Goal: Contribute content: Add original content to the website for others to see

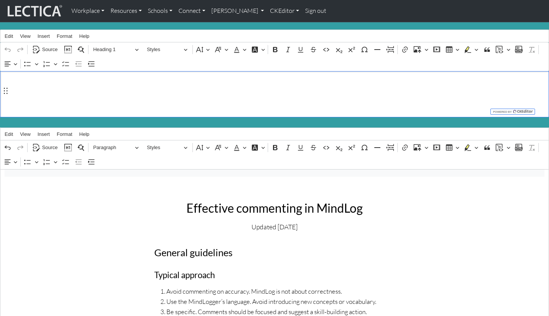
click at [65, 85] on h1 "About MindLog Comments" at bounding box center [275, 94] width 540 height 18
click at [48, 47] on span "Source" at bounding box center [49, 49] width 15 height 9
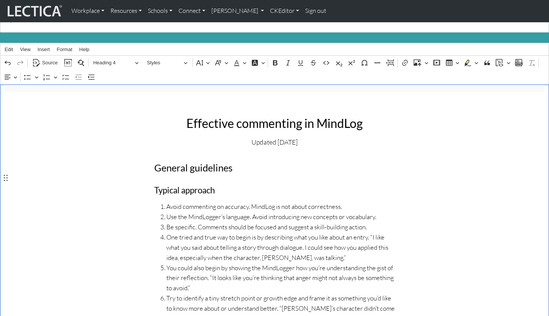
scroll to position [86, 0]
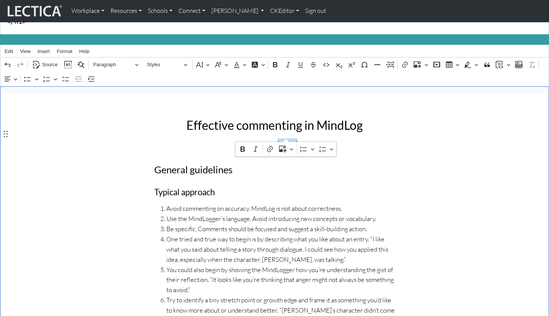
drag, startPoint x: 270, startPoint y: 134, endPoint x: 286, endPoint y: 135, distance: 15.9
click at [286, 138] on p "Updated Jul 28, 2025" at bounding box center [274, 143] width 240 height 11
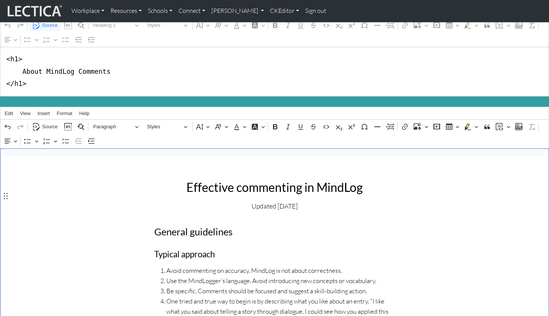
scroll to position [24, 0]
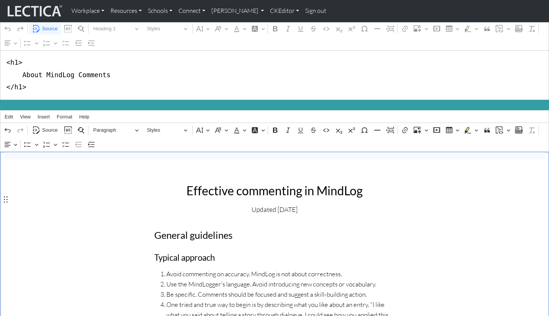
scroll to position [0, 0]
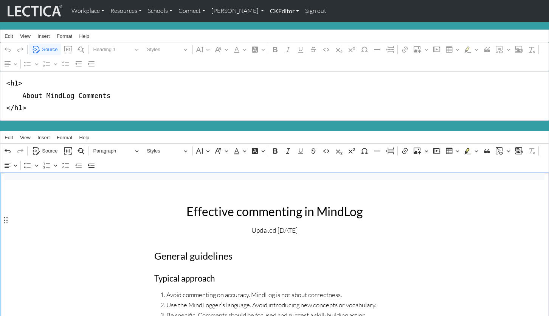
click at [267, 15] on link "CKEditor" at bounding box center [284, 11] width 35 height 16
click at [267, 30] on ul "Edit" at bounding box center [280, 29] width 26 height 19
click at [267, 11] on link "CKEditor" at bounding box center [284, 11] width 35 height 16
click at [273, 23] on link "Edit" at bounding box center [280, 27] width 15 height 9
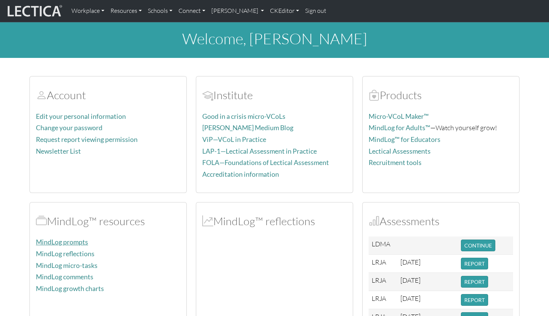
click at [60, 238] on link "MindLog prompts" at bounding box center [62, 242] width 52 height 8
click at [63, 249] on link "MindLog reflections" at bounding box center [65, 253] width 59 height 8
click at [65, 238] on link "About MindLog prompts" at bounding box center [72, 242] width 72 height 8
click at [70, 261] on link "MindLog comments" at bounding box center [64, 265] width 57 height 8
click at [69, 284] on link "MindLog growth charts" at bounding box center [70, 288] width 68 height 8
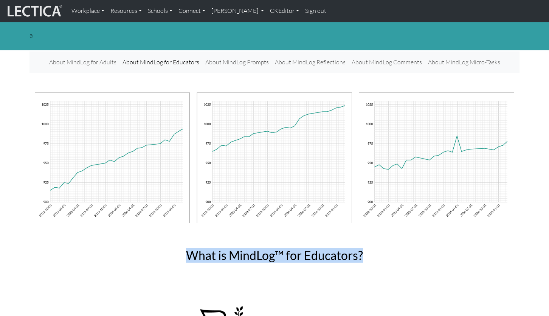
drag, startPoint x: 193, startPoint y: 246, endPoint x: 358, endPoint y: 249, distance: 165.2
click at [358, 249] on h2 "What is MindLog™ for Educators?" at bounding box center [274, 255] width 236 height 14
click at [267, 10] on link "CKEditor" at bounding box center [284, 11] width 35 height 16
click at [273, 24] on link "Edit" at bounding box center [280, 27] width 15 height 9
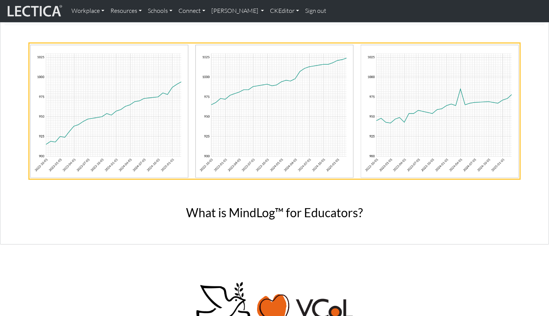
scroll to position [147, 0]
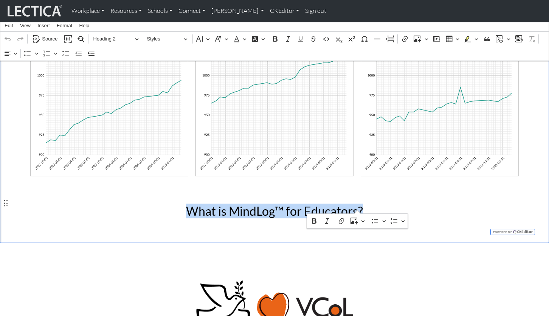
drag, startPoint x: 191, startPoint y: 201, endPoint x: 358, endPoint y: 202, distance: 166.7
click at [358, 204] on h2 "What is MindLog™ for Educators?" at bounding box center [274, 211] width 240 height 14
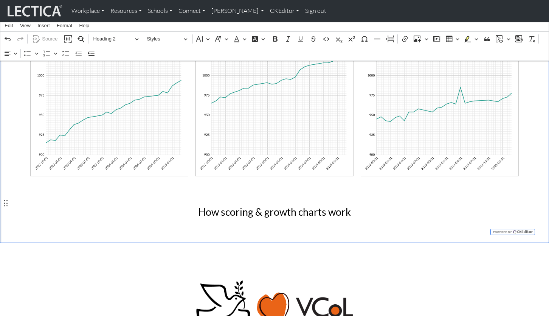
click at [133, 285] on p at bounding box center [274, 306] width 490 height 55
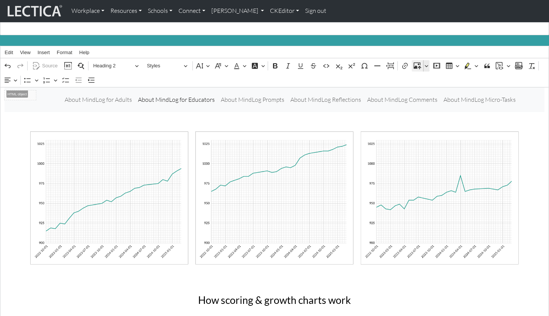
scroll to position [26, 0]
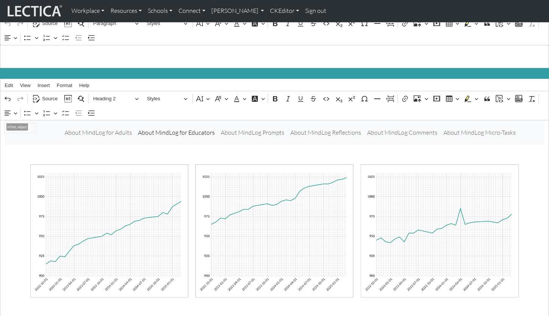
click at [506, 129] on div "About MindLog for Adults About MindLog for Educators About MindLog Prompts Abou…" at bounding box center [290, 132] width 508 height 15
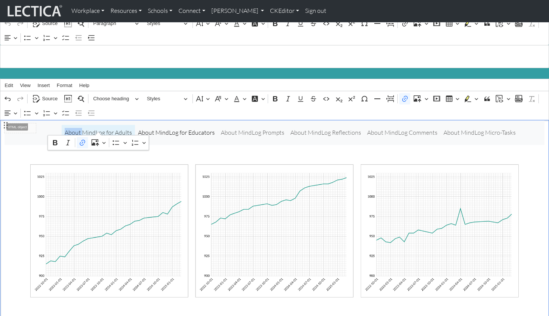
drag, startPoint x: 83, startPoint y: 128, endPoint x: 99, endPoint y: 129, distance: 16.3
click at [99, 129] on link "About MindLog for Adults" at bounding box center [98, 132] width 73 height 15
click at [91, 129] on link "MindLog for Adults" at bounding box center [98, 132] width 56 height 15
click at [87, 128] on div "⁠⁠⁠⁠⁠⁠⁠ MindLog for Adults About MindLog for Educators About MindLog Prompts Ab…" at bounding box center [290, 132] width 508 height 15
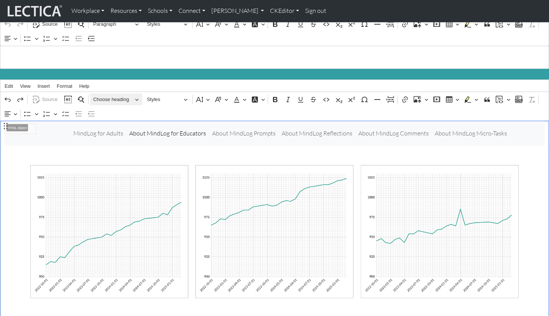
scroll to position [0, 0]
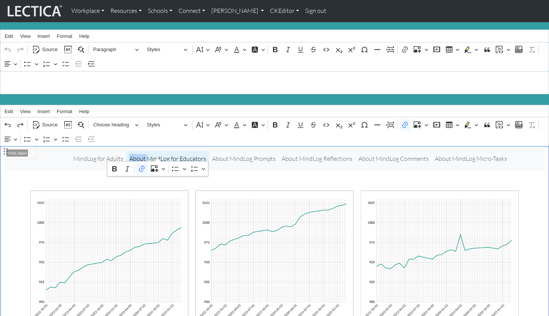
drag, startPoint x: 142, startPoint y: 154, endPoint x: 159, endPoint y: 153, distance: 16.3
click at [159, 153] on link "About MindLog for Educators" at bounding box center [167, 158] width 83 height 15
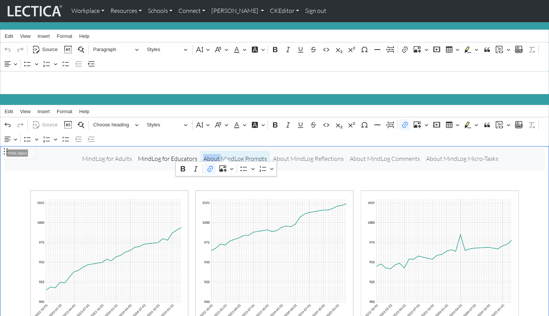
drag, startPoint x: 211, startPoint y: 153, endPoint x: 228, endPoint y: 154, distance: 16.3
click at [228, 154] on link "About MindLog Prompts" at bounding box center [235, 158] width 70 height 15
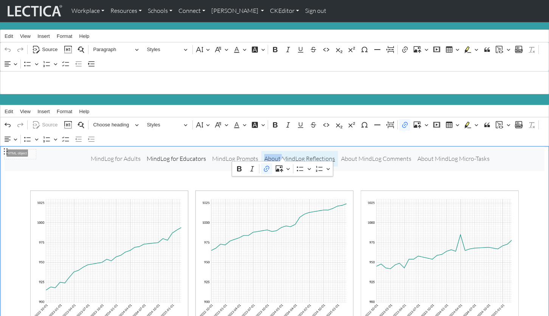
drag, startPoint x: 268, startPoint y: 152, endPoint x: 283, endPoint y: 153, distance: 15.5
click at [283, 153] on link "About MindLog Reflections" at bounding box center [299, 158] width 77 height 15
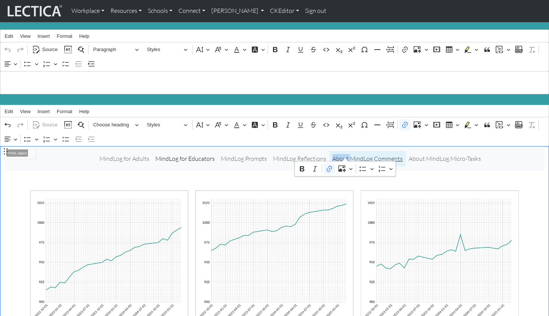
drag, startPoint x: 329, startPoint y: 155, endPoint x: 347, endPoint y: 155, distance: 17.8
click at [347, 155] on link "About MindLog Comments" at bounding box center [367, 158] width 76 height 15
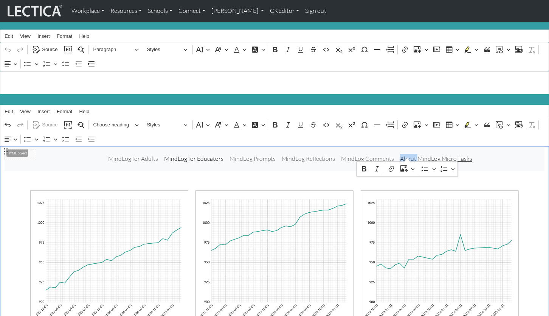
drag, startPoint x: 386, startPoint y: 153, endPoint x: 409, endPoint y: 155, distance: 22.4
click at [409, 155] on div "MindLog for Adults MindLog for Educators MindLog Prompts MindLog Reflections Mi…" at bounding box center [290, 158] width 508 height 15
drag, startPoint x: 393, startPoint y: 155, endPoint x: 401, endPoint y: 154, distance: 7.6
click at [399, 155] on div "MindLog for Adults MindLog for Educators MindLog Prompts MindLog Reflections Mi…" at bounding box center [290, 158] width 508 height 15
click at [397, 158] on link "About MindLog Micro-Tasks" at bounding box center [436, 158] width 78 height 15
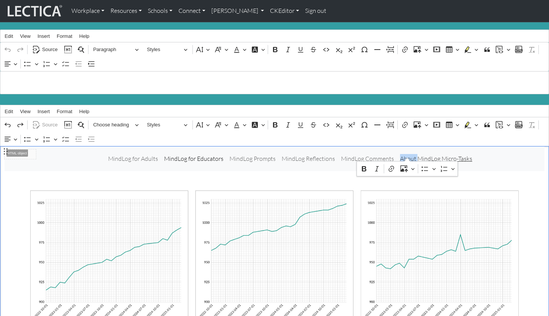
drag, startPoint x: 386, startPoint y: 156, endPoint x: 407, endPoint y: 156, distance: 21.2
click at [407, 156] on div "MindLog for Adults MindLog for Educators MindLog Prompts MindLog Reflections Mi…" at bounding box center [290, 158] width 508 height 15
click at [347, 155] on link "MindLog Comments" at bounding box center [376, 158] width 59 height 15
click at [341, 153] on link "MindLog Reflections" at bounding box center [316, 158] width 59 height 15
click at [406, 155] on link "MindLog Micro-Tasks" at bounding box center [436, 158] width 61 height 15
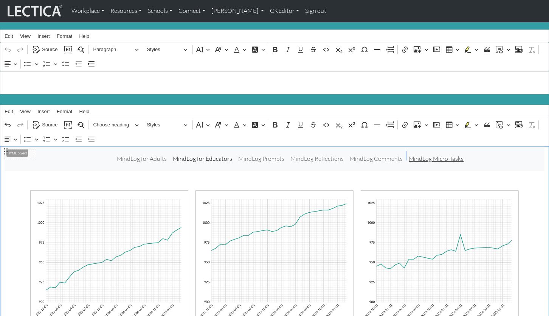
drag, startPoint x: 396, startPoint y: 153, endPoint x: 403, endPoint y: 153, distance: 6.8
click at [400, 153] on div "MindLog for Adults MindLog for Educators MindLog Prompts MindLog Reflections Mi…" at bounding box center [290, 158] width 508 height 15
drag, startPoint x: 396, startPoint y: 155, endPoint x: 452, endPoint y: 153, distance: 55.2
click at [452, 153] on link "MindLog Micro-Tasks" at bounding box center [436, 158] width 61 height 15
copy link "MindLog Micro-Tasks"
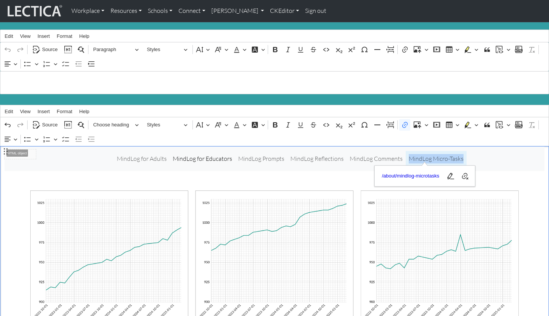
click at [455, 153] on div "MindLog for Adults MindLog for Educators MindLog Prompts MindLog Reflections Mi…" at bounding box center [290, 158] width 508 height 15
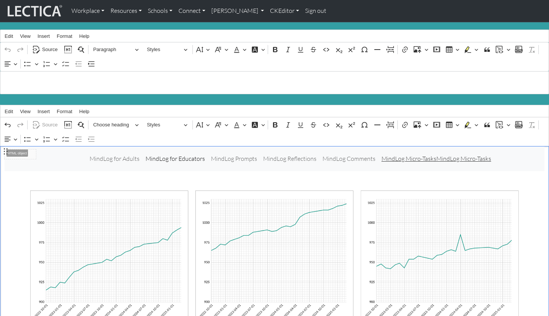
click at [425, 154] on link "MindLog Micro-TasksMindLog Micro-Tasks" at bounding box center [436, 158] width 116 height 15
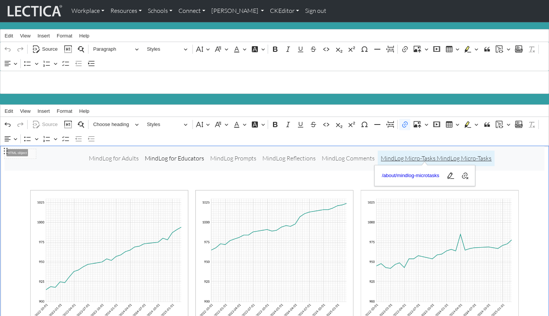
scroll to position [1, 0]
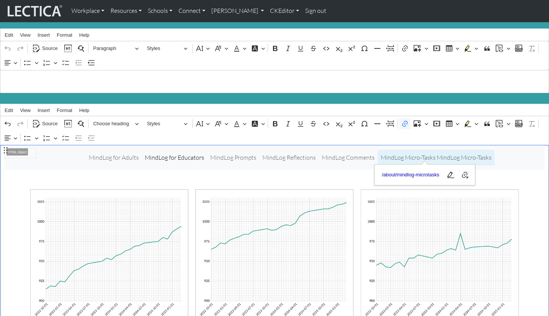
click at [63, 156] on div "MindLog for Adults MindLog for Educators MindLog Prompts MindLog Reflections Mi…" at bounding box center [290, 157] width 508 height 15
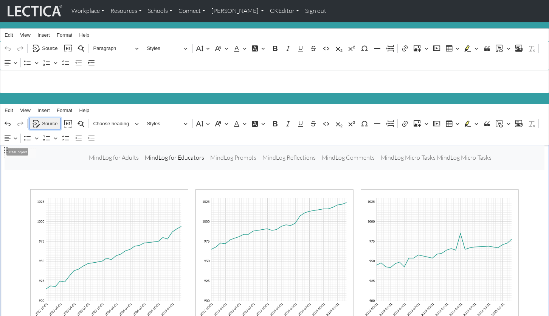
click at [45, 119] on span "Source" at bounding box center [49, 123] width 15 height 9
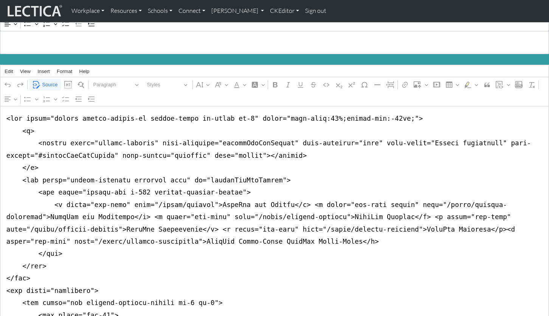
scroll to position [59, 0]
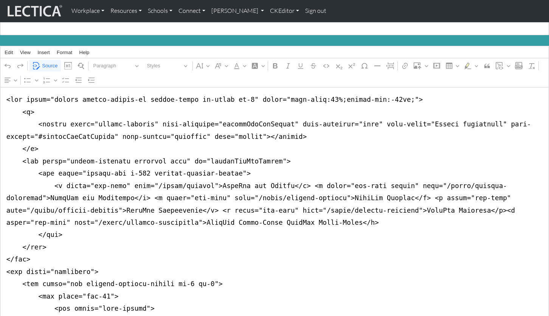
click at [475, 197] on textarea "Source code editing area" at bounding box center [274, 308] width 549 height 442
click at [126, 212] on textarea "Source code editing area" at bounding box center [274, 308] width 549 height 442
drag, startPoint x: 226, startPoint y: 210, endPoint x: 303, endPoint y: 210, distance: 76.4
click at [303, 210] on textarea "Source code editing area" at bounding box center [274, 308] width 549 height 442
drag, startPoint x: 476, startPoint y: 198, endPoint x: 244, endPoint y: 208, distance: 232.3
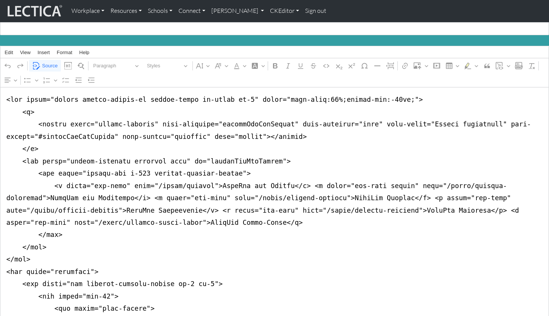
click at [244, 208] on textarea "Source code editing area" at bounding box center [274, 308] width 549 height 442
click at [244, 211] on textarea "Source code editing area" at bounding box center [274, 308] width 549 height 442
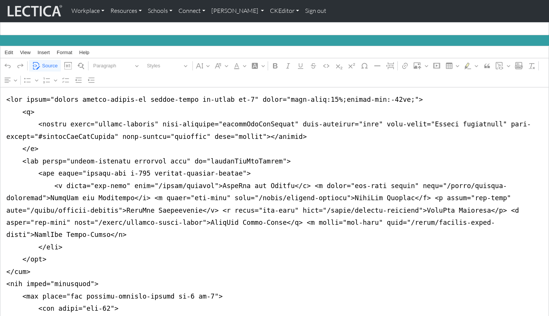
drag, startPoint x: 400, startPoint y: 209, endPoint x: 441, endPoint y: 210, distance: 40.8
click at [441, 210] on textarea "Source code editing area" at bounding box center [274, 314] width 549 height 455
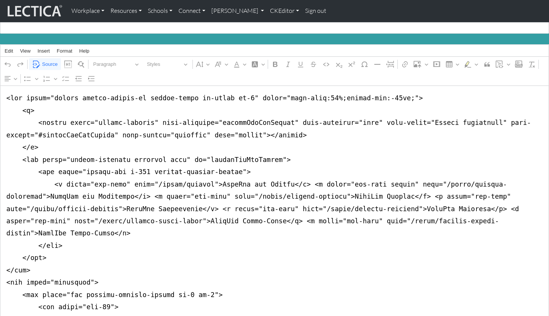
drag, startPoint x: 487, startPoint y: 209, endPoint x: 25, endPoint y: 221, distance: 462.4
click at [25, 221] on textarea "Source code editing area" at bounding box center [274, 312] width 549 height 455
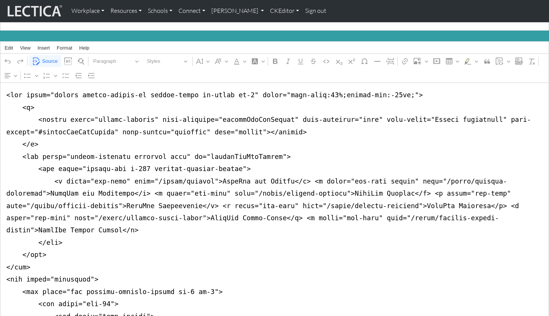
click at [314, 205] on textarea "Source code editing area" at bounding box center [274, 309] width 549 height 455
click at [154, 229] on textarea "Source code editing area" at bounding box center [274, 309] width 549 height 455
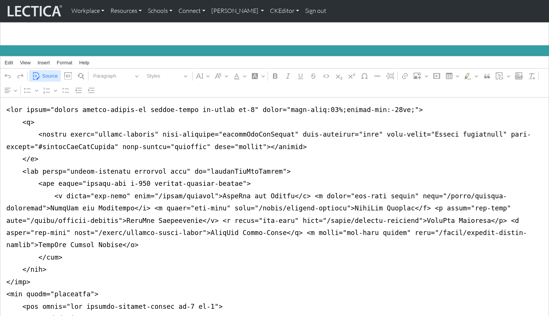
type textarea "<nav class="navbar navbar-expand-lg navbar-light bg-light mb-5" style="font-siz…"
click at [45, 71] on span "Source" at bounding box center [49, 75] width 15 height 9
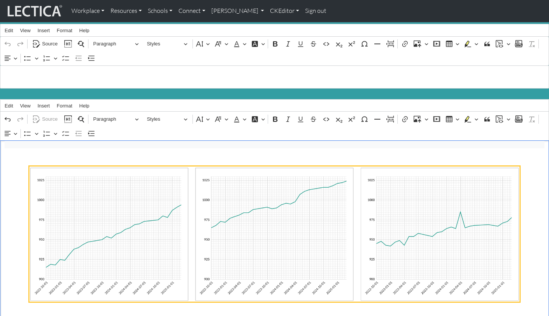
scroll to position [0, 0]
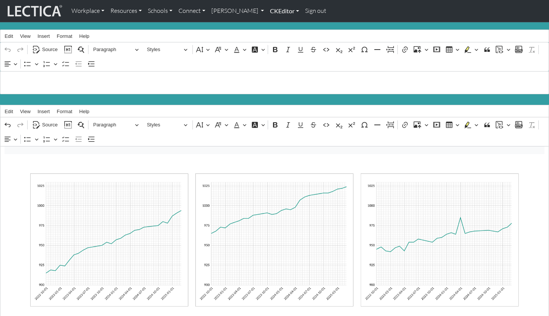
click at [267, 11] on link "CKEditor" at bounding box center [284, 11] width 35 height 16
click at [273, 24] on link "Edit" at bounding box center [280, 27] width 15 height 9
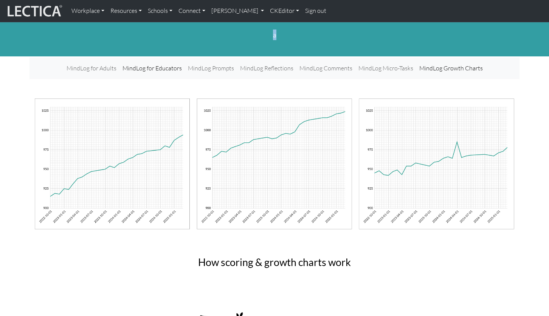
drag, startPoint x: 274, startPoint y: 34, endPoint x: 279, endPoint y: 35, distance: 4.6
click at [279, 35] on p "a" at bounding box center [274, 34] width 490 height 11
click at [267, 10] on link "CKEditor" at bounding box center [284, 11] width 35 height 16
click at [273, 26] on link "Edit" at bounding box center [280, 27] width 15 height 9
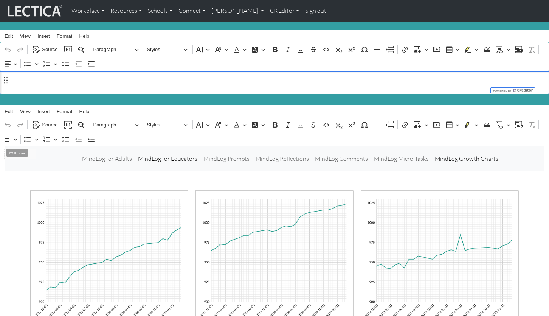
click at [25, 84] on p "a" at bounding box center [275, 82] width 540 height 11
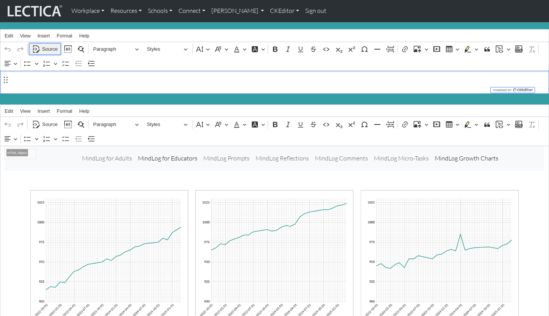
click at [47, 45] on span "Source" at bounding box center [49, 49] width 15 height 9
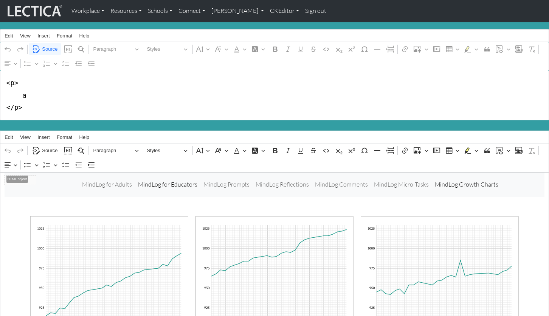
click at [12, 82] on textarea "<p> a </p>" at bounding box center [274, 96] width 549 height 50
click at [16, 104] on textarea "<h1> a </p>" at bounding box center [274, 96] width 549 height 50
drag, startPoint x: 21, startPoint y: 91, endPoint x: 26, endPoint y: 91, distance: 4.6
click at [26, 91] on textarea "<h1> a </h1>" at bounding box center [274, 96] width 549 height 50
click at [69, 94] on textarea "<h1> About MindLog </h1>" at bounding box center [274, 96] width 549 height 50
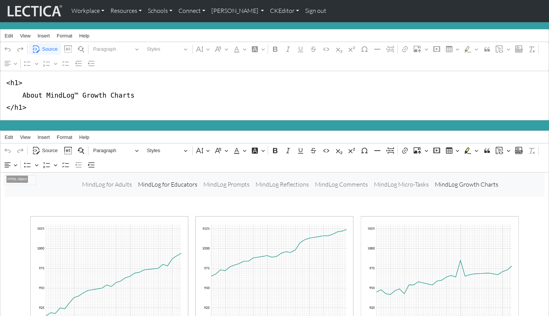
scroll to position [0, 0]
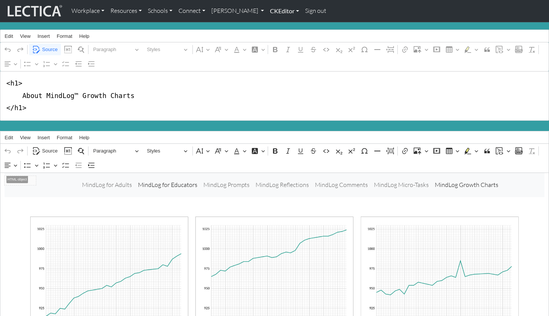
type textarea "<h1> About MindLog™ Growth Charts </h1>"
click at [267, 10] on link "CKEditor" at bounding box center [284, 11] width 35 height 16
click at [273, 23] on link "Edit" at bounding box center [280, 27] width 15 height 9
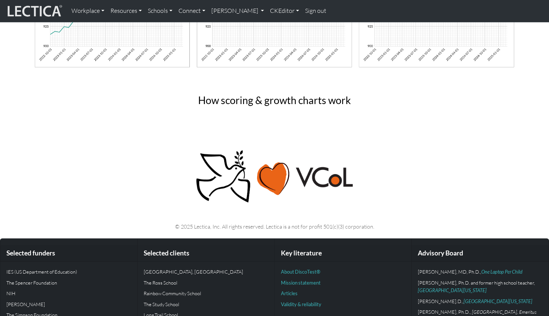
scroll to position [149, 0]
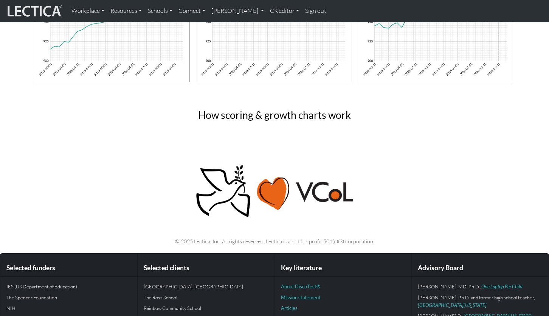
click at [271, 111] on span "How scoring & growth charts work" at bounding box center [274, 115] width 153 height 12
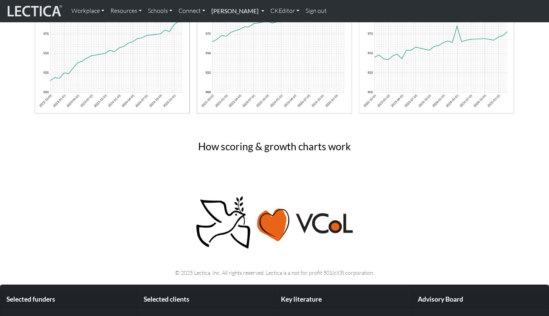
scroll to position [65, 0]
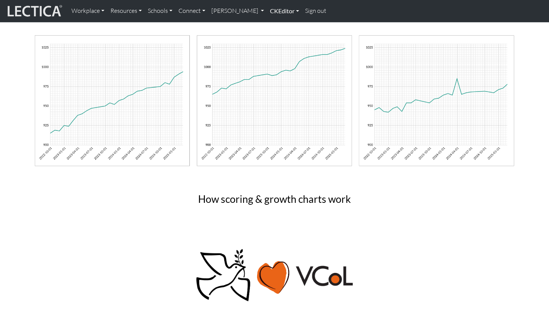
click at [267, 9] on link "CKEditor" at bounding box center [284, 11] width 35 height 16
click at [273, 23] on link "Edit" at bounding box center [280, 27] width 15 height 9
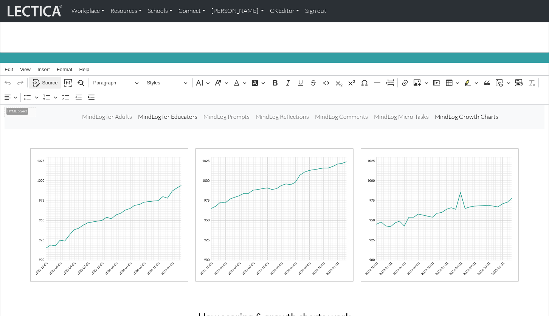
scroll to position [59, 0]
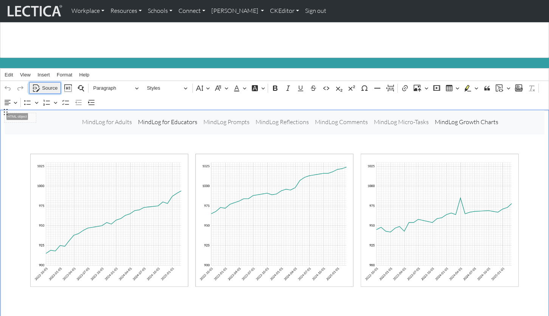
click at [50, 84] on span "Source" at bounding box center [49, 88] width 15 height 9
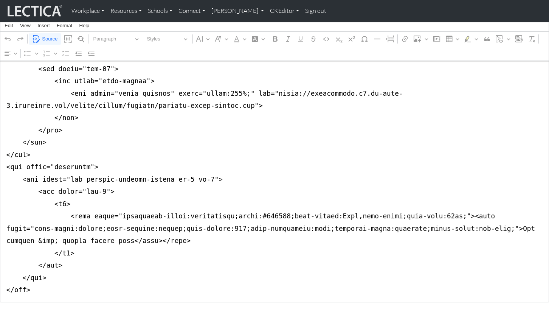
scroll to position [316, 0]
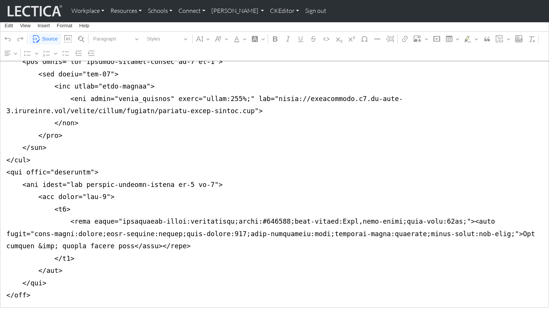
drag, startPoint x: 2, startPoint y: 241, endPoint x: 4, endPoint y: 255, distance: 14.5
click at [2, 269] on textarea "Source code editing area" at bounding box center [274, 80] width 549 height 455
click at [5, 238] on textarea "Source code editing area" at bounding box center [274, 80] width 549 height 455
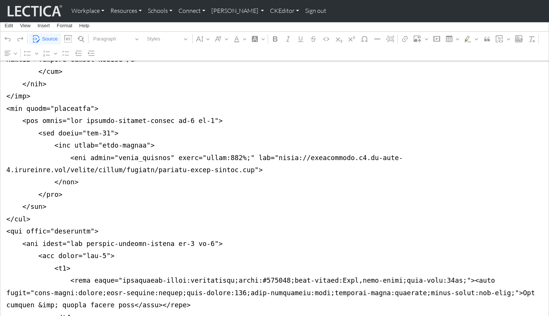
scroll to position [256, 0]
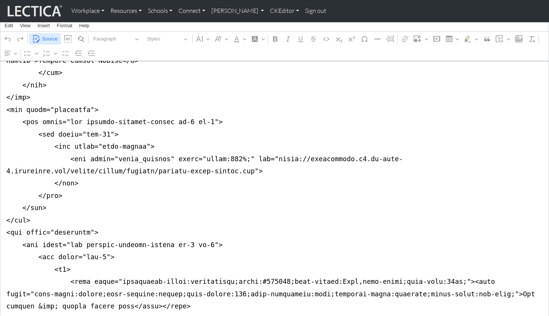
type textarea "<nav class="navbar navbar-expand-lg navbar-light bg-light mb-5" style="font-siz…"
click at [50, 39] on span "Source" at bounding box center [49, 38] width 15 height 9
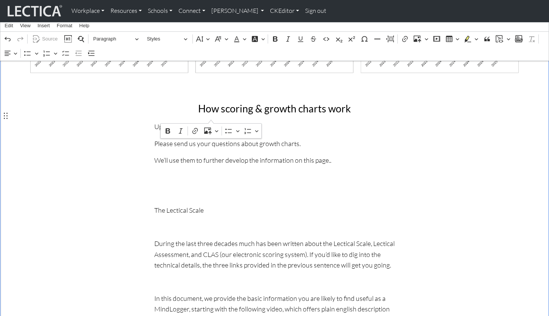
drag, startPoint x: 155, startPoint y: 117, endPoint x: 213, endPoint y: 113, distance: 58.3
click at [213, 121] on p "Updated Jul 28, 2025" at bounding box center [274, 126] width 240 height 11
click at [178, 122] on icon "Updated Jul 28, 2025" at bounding box center [175, 126] width 43 height 8
drag, startPoint x: 178, startPoint y: 115, endPoint x: 192, endPoint y: 117, distance: 14.5
click at [192, 122] on icon "Updated Jul 28, 2025" at bounding box center [175, 126] width 43 height 8
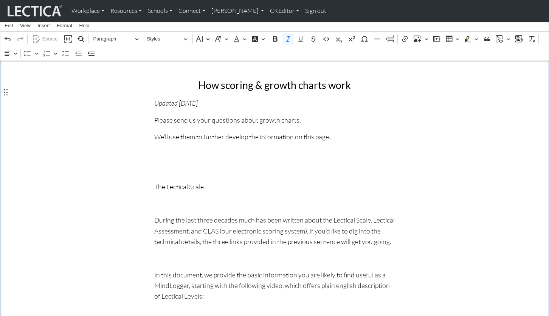
scroll to position [279, 0]
click at [196, 99] on icon "Updated October9, 2025" at bounding box center [175, 103] width 43 height 8
click at [191, 165] on p "Rich Text Editor. Editing area: main. Press ⌥0 for help." at bounding box center [274, 170] width 240 height 11
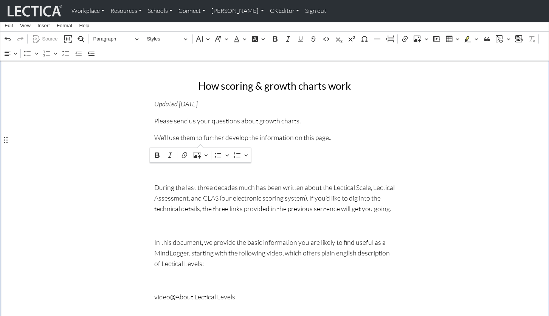
drag, startPoint x: 153, startPoint y: 140, endPoint x: 206, endPoint y: 139, distance: 52.5
click at [206, 149] on p "The Lectical Scale" at bounding box center [274, 154] width 240 height 11
click at [105, 37] on span "Paragraph" at bounding box center [112, 38] width 39 height 9
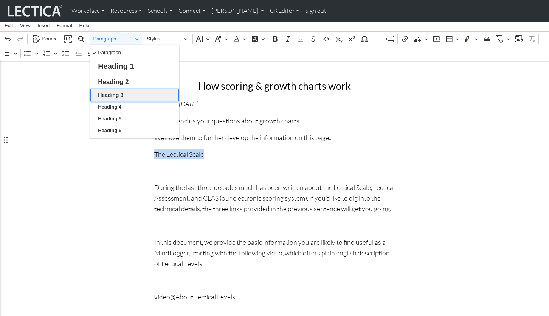
click at [119, 94] on span "Heading 3" at bounding box center [110, 95] width 25 height 10
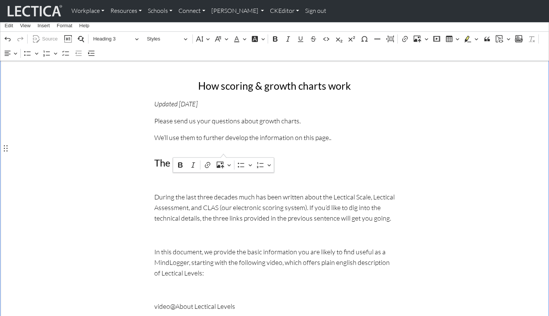
click at [160, 175] on p "Rich Text Editor. Editing area: main. Press ⌥0 for help." at bounding box center [274, 180] width 240 height 11
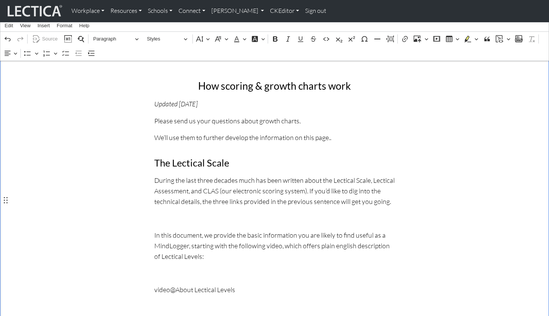
click at [162, 212] on p "Rich Text Editor. Editing area: main. Press ⌥0 for help." at bounding box center [274, 217] width 240 height 11
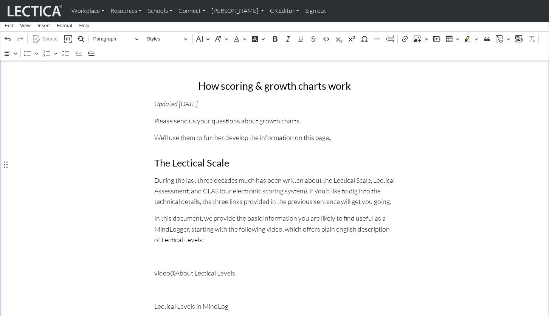
click at [162, 251] on p "Rich Text Editor. Editing area: main. Press ⌥0 for help." at bounding box center [274, 256] width 240 height 11
click at [163, 267] on p "Rich Text Editor. Editing area: main. Press ⌥0 for help." at bounding box center [274, 272] width 240 height 11
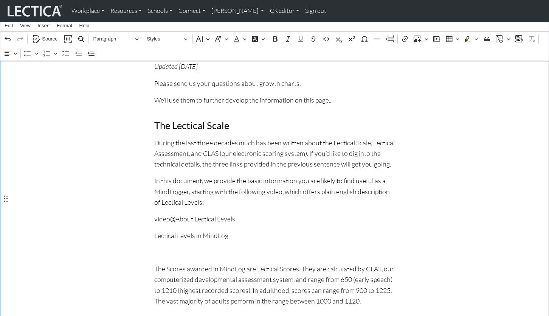
scroll to position [301, 0]
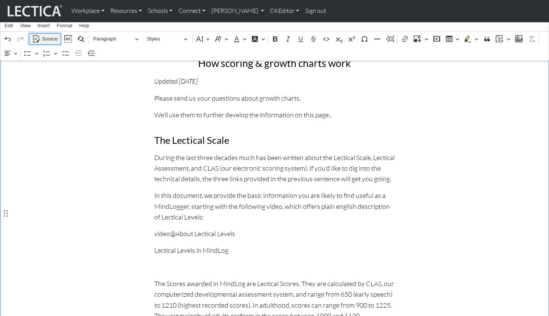
click at [45, 37] on span "Source" at bounding box center [49, 38] width 15 height 9
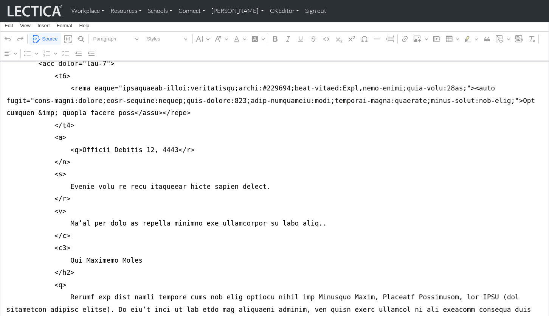
scroll to position [449, 0]
drag, startPoint x: 70, startPoint y: 175, endPoint x: 58, endPoint y: 175, distance: 11.7
drag, startPoint x: 65, startPoint y: 185, endPoint x: 49, endPoint y: 162, distance: 28.3
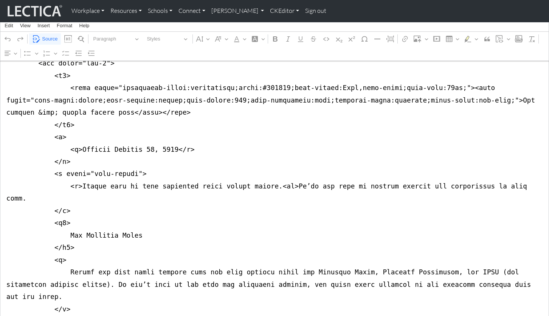
drag, startPoint x: 517, startPoint y: 150, endPoint x: 503, endPoint y: 150, distance: 13.6
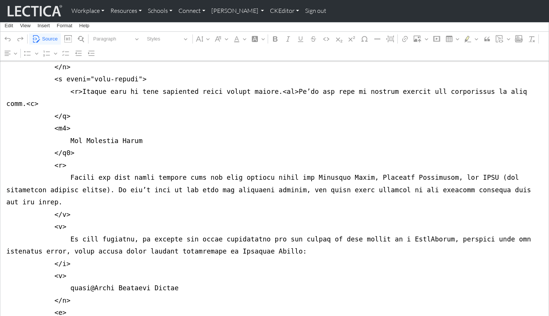
scroll to position [590, 0]
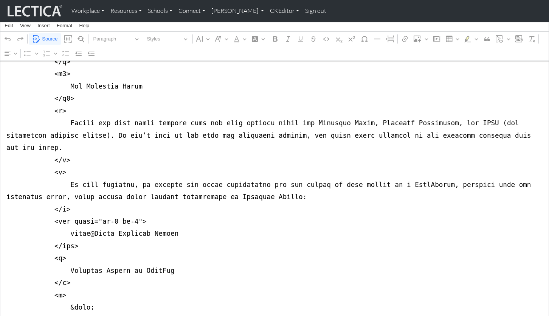
scroll to position [605, 0]
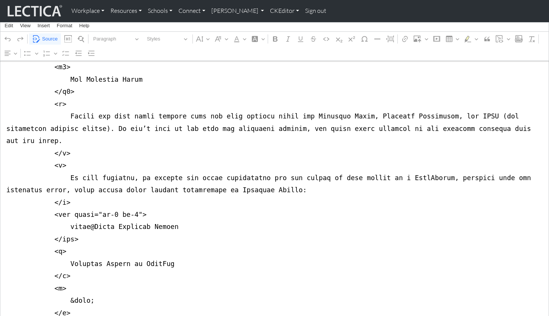
drag, startPoint x: 66, startPoint y: 156, endPoint x: 167, endPoint y: 156, distance: 101.3
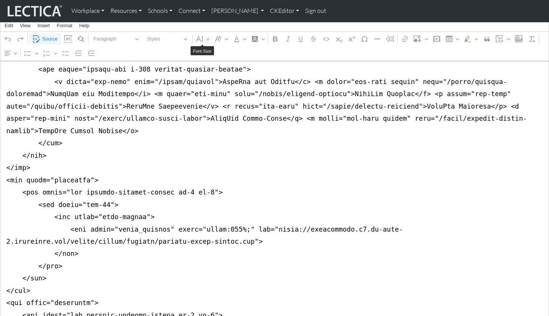
scroll to position [0, 0]
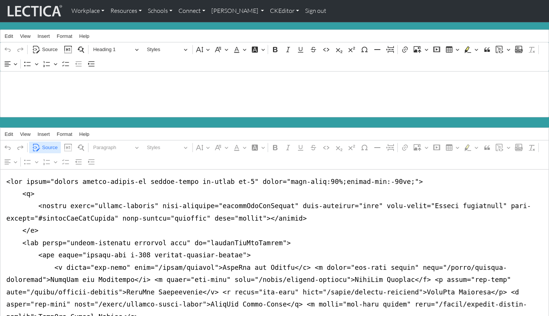
type textarea "<nav class="navbar navbar-expand-lg navbar-light bg-light mb-5" style="font-siz…"
click at [48, 143] on span "Source" at bounding box center [49, 147] width 15 height 9
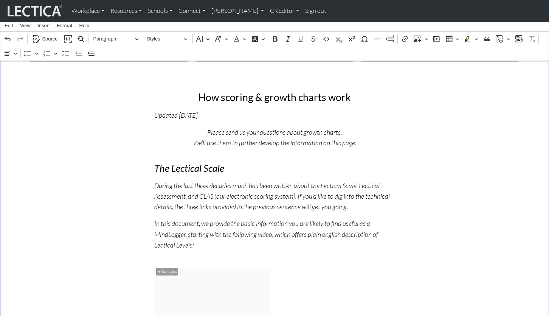
scroll to position [261, 0]
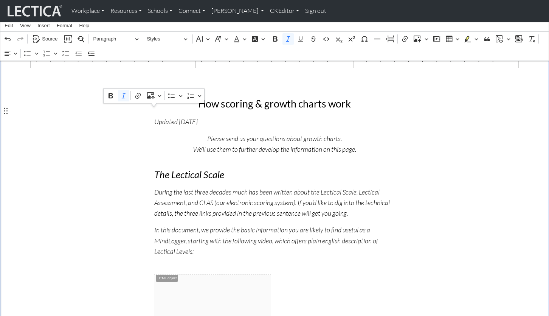
drag, startPoint x: 226, startPoint y: 110, endPoint x: 155, endPoint y: 114, distance: 71.1
click at [155, 116] on p "Updated October 09, 2025" at bounding box center [274, 121] width 240 height 11
click at [14, 51] on button "Text alignment" at bounding box center [10, 53] width 17 height 11
click at [9, 87] on icon "Text alignment toolbar" at bounding box center [10, 88] width 8 height 8
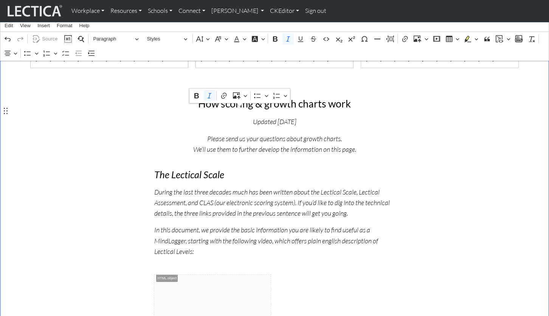
click at [209, 116] on p "Updated October 09, 2025" at bounding box center [274, 121] width 240 height 11
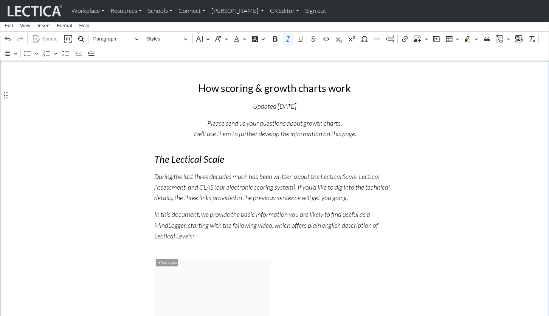
scroll to position [281, 0]
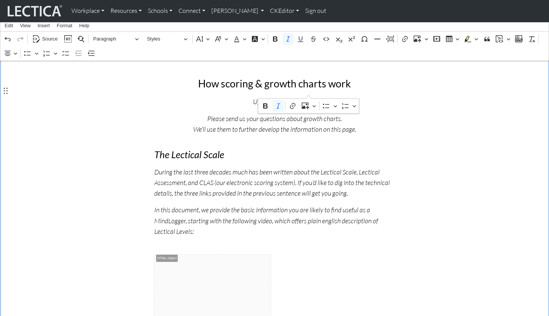
drag, startPoint x: 241, startPoint y: 90, endPoint x: 309, endPoint y: 91, distance: 68.0
click at [309, 96] on p "Updated October 09, 2025" at bounding box center [274, 101] width 240 height 11
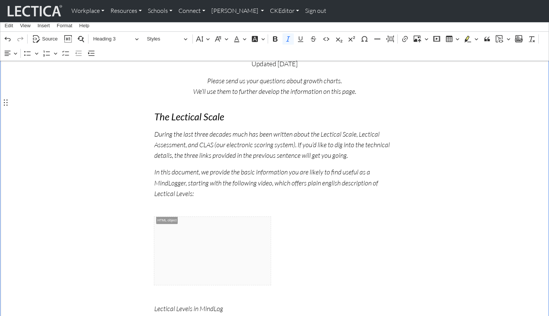
scroll to position [308, 0]
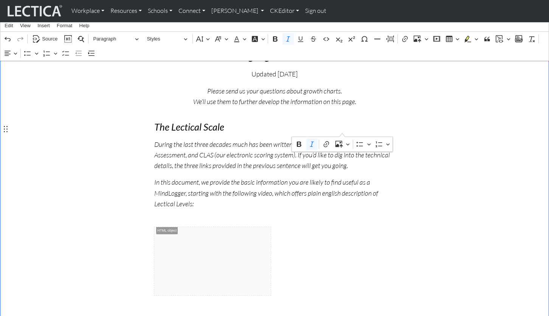
drag, startPoint x: 307, startPoint y: 127, endPoint x: 342, endPoint y: 129, distance: 35.2
click at [342, 140] on icon "During the last three decades much has been written about the Lectical Scale, L…" at bounding box center [271, 154] width 235 height 29
click at [319, 140] on icon "During the last three decades much has been written about the Lectical Scale, L…" at bounding box center [271, 154] width 235 height 29
drag, startPoint x: 309, startPoint y: 129, endPoint x: 342, endPoint y: 130, distance: 33.3
click at [342, 140] on icon "During the last three decades much has been written about the Lectical Scale, L…" at bounding box center [271, 154] width 235 height 29
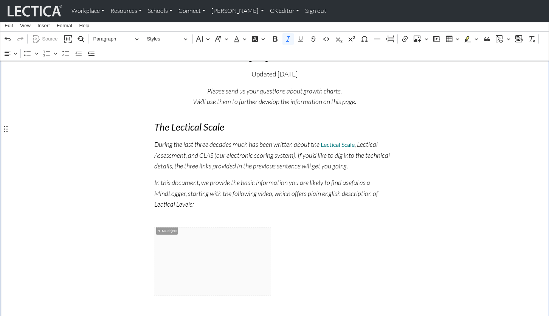
click at [319, 141] on span "Rich Text Editor. Editing area: main. Press ⌥0 for help." at bounding box center [319, 145] width 1 height 8
drag, startPoint x: 348, startPoint y: 127, endPoint x: 183, endPoint y: 139, distance: 164.9
click at [183, 140] on icon ", Lectical Assessment, and CLAS (our electronic scoring system). If you’d like …" at bounding box center [271, 155] width 235 height 30
drag, startPoint x: 199, startPoint y: 138, endPoint x: 212, endPoint y: 138, distance: 12.9
click at [212, 151] on icon ", and CLAS (our electronic scoring system). If you’d like to dig into the techn…" at bounding box center [271, 160] width 235 height 19
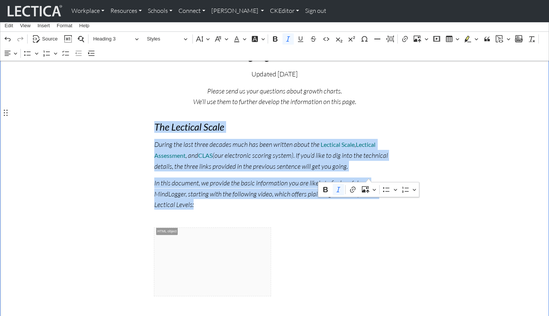
drag, startPoint x: 155, startPoint y: 112, endPoint x: 374, endPoint y: 176, distance: 228.4
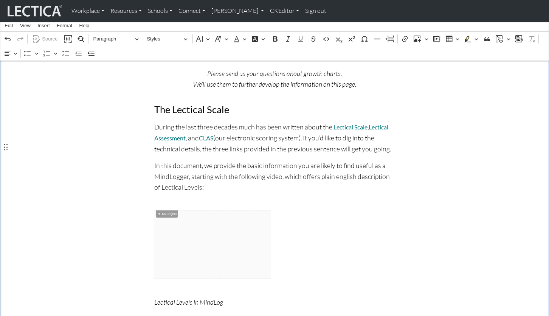
scroll to position [327, 0]
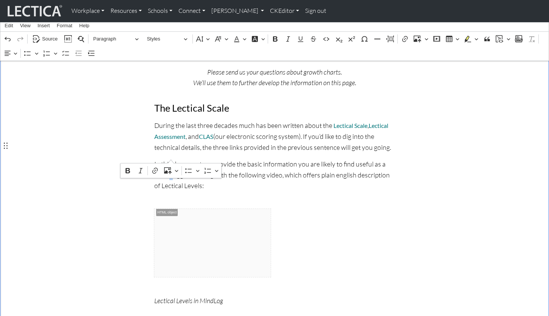
click at [170, 158] on p "In this document, we provide the basic information you are likely to find usefu…" at bounding box center [274, 174] width 240 height 32
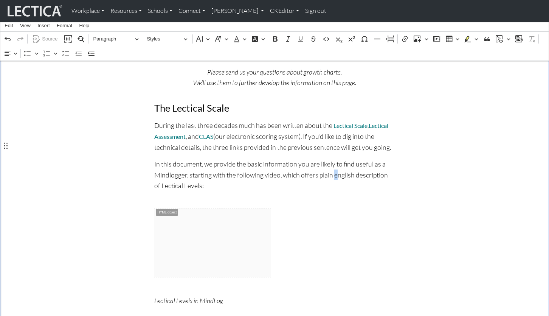
click at [324, 158] on p "In this document, we provide the basic information you are likely to find usefu…" at bounding box center [274, 174] width 240 height 32
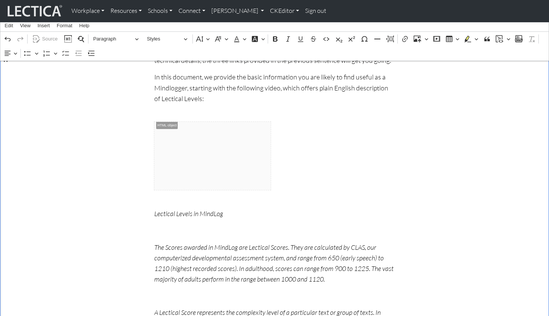
scroll to position [415, 0]
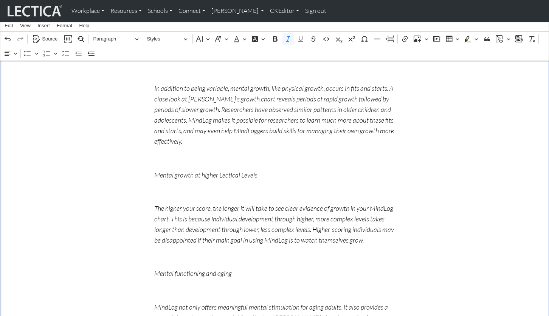
scroll to position [964, 0]
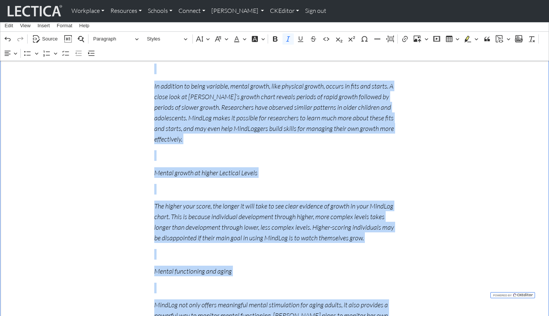
click at [367, 299] on p "MindLog not only offers meaningful mental stimulation for aging adults, it also…" at bounding box center [274, 320] width 240 height 43
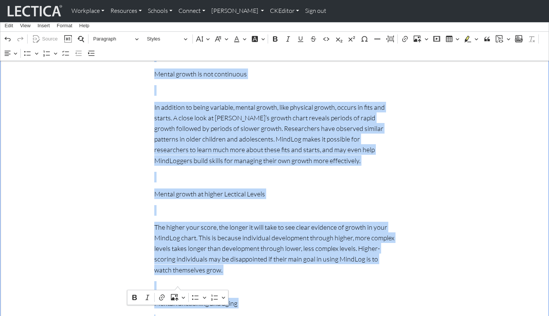
click at [184, 205] on p "Rich Text Editor. Editing area: main. Press ⌥0 for help." at bounding box center [274, 210] width 240 height 11
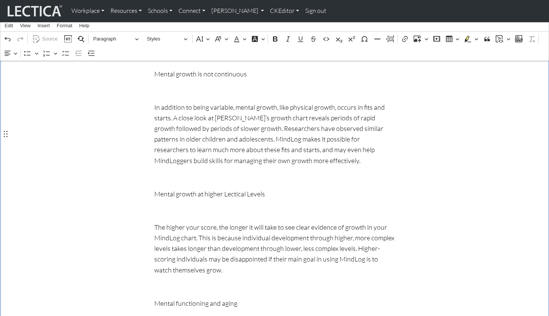
click at [176, 281] on p "Rich Text Editor. Editing area: main. Press ⌥0 for help." at bounding box center [274, 286] width 240 height 11
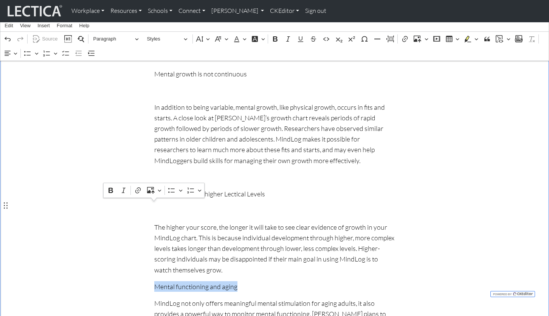
drag, startPoint x: 249, startPoint y: 202, endPoint x: 156, endPoint y: 206, distance: 93.8
click at [156, 281] on p "Mental functioning and aging" at bounding box center [274, 286] width 240 height 11
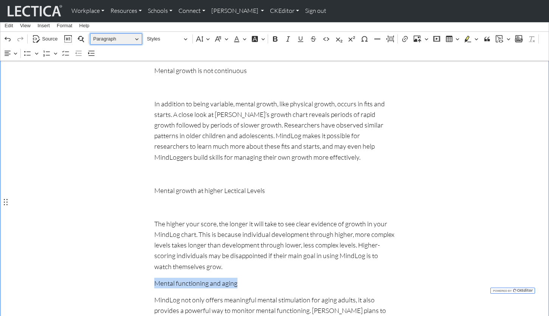
click at [113, 39] on span "Paragraph" at bounding box center [112, 38] width 39 height 9
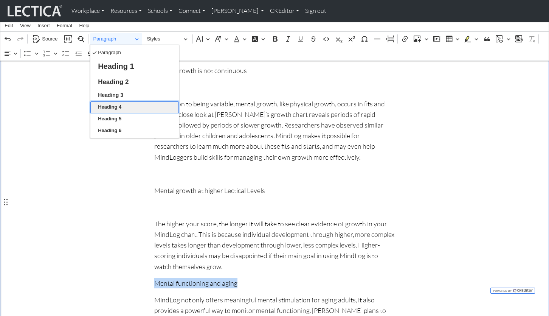
click at [111, 107] on span "Heading 4" at bounding box center [109, 106] width 23 height 9
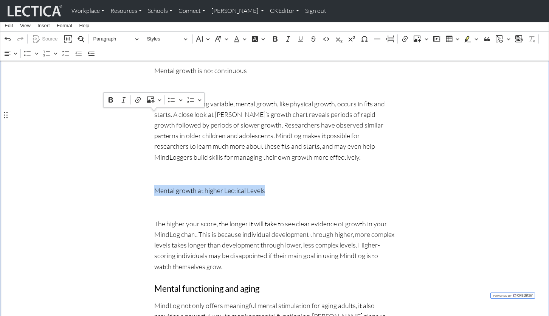
drag, startPoint x: 264, startPoint y: 115, endPoint x: 154, endPoint y: 118, distance: 110.0
click at [154, 185] on p "Mental growth at higher Lectical Levels" at bounding box center [274, 190] width 240 height 11
click at [103, 38] on span "Paragraph" at bounding box center [112, 38] width 39 height 9
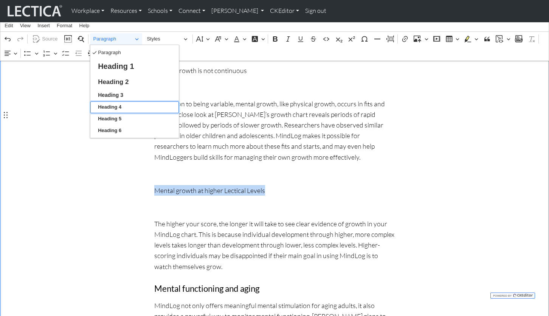
drag, startPoint x: 115, startPoint y: 105, endPoint x: 149, endPoint y: 119, distance: 36.9
click at [115, 105] on span "Heading 4" at bounding box center [109, 106] width 23 height 9
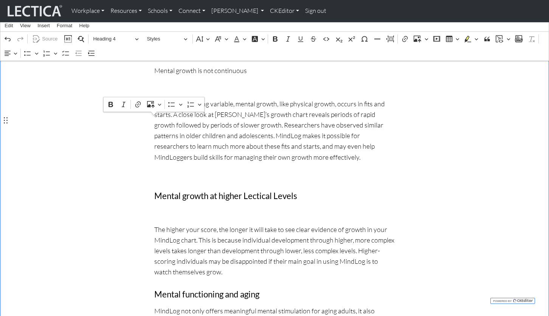
click at [182, 207] on p "Rich Text Editor. Editing area: main. Press ⌥0 for help." at bounding box center [274, 212] width 240 height 11
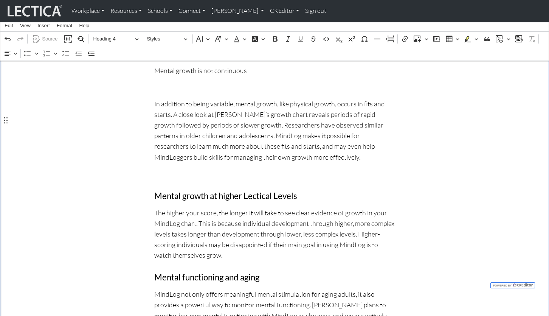
click at [175, 168] on p "Rich Text Editor. Editing area: main. Press ⌥0 for help." at bounding box center [274, 173] width 240 height 11
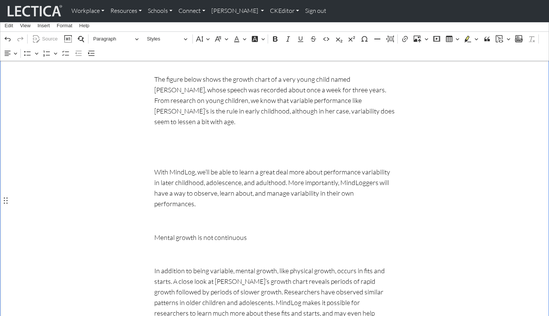
scroll to position [790, 0]
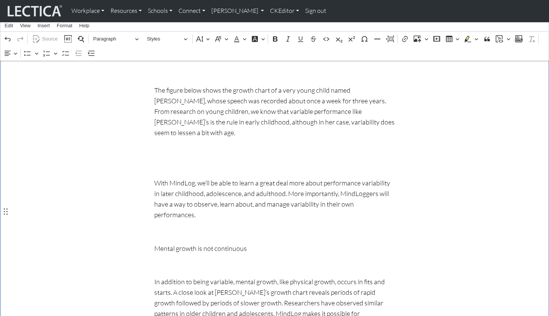
click at [166, 259] on p "Rich Text Editor. Editing area: main. Press ⌥0 for help." at bounding box center [274, 264] width 240 height 11
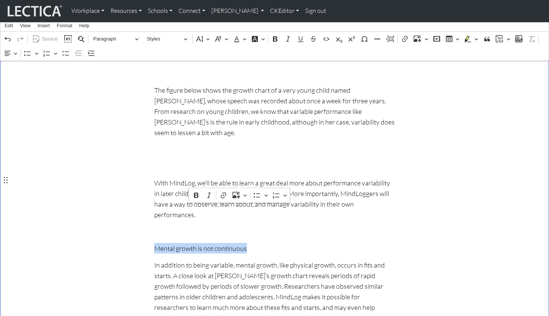
drag, startPoint x: 155, startPoint y: 181, endPoint x: 240, endPoint y: 181, distance: 85.0
click at [240, 243] on p "Mental growth is not continuous" at bounding box center [274, 248] width 240 height 11
click at [135, 38] on button "Paragraph" at bounding box center [116, 39] width 52 height 12
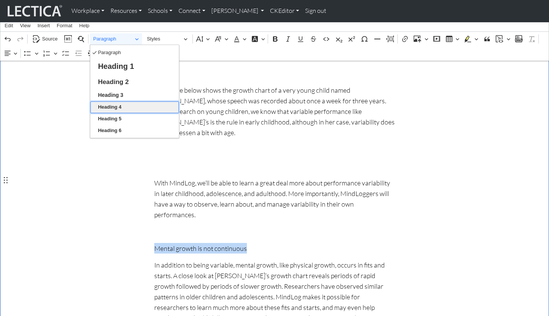
click at [104, 104] on span "Heading 4" at bounding box center [109, 106] width 23 height 9
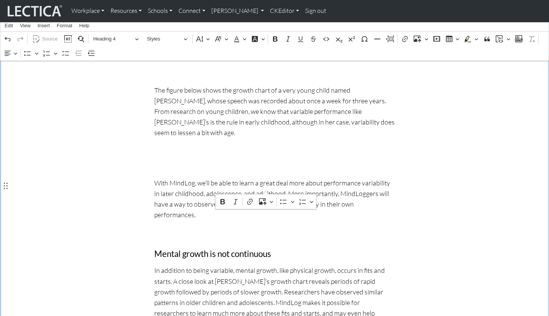
click at [162, 171] on div "How scoring & growth charts work Updated October 09, 2025 Please send us your q…" at bounding box center [274, 32] width 249 height 943
click at [163, 226] on p "Rich Text Editor. Editing area: main. Press ⌥0 for help." at bounding box center [274, 231] width 240 height 11
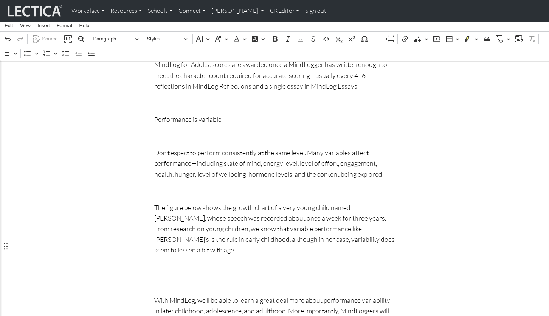
scroll to position [671, 0]
click at [165, 279] on p "Rich Text Editor. Editing area: main. Press ⌥0 for help." at bounding box center [274, 284] width 240 height 11
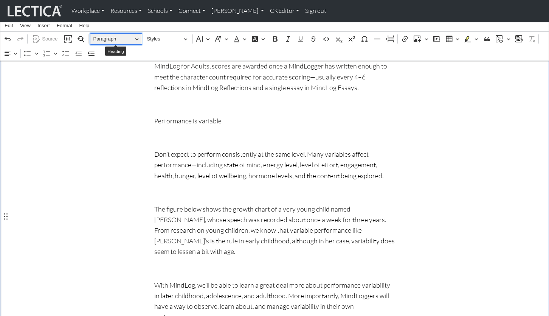
click at [135, 37] on button "Paragraph" at bounding box center [116, 39] width 52 height 12
click at [163, 263] on p "Rich Text Editor. Editing area: main. Press ⌥0 for help." at bounding box center [274, 268] width 240 height 11
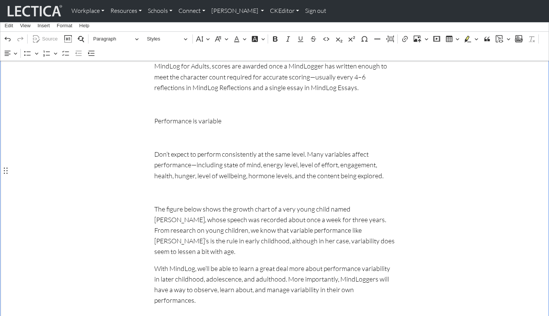
click at [168, 187] on p "Rich Text Editor. Editing area: main. Press ⌥0 for help." at bounding box center [274, 192] width 240 height 11
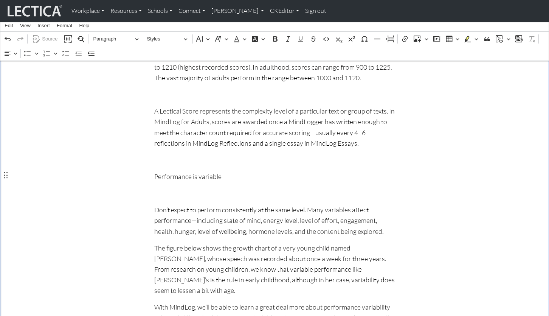
scroll to position [611, 0]
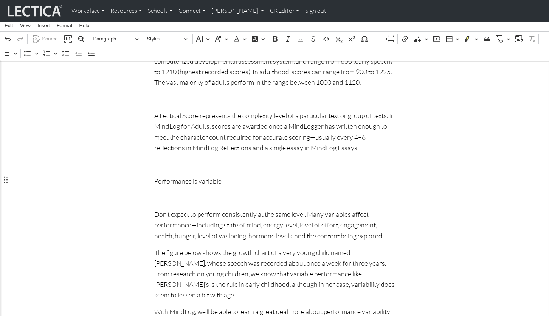
click at [169, 192] on p "Rich Text Editor. Editing area: main. Press ⌥0 for help." at bounding box center [274, 197] width 240 height 11
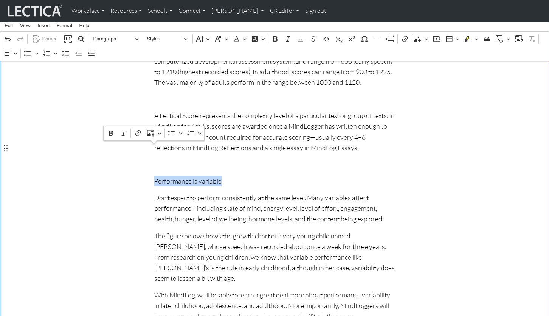
drag, startPoint x: 218, startPoint y: 150, endPoint x: 136, endPoint y: 148, distance: 81.3
click at [136, 148] on div "How scoring & growth charts work Updated October 09, 2025 Please send us your q…" at bounding box center [274, 169] width 499 height 859
click at [114, 40] on span "Paragraph" at bounding box center [112, 38] width 39 height 9
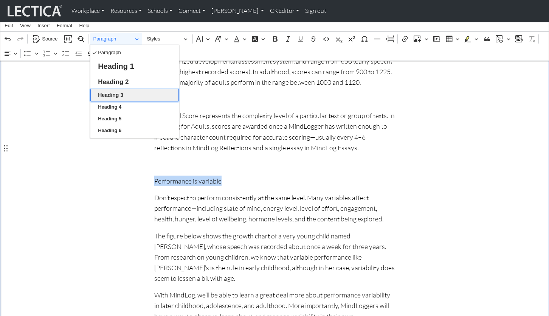
click at [117, 94] on span "Heading 3" at bounding box center [110, 95] width 25 height 10
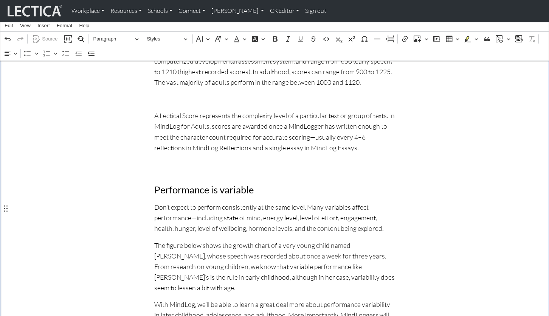
click at [98, 206] on div "How scoring & growth charts work Updated October 09, 2025 Please send us your q…" at bounding box center [274, 174] width 499 height 869
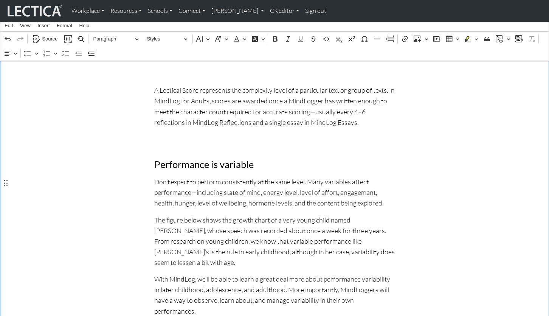
scroll to position [625, 0]
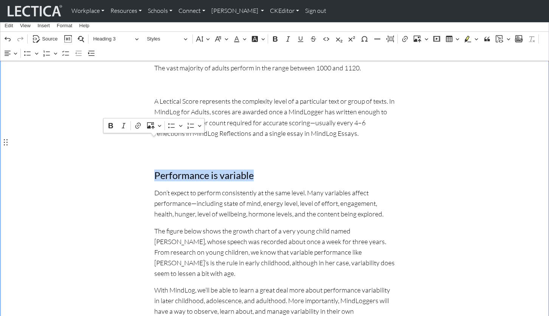
drag, startPoint x: 256, startPoint y: 142, endPoint x: 154, endPoint y: 146, distance: 101.7
click at [154, 169] on h3 "Performance is variable" at bounding box center [274, 175] width 240 height 12
click at [102, 38] on span "Heading 3" at bounding box center [112, 38] width 39 height 9
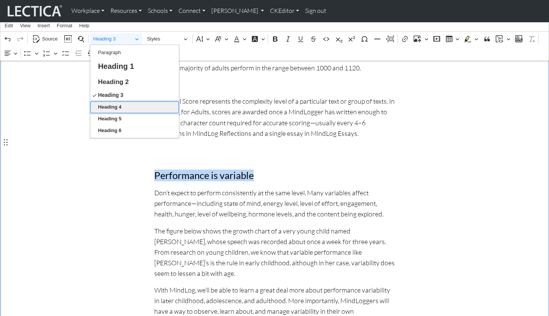
click at [121, 106] on span "Heading 4" at bounding box center [109, 106] width 23 height 9
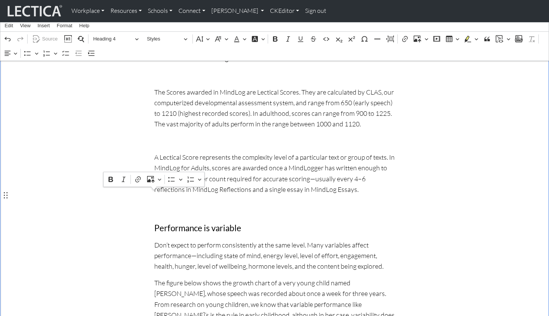
scroll to position [556, 0]
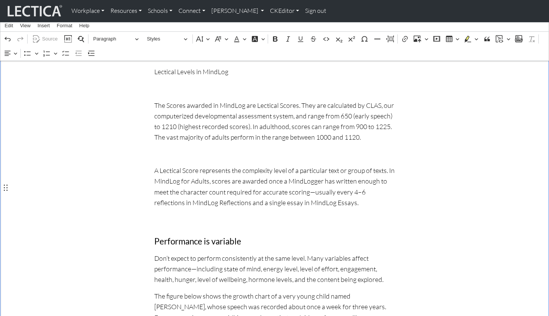
click at [221, 214] on p "Rich Text Editor. Editing area: main. Press ⌥0 for help." at bounding box center [274, 219] width 240 height 11
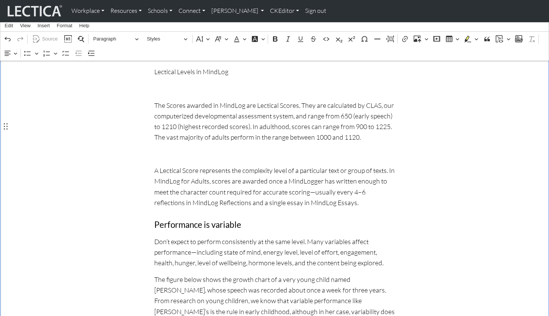
click at [174, 148] on p "Rich Text Editor. Editing area: main. Press ⌥0 for help." at bounding box center [274, 153] width 240 height 11
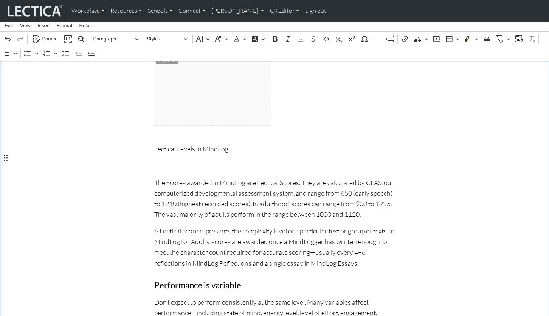
scroll to position [476, 0]
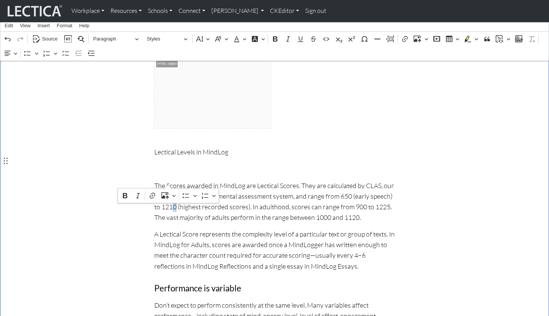
drag, startPoint x: 164, startPoint y: 179, endPoint x: 167, endPoint y: 181, distance: 4.1
click at [167, 181] on p "The Scores awarded in MindLog are Lectical Scores. They are calculated by CLAS,…" at bounding box center [274, 201] width 240 height 43
click at [164, 181] on p "The Scores awarded in MindLog are Lectical Scores. They are calculated by CLAS,…" at bounding box center [274, 201] width 240 height 43
click at [184, 163] on p "Rich Text Editor. Editing area: main. Press ⌥0 for help." at bounding box center [274, 168] width 240 height 11
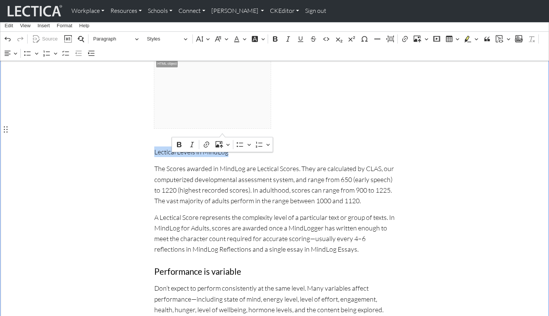
drag, startPoint x: 152, startPoint y: 128, endPoint x: 225, endPoint y: 131, distance: 72.6
click at [225, 131] on div "How scoring & growth charts work Updated October 09, 2025 Please send us your q…" at bounding box center [274, 282] width 249 height 815
click at [126, 39] on span "Paragraph" at bounding box center [112, 38] width 39 height 9
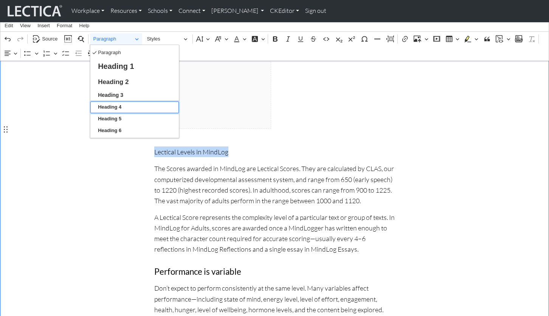
click at [118, 105] on span "Heading 4" at bounding box center [109, 106] width 23 height 9
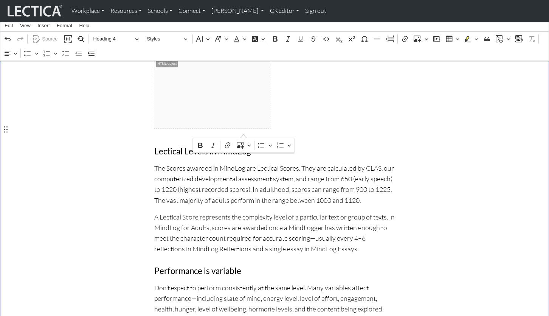
click at [67, 132] on div "How scoring & growth charts work Updated October 09, 2025 Please send us your q…" at bounding box center [274, 282] width 499 height 815
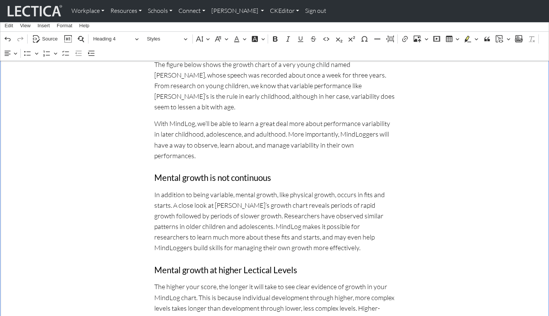
scroll to position [742, 0]
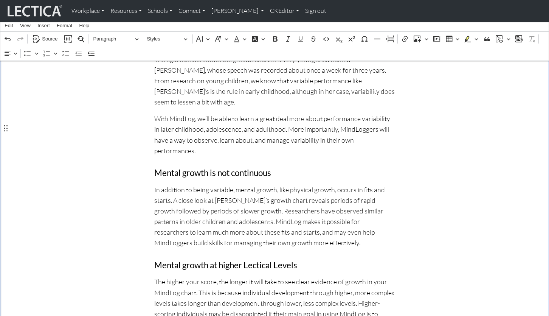
click at [195, 184] on p "In addition to being variable, mental growth, like physical growth, occurs in f…" at bounding box center [274, 216] width 240 height 64
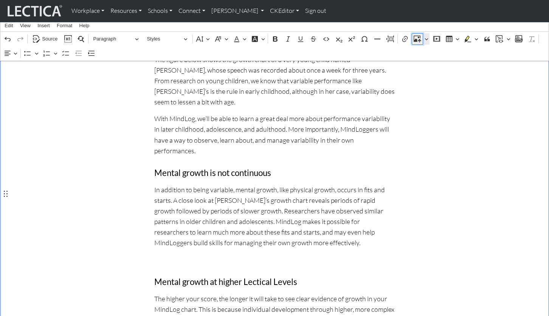
click at [417, 37] on icon "Editor toolbar" at bounding box center [417, 39] width 8 height 8
click at [426, 37] on icon "Editor toolbar" at bounding box center [426, 39] width 4 height 8
click at [431, 60] on span "Insert via URL" at bounding box center [440, 62] width 31 height 9
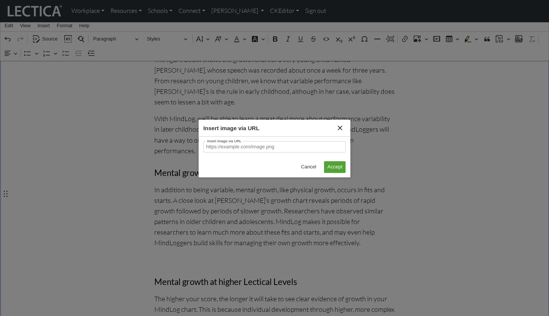
drag, startPoint x: 294, startPoint y: 148, endPoint x: 197, endPoint y: 146, distance: 96.8
click at [197, 146] on div "Insert image via URL Close Insert image via URL Cancel Accept" at bounding box center [274, 158] width 549 height 316
type input "https://lecticalive.s3.us-east-1.amazonaws.com/assets/images/growth+charts/sara…"
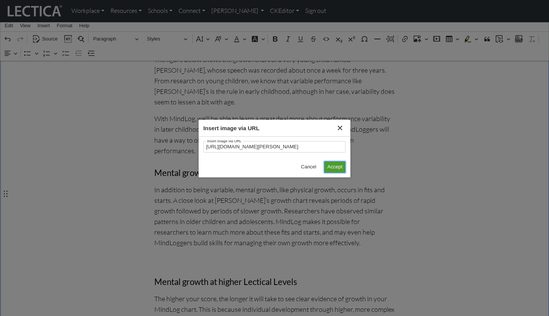
click at [332, 167] on span "Accept" at bounding box center [334, 166] width 15 height 9
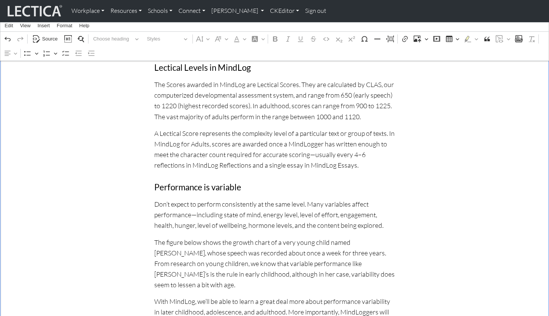
scroll to position [557, 0]
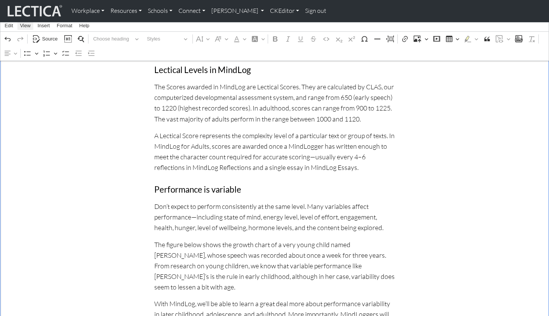
click at [27, 27] on span "View" at bounding box center [25, 25] width 11 height 5
click at [22, 23] on span "View" at bounding box center [25, 25] width 11 height 5
click at [46, 38] on span "Source" at bounding box center [49, 38] width 15 height 9
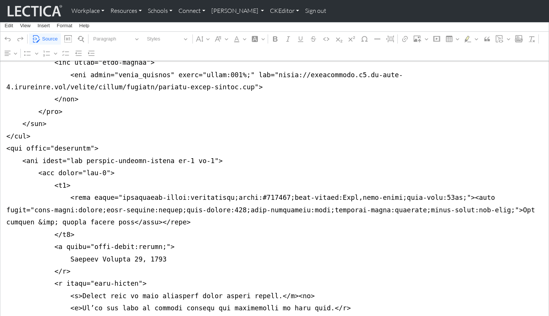
scroll to position [341, 0]
drag, startPoint x: 66, startPoint y: 168, endPoint x: 444, endPoint y: 179, distance: 378.5
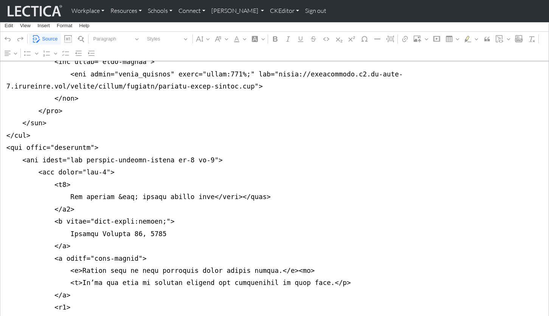
drag, startPoint x: 107, startPoint y: 168, endPoint x: 130, endPoint y: 167, distance: 23.4
drag, startPoint x: 201, startPoint y: 167, endPoint x: 254, endPoint y: 168, distance: 52.9
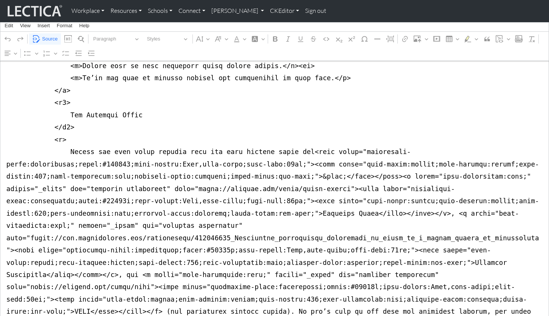
scroll to position [542, 0]
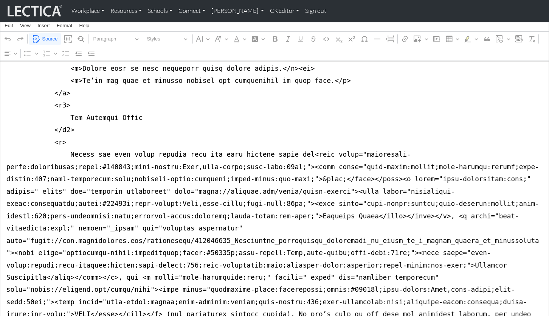
drag, startPoint x: 296, startPoint y: 116, endPoint x: 154, endPoint y: 128, distance: 142.6
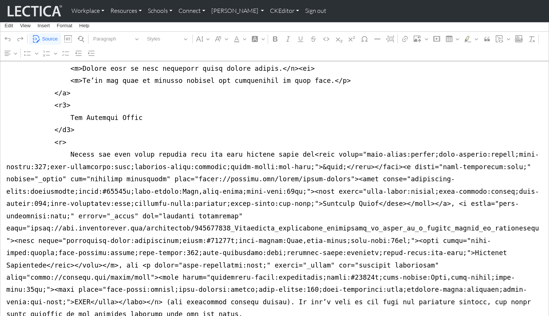
drag, startPoint x: 296, startPoint y: 116, endPoint x: 302, endPoint y: 128, distance: 13.5
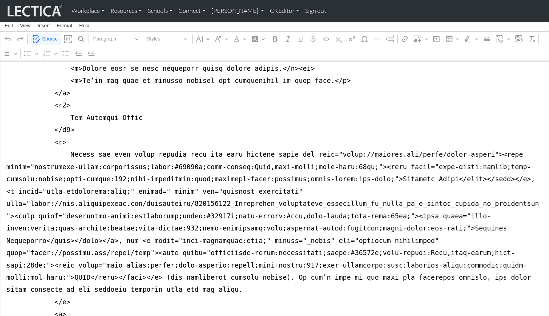
drag, startPoint x: 295, startPoint y: 116, endPoint x: 159, endPoint y: 129, distance: 136.7
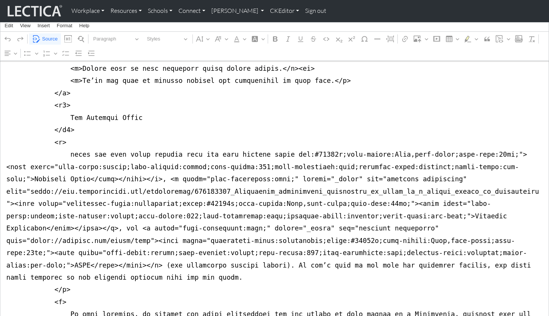
drag, startPoint x: 293, startPoint y: 116, endPoint x: 490, endPoint y: 128, distance: 197.7
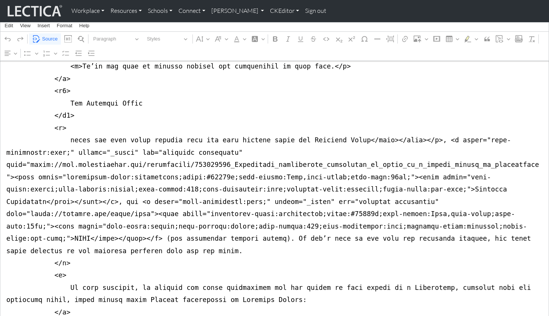
scroll to position [558, 0]
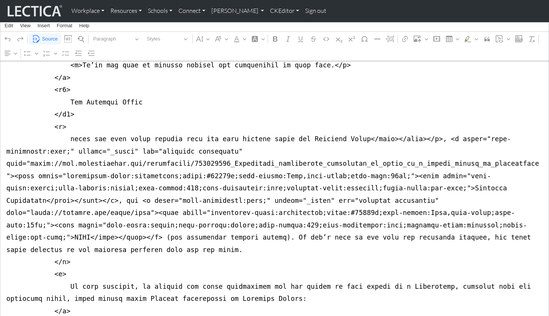
drag, startPoint x: 348, startPoint y: 118, endPoint x: 416, endPoint y: 115, distance: 68.5
drag, startPoint x: 352, startPoint y: 101, endPoint x: 420, endPoint y: 102, distance: 67.7
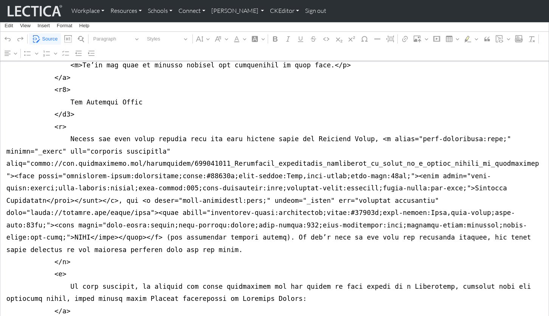
drag, startPoint x: 512, startPoint y: 125, endPoint x: 374, endPoint y: 145, distance: 139.4
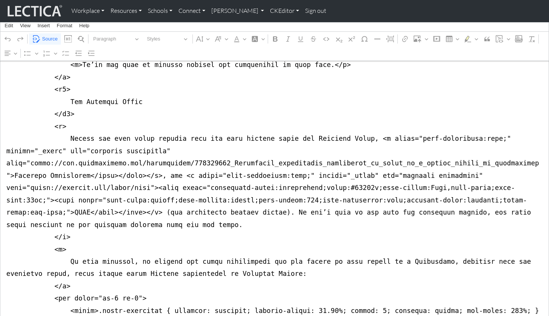
drag, startPoint x: 51, startPoint y: 135, endPoint x: 103, endPoint y: 136, distance: 52.2
drag, startPoint x: 6, startPoint y: 148, endPoint x: 369, endPoint y: 158, distance: 362.6
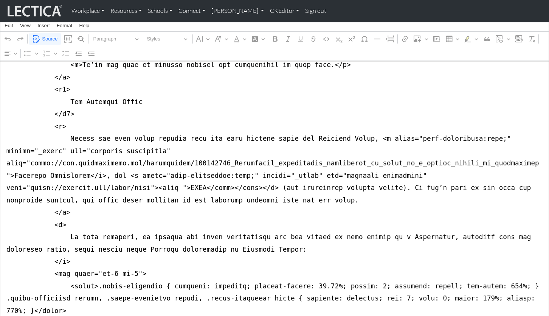
drag, startPoint x: 513, startPoint y: 135, endPoint x: 9, endPoint y: 148, distance: 504.4
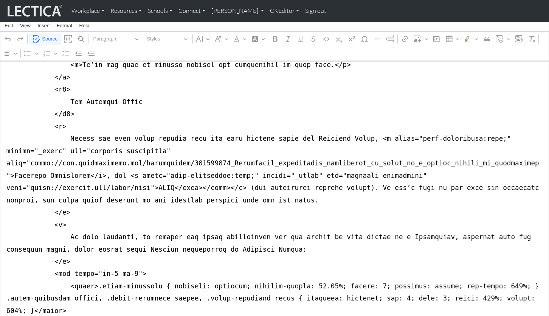
drag, startPoint x: 163, startPoint y: 146, endPoint x: 216, endPoint y: 148, distance: 53.3
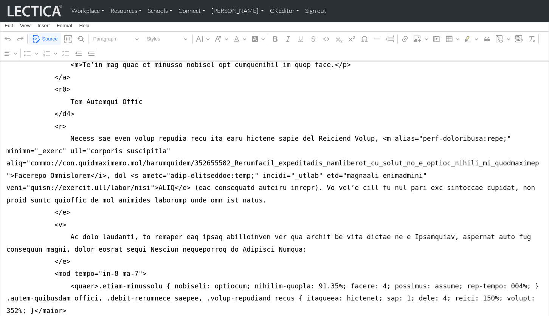
drag, startPoint x: 52, startPoint y: 134, endPoint x: 93, endPoint y: 132, distance: 41.6
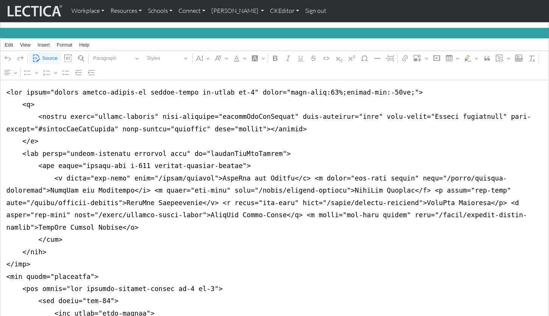
scroll to position [0, 0]
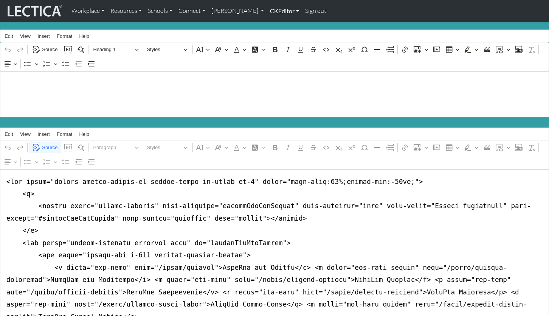
type textarea "<nav class="navbar navbar-expand-lg navbar-light bg-light mb-5" style="font-siz…"
click at [267, 7] on link "CKEditor" at bounding box center [284, 11] width 35 height 16
click at [273, 23] on link "Edit" at bounding box center [280, 27] width 15 height 9
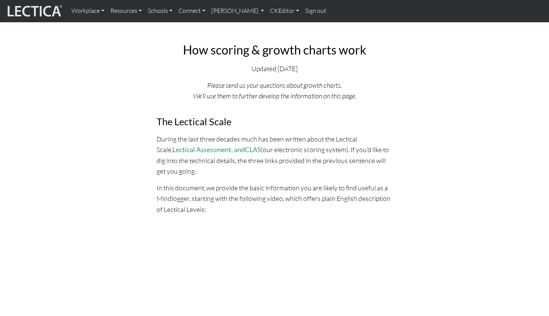
scroll to position [209, 0]
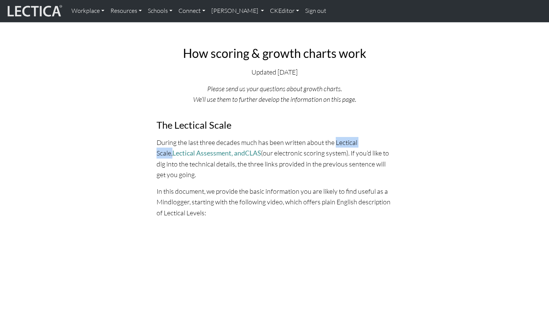
drag, startPoint x: 323, startPoint y: 128, endPoint x: 359, endPoint y: 128, distance: 35.9
click at [359, 137] on p "During the last three decades much has been written about the Lectical Scale, L…" at bounding box center [274, 158] width 236 height 43
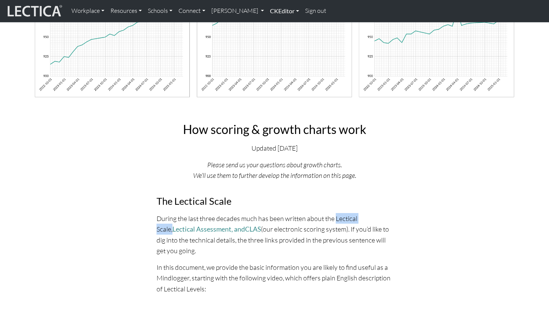
scroll to position [150, 0]
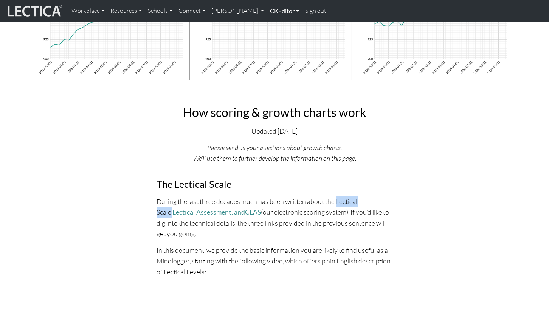
click at [267, 9] on link "CKEditor" at bounding box center [284, 11] width 35 height 16
click at [273, 25] on link "Edit" at bounding box center [280, 27] width 15 height 9
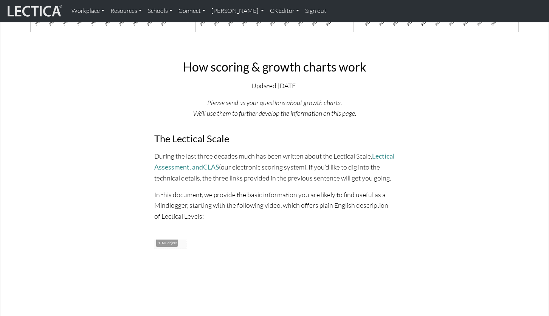
scroll to position [318, 0]
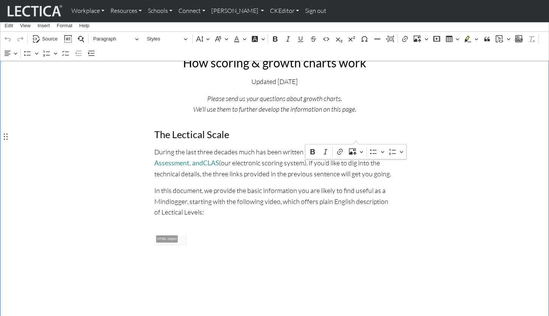
drag, startPoint x: 321, startPoint y: 136, endPoint x: 355, endPoint y: 137, distance: 33.6
click at [355, 146] on p "During the last three decades much has been written about the Lectical Scale, L…" at bounding box center [274, 162] width 240 height 33
click at [338, 151] on icon "Editor contextual toolbar" at bounding box center [340, 152] width 8 height 8
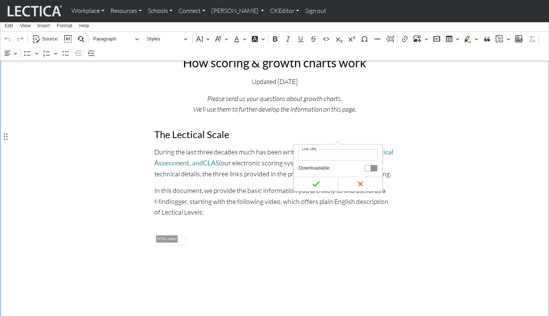
type input "https://lectica.org/about/skill-levels"
click button "Save" at bounding box center [316, 184] width 44 height 14
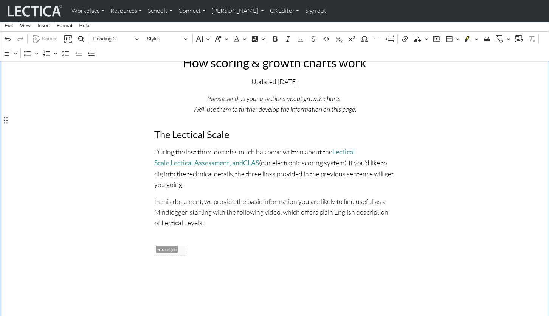
drag, startPoint x: 189, startPoint y: 145, endPoint x: 201, endPoint y: 147, distance: 12.2
click at [201, 147] on p "During the last three decades much has been written about the Lectical Scale , …" at bounding box center [274, 167] width 240 height 43
click at [182, 160] on icon "Editor contextual toolbar" at bounding box center [184, 162] width 8 height 8
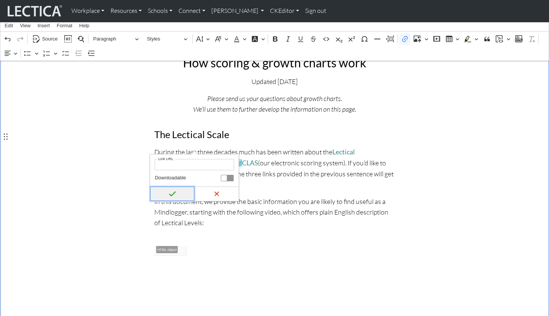
click at [172, 192] on icon "submit" at bounding box center [173, 194] width 8 height 8
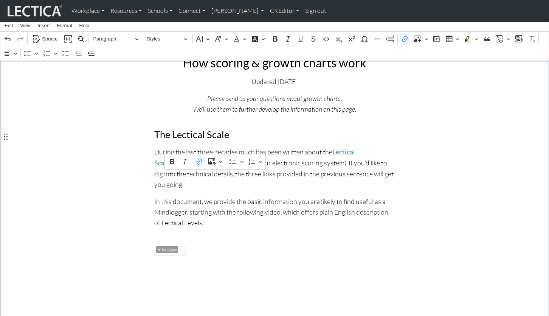
drag, startPoint x: 187, startPoint y: 147, endPoint x: 215, endPoint y: 147, distance: 28.0
click at [215, 147] on p "During the last three decades much has been written about the Lectical Scale , …" at bounding box center [274, 167] width 240 height 43
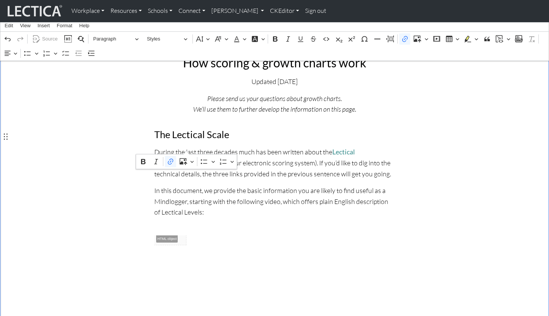
drag, startPoint x: 360, startPoint y: 134, endPoint x: 186, endPoint y: 145, distance: 174.2
click at [186, 146] on p "During the last three decades much has been written about the Lectical Scale , …" at bounding box center [274, 162] width 240 height 33
drag, startPoint x: 186, startPoint y: 145, endPoint x: 178, endPoint y: 144, distance: 8.8
click at [184, 146] on p "During the last three decades much has been written about the Lectical Scale , …" at bounding box center [274, 162] width 240 height 33
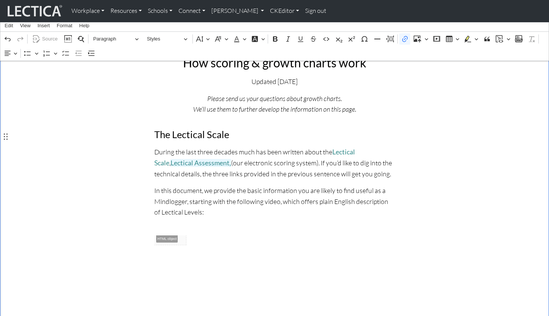
click at [190, 146] on p "During the last three decades much has been written about the Lectical Scale , …" at bounding box center [274, 162] width 240 height 33
click at [189, 146] on p "During the last three decades much has been written about the Lectical Scale , …" at bounding box center [274, 162] width 240 height 33
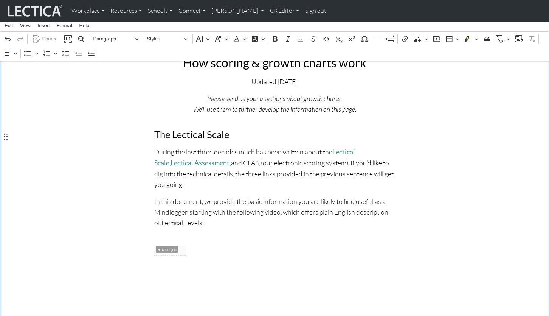
scroll to position [322, 0]
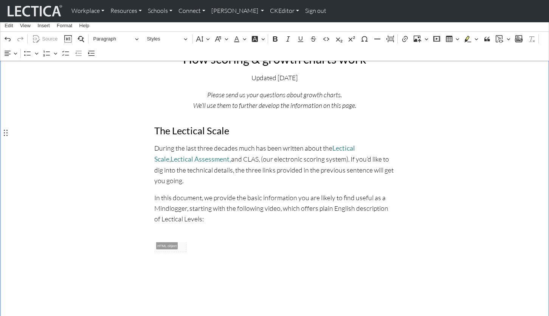
click at [216, 144] on p "During the last three decades much has been written about the Lectical Scale , …" at bounding box center [274, 163] width 240 height 43
drag, startPoint x: 200, startPoint y: 143, endPoint x: 214, endPoint y: 142, distance: 13.6
click at [214, 142] on p "During the last three decades much has been written about the Lectical Scale , …" at bounding box center [274, 163] width 240 height 43
click at [199, 157] on icon "Editor contextual toolbar" at bounding box center [199, 158] width 8 height 8
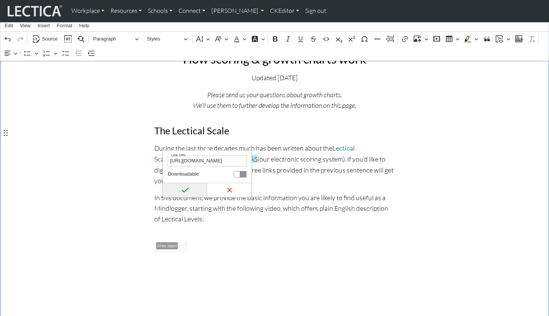
type input "https://lectica.org/about/clas"
click at [188, 189] on icon "submit" at bounding box center [185, 190] width 8 height 8
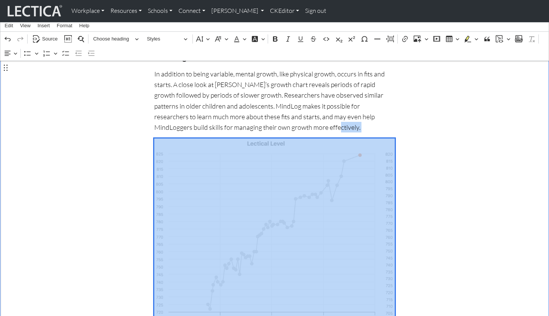
scroll to position [953, 0]
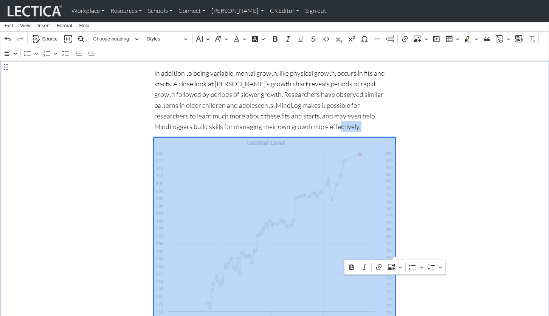
drag, startPoint x: 187, startPoint y: 179, endPoint x: 342, endPoint y: 256, distance: 173.6
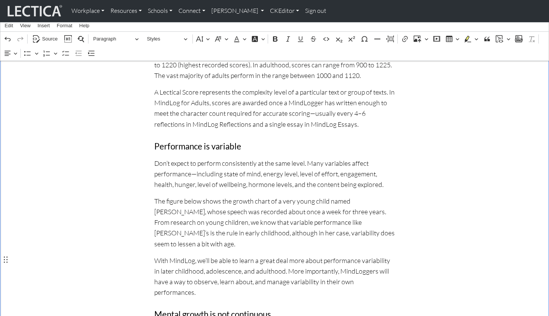
scroll to position [719, 0]
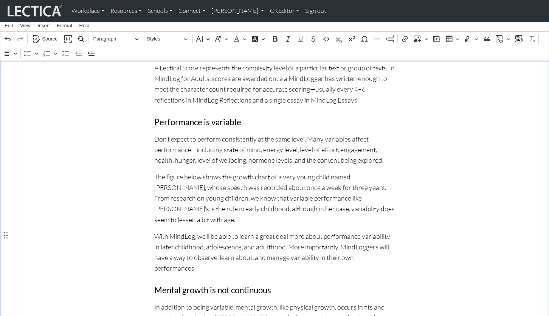
click at [351, 231] on p "With MindLog, we’ll be able to learn a great deal more about performance variab…" at bounding box center [274, 252] width 240 height 43
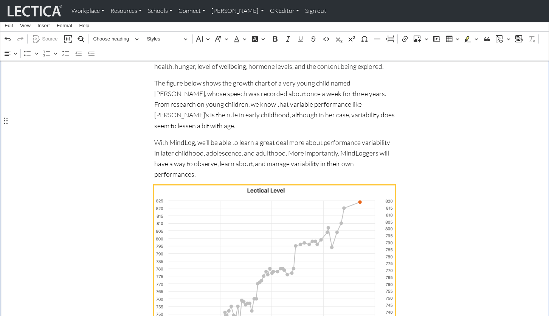
scroll to position [811, 0]
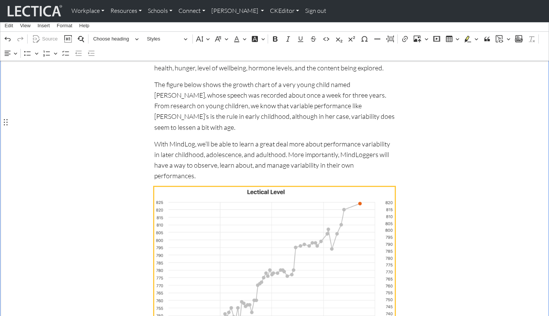
click at [241, 187] on img "Rich Text Editor. Editing area: main. Press ⌥0 for help." at bounding box center [274, 282] width 240 height 190
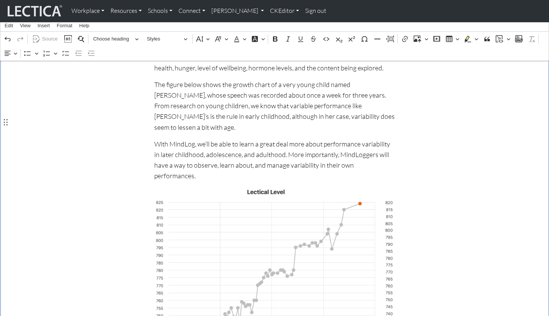
click at [427, 151] on div "How scoring & growth charts work Updated October 09, 2025 Please send us your q…" at bounding box center [274, 102] width 499 height 1092
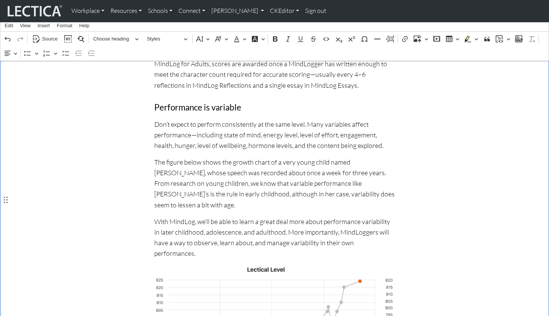
scroll to position [748, 0]
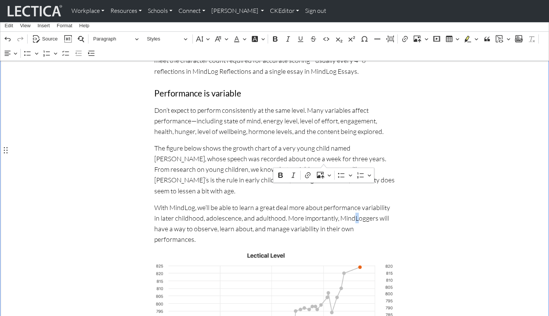
click at [324, 202] on p "With MindLog, we’ll be able to learn a great deal more about performance variab…" at bounding box center [274, 223] width 240 height 43
click at [475, 119] on div "How scoring & growth charts work Updated October 09, 2025 Please send us your q…" at bounding box center [274, 165] width 499 height 1092
drag, startPoint x: 342, startPoint y: 160, endPoint x: 351, endPoint y: 161, distance: 9.1
click at [351, 202] on p "With MindLog, we’ll be able to learn a great deal more about performance variab…" at bounding box center [274, 223] width 240 height 43
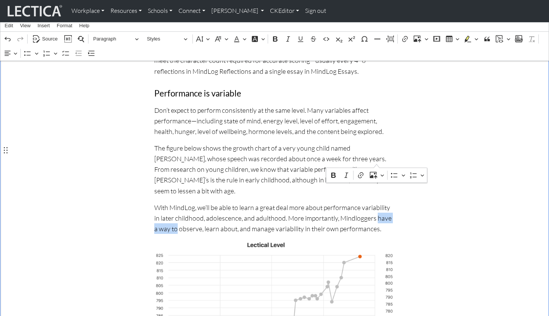
drag, startPoint x: 342, startPoint y: 160, endPoint x: 376, endPoint y: 157, distance: 34.5
click at [376, 202] on p "With MindLog, we’ll be able to learn a great deal more about performance variab…" at bounding box center [274, 218] width 240 height 32
drag, startPoint x: 484, startPoint y: 116, endPoint x: 478, endPoint y: 103, distance: 14.2
click at [484, 116] on div "How scoring & growth charts work Updated October 09, 2025 Please send us your q…" at bounding box center [274, 159] width 499 height 1081
click at [345, 202] on p "With MindLog, we’ll be able to learn a great deal more about performance variab…" at bounding box center [274, 218] width 240 height 32
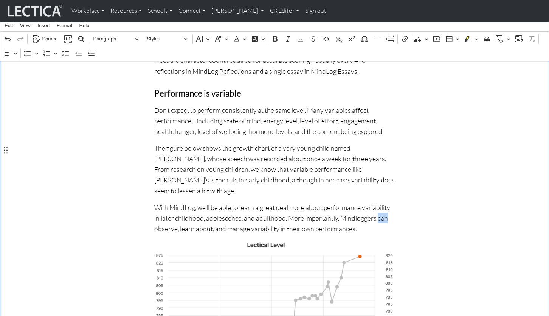
click at [345, 202] on p "With MindLog, we’ll be able to learn a great deal more about performance variab…" at bounding box center [274, 218] width 240 height 32
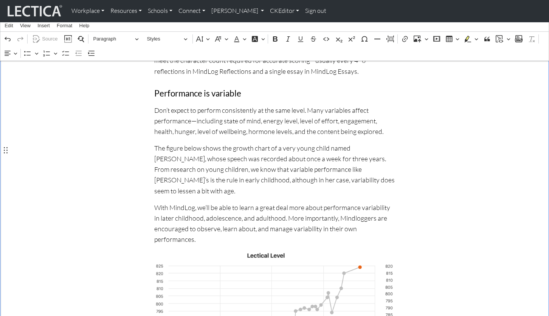
click at [472, 143] on div "How scoring & growth charts work Updated October 09, 2025 Please send us your q…" at bounding box center [274, 165] width 499 height 1092
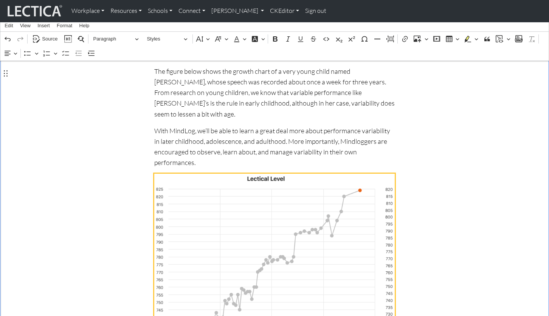
scroll to position [829, 0]
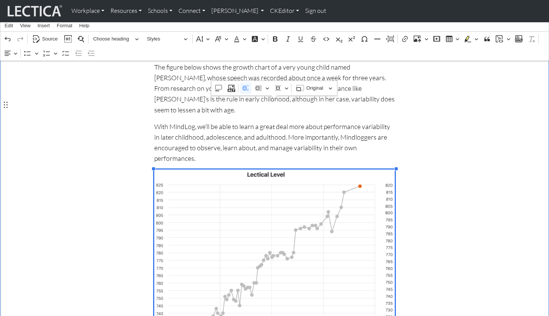
click at [198, 169] on img "Rich Text Editor. Editing area: main. Press ⌥0 for help." at bounding box center [274, 264] width 240 height 190
click at [55, 112] on div "How scoring & growth charts work Updated October 09, 2025 Please send us your q…" at bounding box center [274, 85] width 499 height 1092
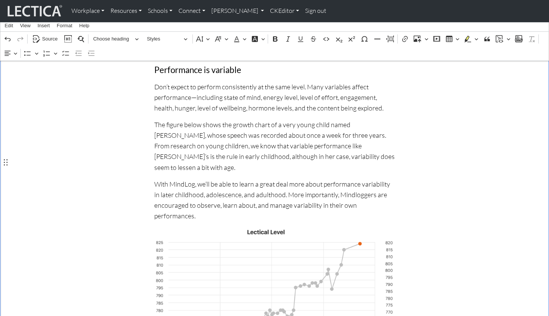
scroll to position [768, 0]
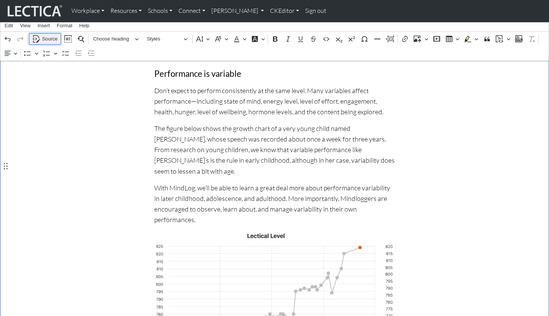
click at [53, 40] on span "Source" at bounding box center [49, 38] width 15 height 9
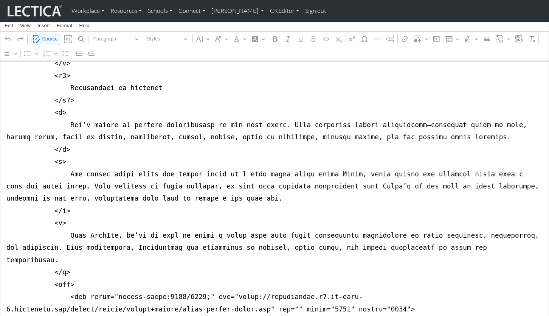
scroll to position [1057, 0]
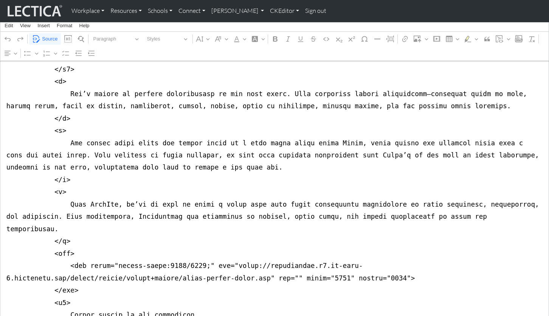
type textarea "<nav class="navbar navbar-expand-lg navbar-light bg-light mb-5" style="font-siz…"
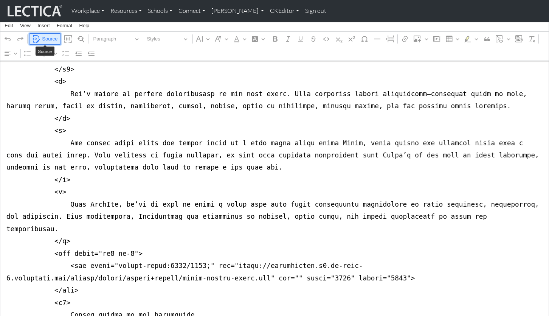
click at [48, 36] on span "Source" at bounding box center [49, 38] width 15 height 9
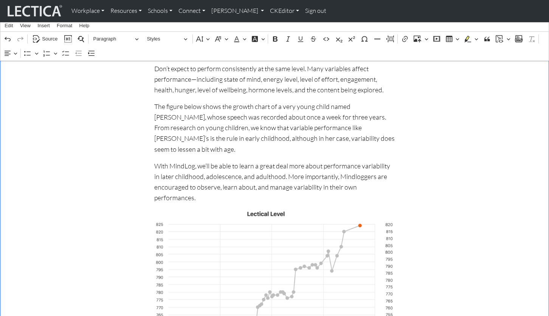
scroll to position [782, 0]
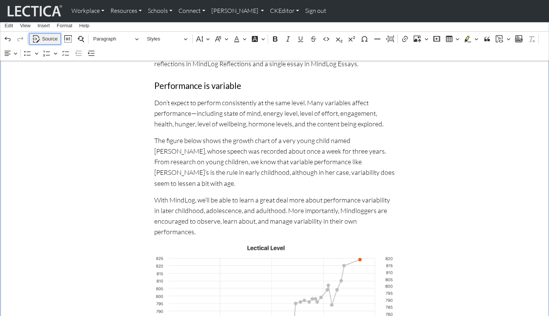
click at [48, 36] on span "Source" at bounding box center [49, 38] width 15 height 9
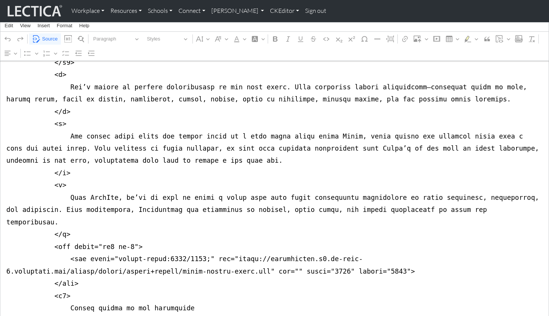
scroll to position [1065, 0]
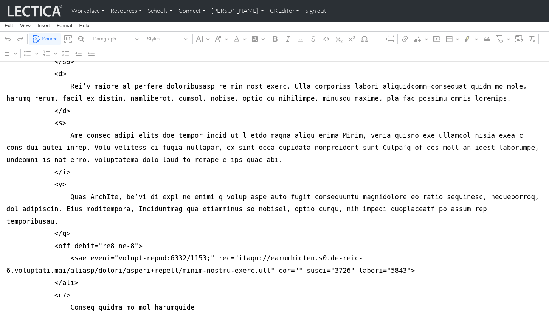
drag, startPoint x: 96, startPoint y: 146, endPoint x: 196, endPoint y: 144, distance: 100.5
type textarea "<nav class="navbar navbar-expand-lg navbar-light bg-light mb-5" style="font-siz…"
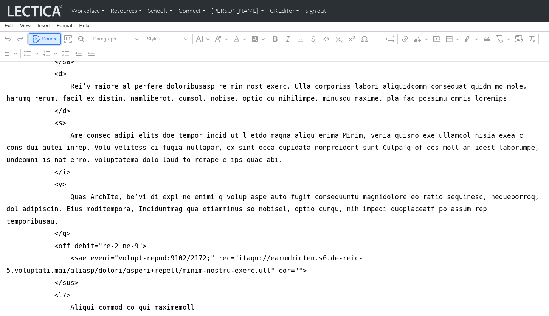
click at [45, 38] on span "Source" at bounding box center [49, 38] width 15 height 9
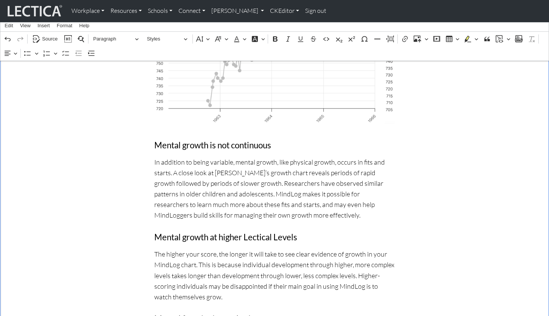
scroll to position [1053, 0]
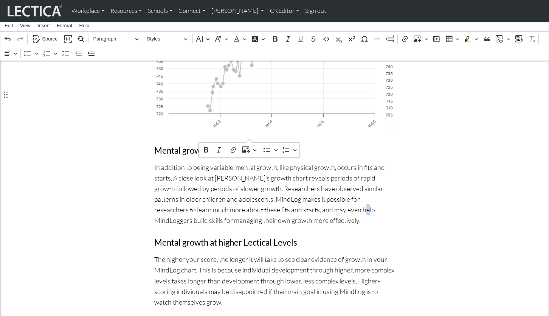
drag, startPoint x: 246, startPoint y: 132, endPoint x: 250, endPoint y: 133, distance: 3.9
click at [250, 162] on p "In addition to being variable, mental growth, like physical growth, occurs in f…" at bounding box center [274, 194] width 240 height 64
click at [199, 162] on p "In addition to being variable, mental growth, like physical growth, occurs in f…" at bounding box center [274, 194] width 240 height 64
click at [192, 162] on p "In addition to being variable, mental growth, like physical growth, occurs in f…" at bounding box center [274, 194] width 240 height 64
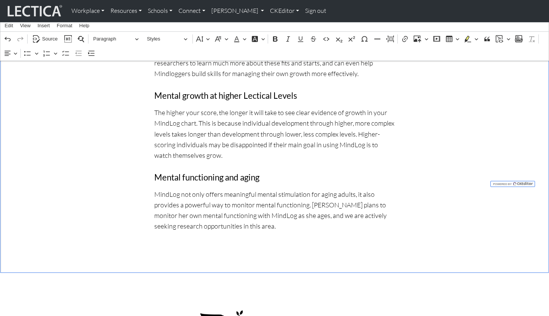
scroll to position [1201, 0]
click at [273, 188] on p "MindLog not only offers meaningful mental stimulation for aging adults, it also…" at bounding box center [274, 209] width 240 height 43
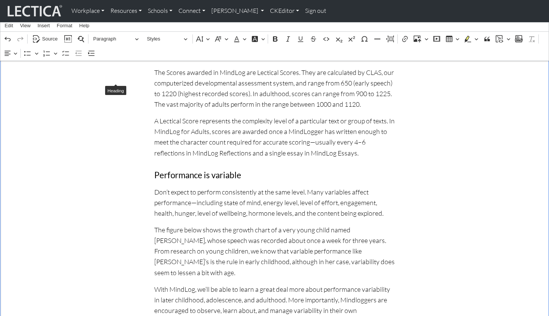
scroll to position [623, 0]
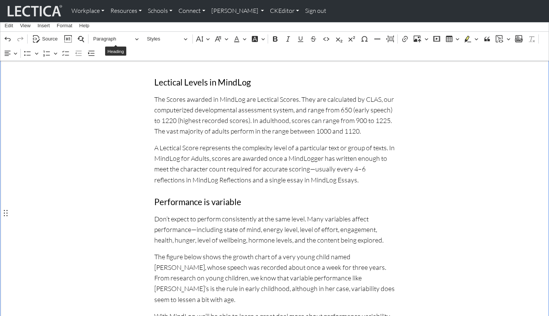
click at [342, 251] on p "The figure below shows the growth chart of a very young child named Sarah, whos…" at bounding box center [274, 277] width 240 height 53
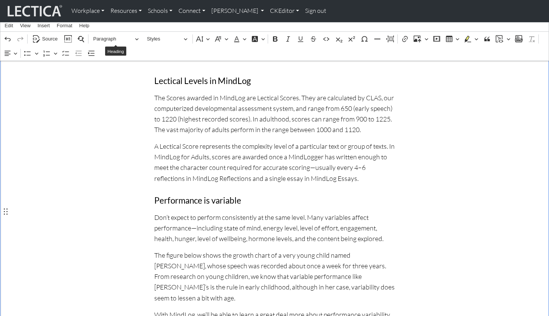
click at [250, 249] on p "The figure below shows the growth chart of a very young child named Eve, whose …" at bounding box center [274, 275] width 240 height 53
drag, startPoint x: 191, startPoint y: 221, endPoint x: 225, endPoint y: 222, distance: 34.0
click at [225, 249] on p "The figure below shows the growth chart of a very young child named Eve, whose …" at bounding box center [274, 275] width 240 height 53
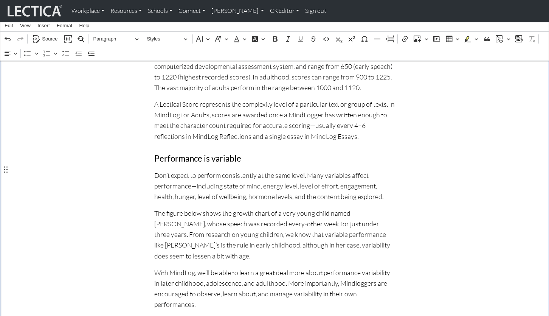
scroll to position [662, 0]
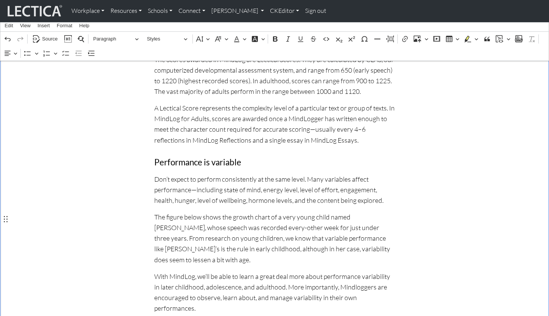
drag, startPoint x: 343, startPoint y: 238, endPoint x: 359, endPoint y: 238, distance: 16.6
click at [343, 271] on p "With MindLog, we’ll be able to learn a great deal more about performance variab…" at bounding box center [274, 292] width 240 height 43
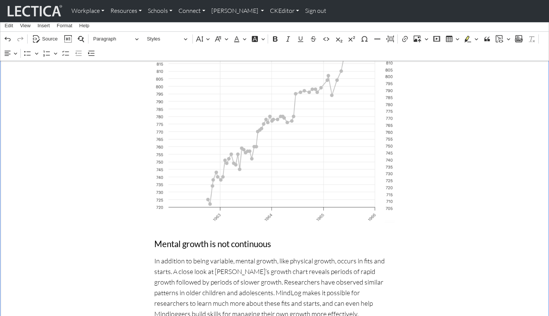
scroll to position [963, 0]
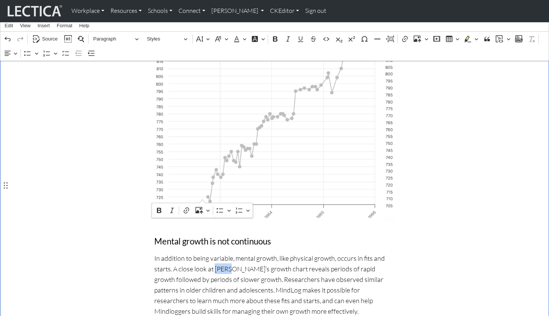
drag, startPoint x: 188, startPoint y: 197, endPoint x: 203, endPoint y: 198, distance: 14.8
click at [203, 252] on p "In addition to being variable, mental growth, like physical growth, occurs in f…" at bounding box center [274, 284] width 240 height 64
click at [199, 252] on p "In addition to being variable, mental growth, like physical growth, occurs in f…" at bounding box center [274, 284] width 240 height 64
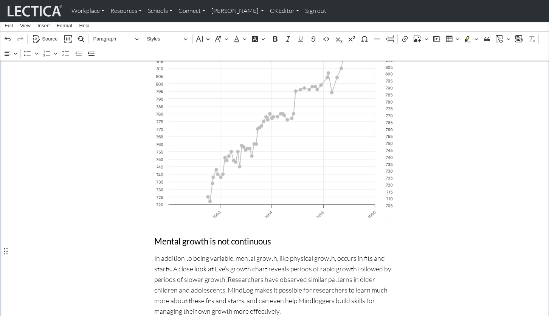
drag, startPoint x: 197, startPoint y: 251, endPoint x: 215, endPoint y: 252, distance: 17.4
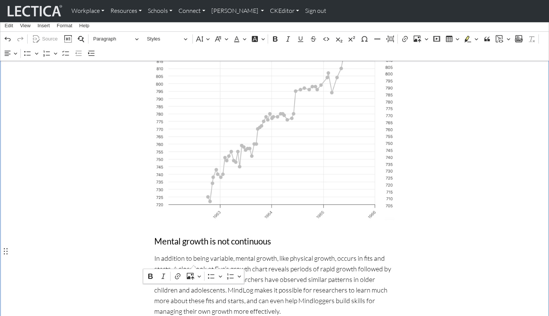
drag, startPoint x: 180, startPoint y: 260, endPoint x: 194, endPoint y: 261, distance: 14.0
drag, startPoint x: 154, startPoint y: 260, endPoint x: 180, endPoint y: 261, distance: 26.1
drag, startPoint x: 242, startPoint y: 252, endPoint x: 389, endPoint y: 248, distance: 147.5
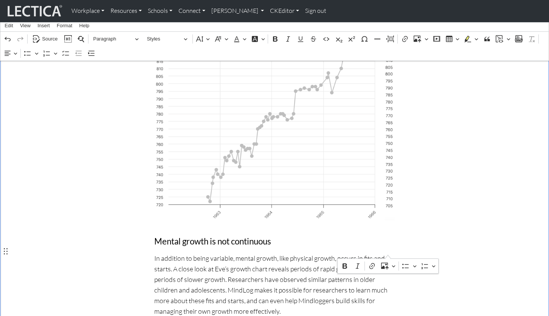
drag, startPoint x: 155, startPoint y: 262, endPoint x: 214, endPoint y: 261, distance: 59.0
drag, startPoint x: 245, startPoint y: 252, endPoint x: 382, endPoint y: 249, distance: 136.5
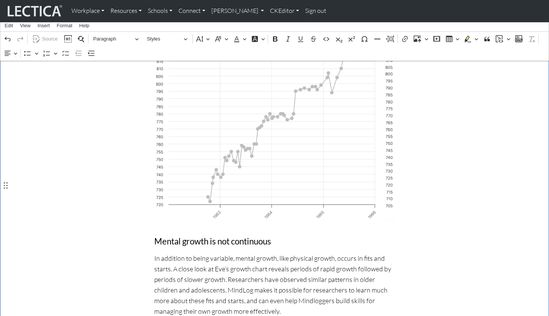
drag, startPoint x: 225, startPoint y: 262, endPoint x: 212, endPoint y: 261, distance: 12.1
drag, startPoint x: 218, startPoint y: 261, endPoint x: 226, endPoint y: 262, distance: 8.7
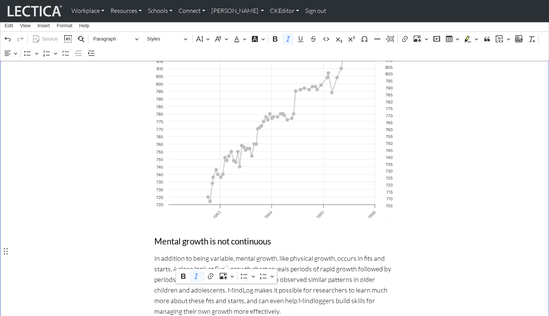
drag, startPoint x: 431, startPoint y: 256, endPoint x: 433, endPoint y: 253, distance: 4.3
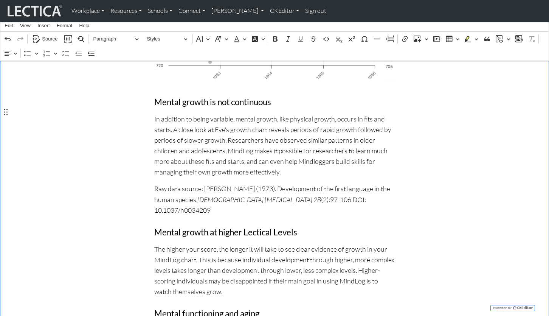
scroll to position [1102, 0]
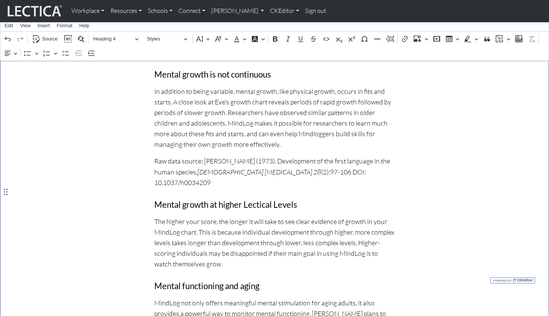
scroll to position [1127, 0]
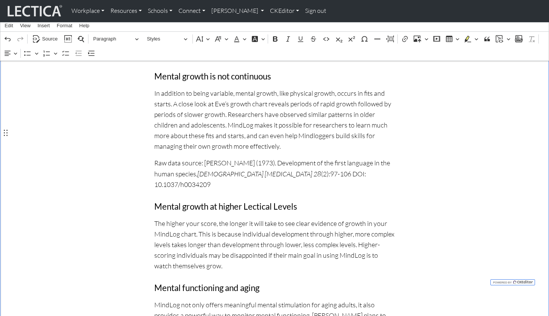
click at [179, 218] on p "The higher your score, the longer it will take to see clear evidence of growth …" at bounding box center [274, 244] width 240 height 53
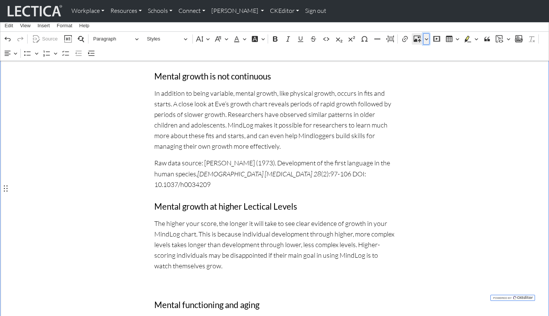
click at [426, 37] on icon "Editor toolbar" at bounding box center [426, 39] width 4 height 8
click at [429, 59] on span "Insert via URL" at bounding box center [440, 62] width 31 height 9
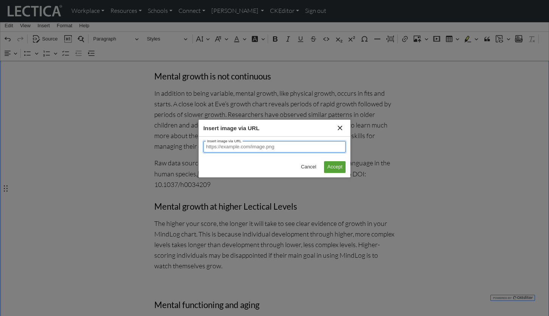
paste input "https://lecticalive.s3.us-east-1.amazonaws.com/assets/images/mindlog/old-middle…"
type input "https://lecticalive.s3.us-east-1.amazonaws.com/assets/images/mindlog/old-middle…"
click at [333, 164] on span "Accept" at bounding box center [334, 166] width 15 height 9
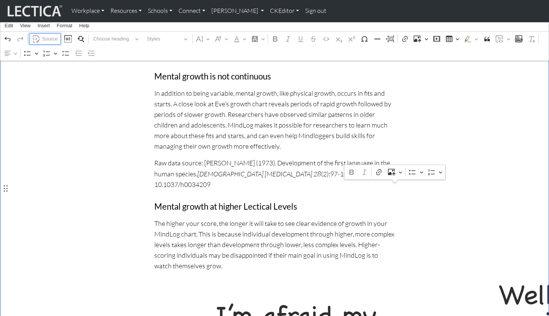
click at [43, 38] on span "Source" at bounding box center [49, 38] width 15 height 9
click at [46, 38] on span "Source" at bounding box center [49, 38] width 15 height 9
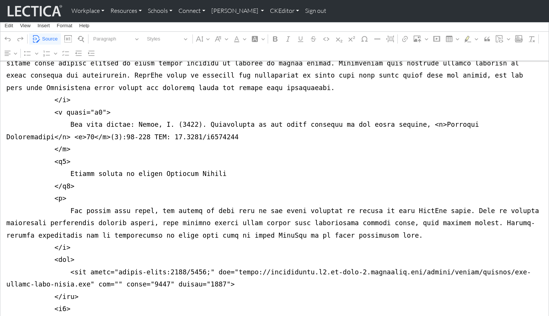
scroll to position [1367, 0]
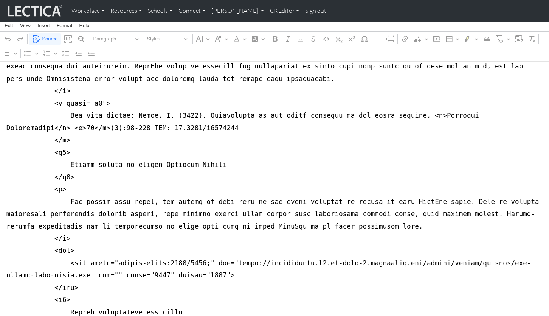
drag, startPoint x: 92, startPoint y: 133, endPoint x: 189, endPoint y: 132, distance: 97.5
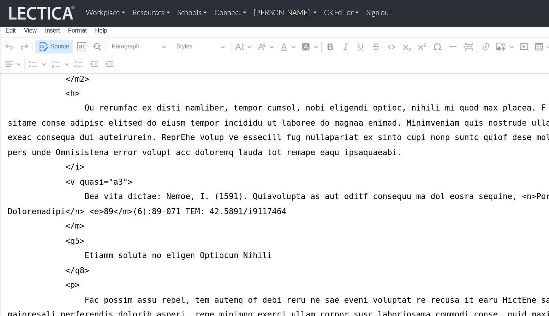
type textarea "<nav class="navbar navbar-expand-lg navbar-light bg-light mb-5" style="font-siz…"
click at [50, 38] on span "Source" at bounding box center [49, 38] width 15 height 9
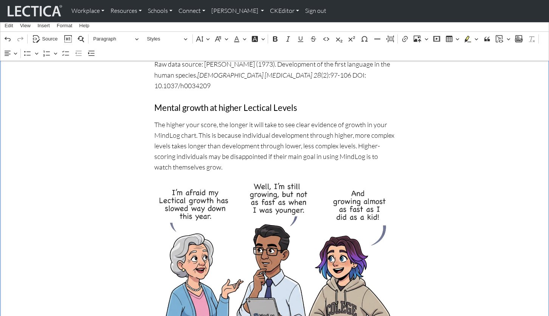
scroll to position [1228, 0]
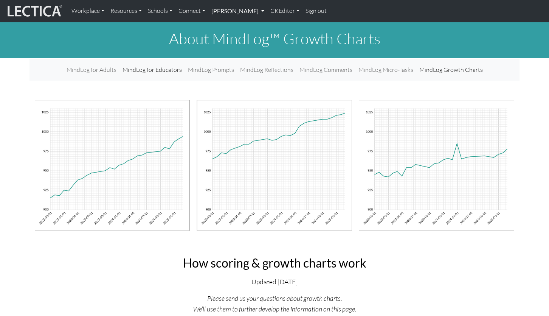
click at [225, 10] on link "[PERSON_NAME]" at bounding box center [237, 11] width 59 height 16
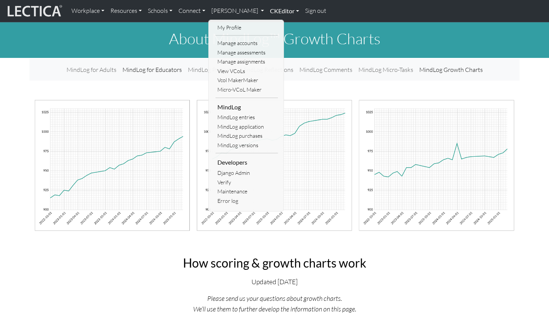
click at [267, 9] on link "CKEditor" at bounding box center [284, 11] width 35 height 16
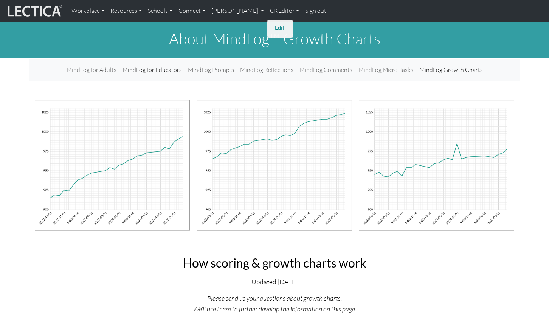
click at [273, 25] on link "Edit" at bounding box center [280, 27] width 15 height 9
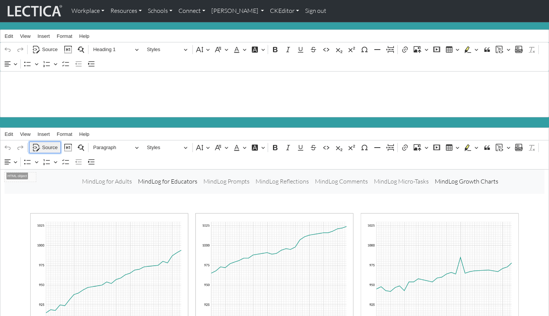
click at [48, 143] on span "Source" at bounding box center [49, 147] width 15 height 9
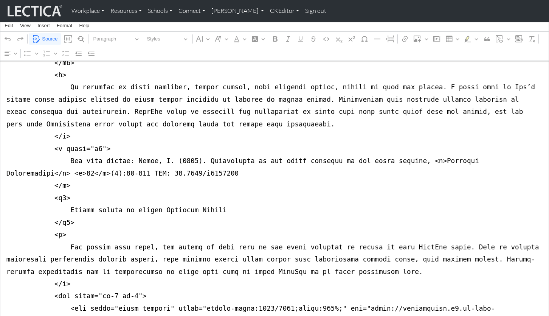
scroll to position [1318, 0]
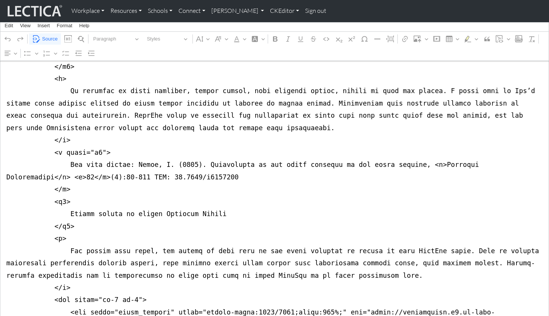
drag, startPoint x: 303, startPoint y: 170, endPoint x: 309, endPoint y: 171, distance: 6.2
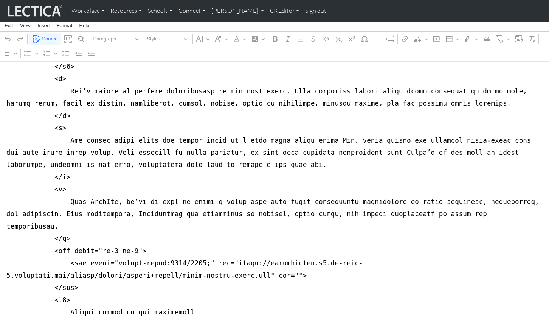
scroll to position [1052, 0]
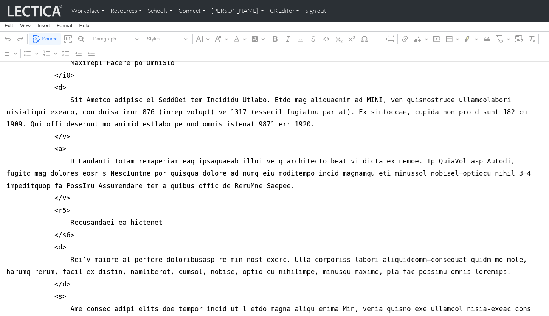
scroll to position [880, 0]
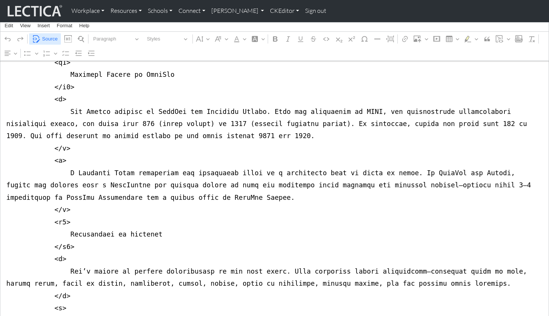
type textarea "<nav class="navbar navbar-expand-lg navbar-light bg-light mb-5" style="font-siz…"
click at [48, 37] on span "Source" at bounding box center [49, 38] width 15 height 9
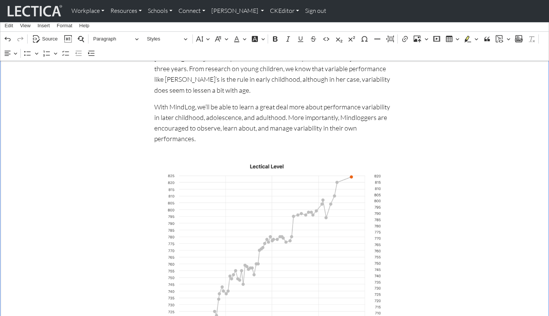
scroll to position [828, 0]
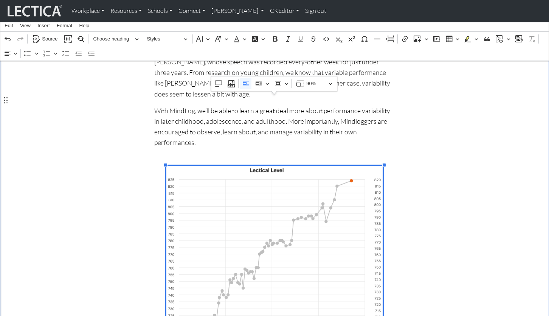
click at [227, 181] on img "Rich Text Editor. Editing area: main. Press ⌥0 for help." at bounding box center [274, 252] width 216 height 172
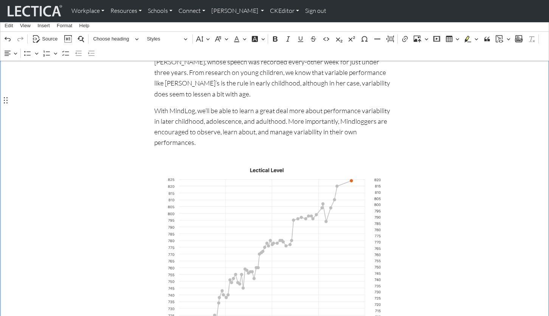
click at [89, 172] on div "How scoring & growth charts work Updated October 09, 2025 Please send us your q…" at bounding box center [274, 171] width 499 height 1297
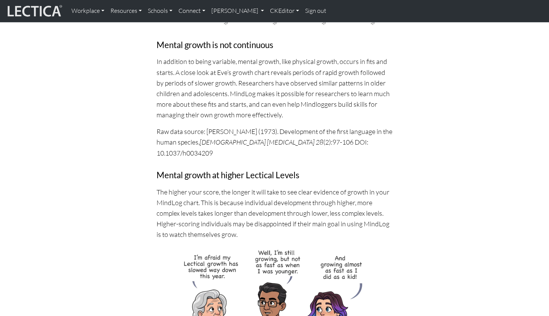
scroll to position [1025, 0]
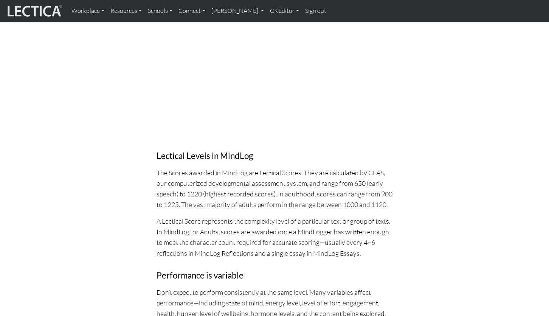
scroll to position [409, 0]
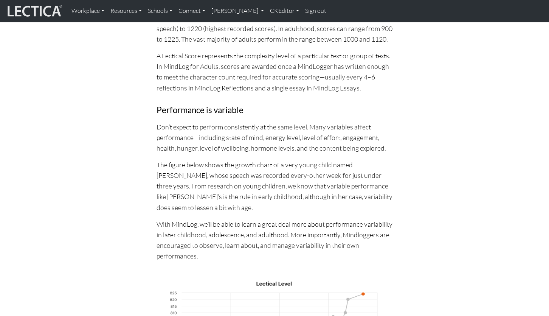
click at [91, 124] on div "How scoring & growth charts work Updated [DATE] Please send us your questions a…" at bounding box center [274, 280] width 490 height 1283
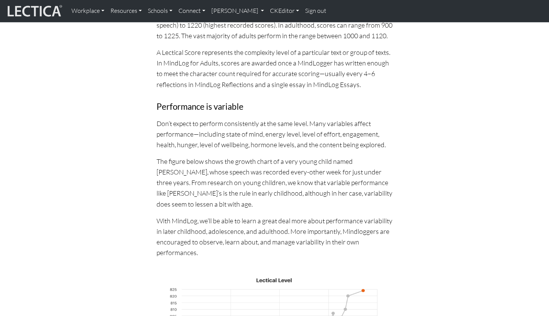
scroll to position [615, 0]
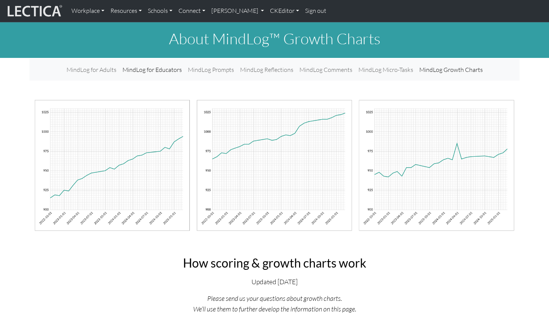
scroll to position [613, 0]
click at [267, 8] on link "CKEditor" at bounding box center [284, 11] width 35 height 16
click at [273, 23] on link "Edit" at bounding box center [280, 27] width 15 height 9
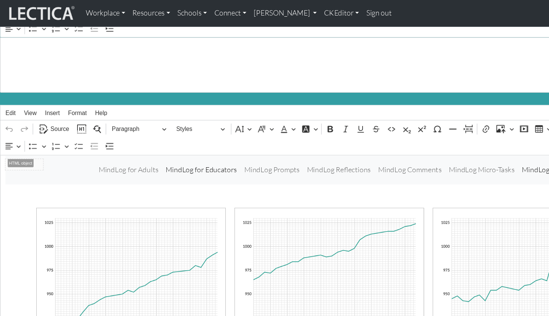
scroll to position [35, 0]
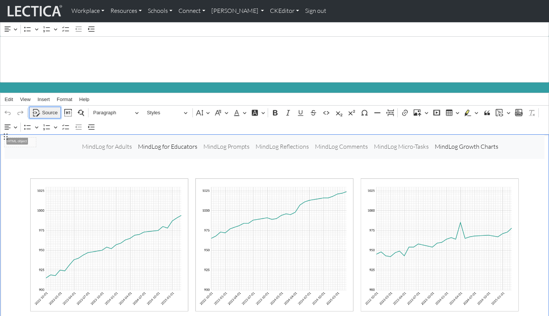
click at [45, 108] on span "Source" at bounding box center [49, 112] width 15 height 9
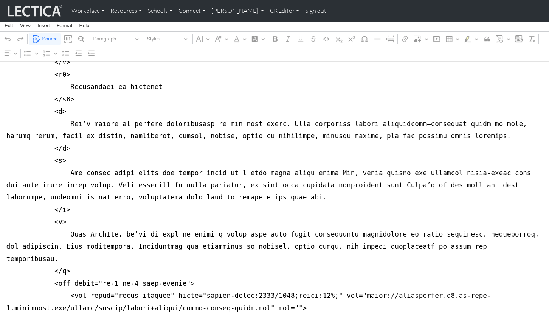
scroll to position [1039, 0]
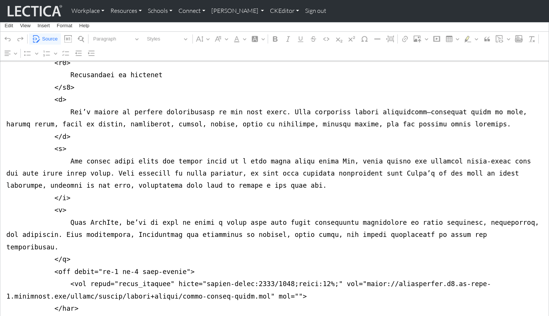
drag, startPoint x: 303, startPoint y: 162, endPoint x: 307, endPoint y: 163, distance: 3.8
type textarea "<nav class="navbar navbar-expand-lg navbar-light bg-light mb-5" style="font-siz…"
click at [42, 38] on button "Source" at bounding box center [45, 39] width 32 height 12
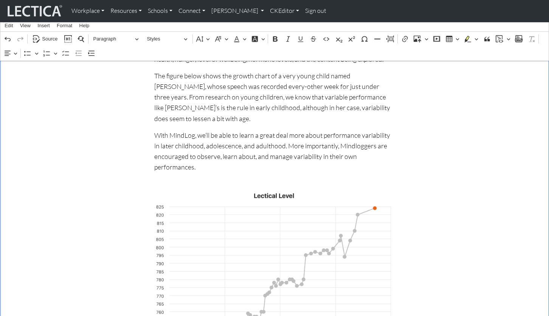
scroll to position [802, 0]
click at [462, 97] on div "How scoring & growth charts work Updated October 09, 2025 Please send us your q…" at bounding box center [274, 213] width 499 height 1330
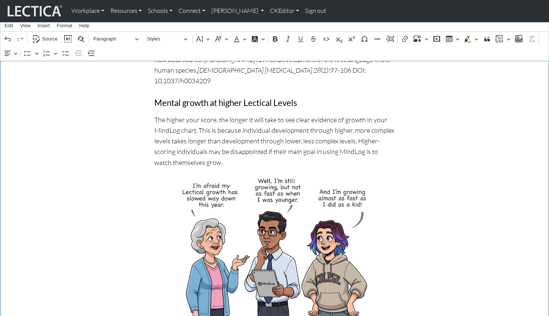
scroll to position [1229, 0]
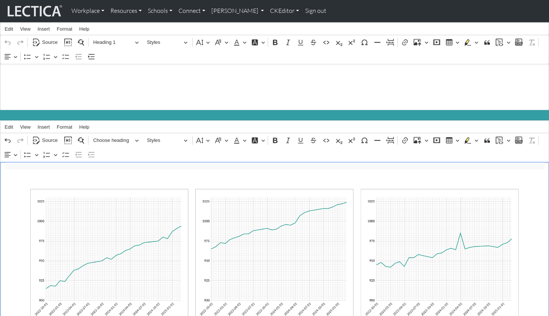
scroll to position [0, 0]
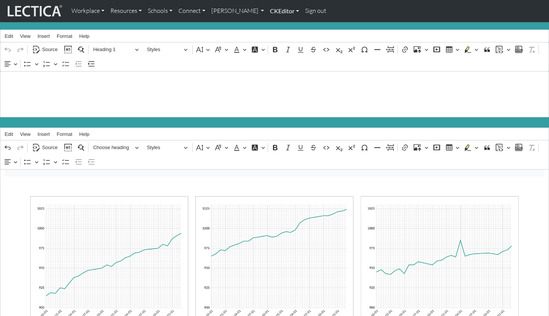
click at [267, 9] on link "CKEditor" at bounding box center [284, 11] width 35 height 16
click at [273, 24] on link "Edit" at bounding box center [280, 27] width 15 height 9
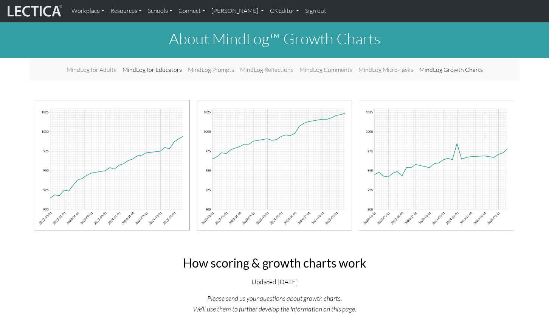
click at [267, 9] on link "CKEditor" at bounding box center [284, 11] width 35 height 16
click at [273, 25] on link "Edit" at bounding box center [280, 27] width 15 height 9
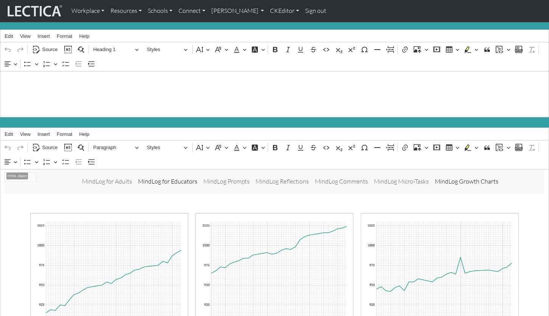
scroll to position [2, 0]
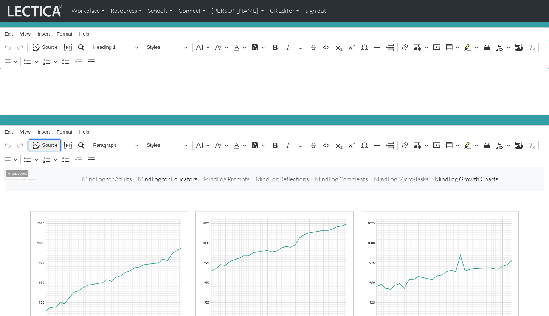
click at [51, 141] on span "Source" at bounding box center [49, 145] width 15 height 9
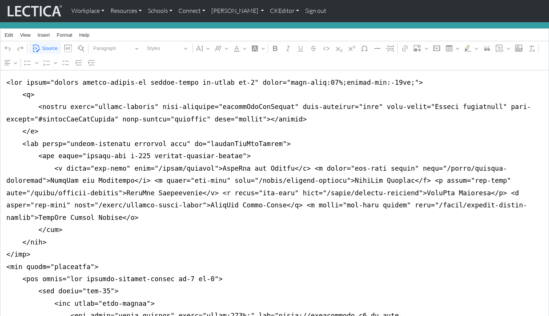
scroll to position [100, 0]
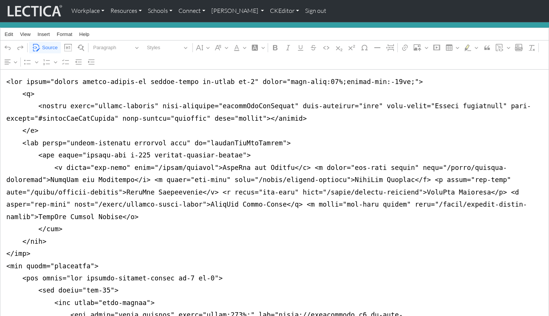
drag, startPoint x: 3, startPoint y: 163, endPoint x: 0, endPoint y: 246, distance: 82.8
click at [267, 12] on link "CKEditor" at bounding box center [284, 11] width 35 height 16
click at [273, 24] on link "Edit" at bounding box center [280, 27] width 15 height 9
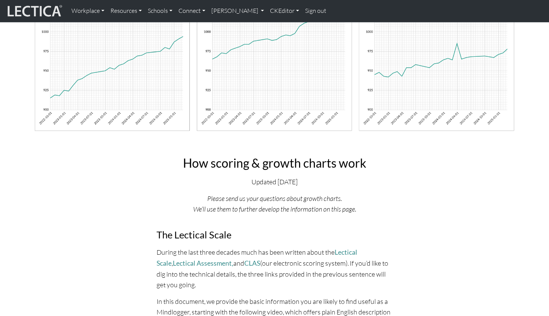
scroll to position [0, 0]
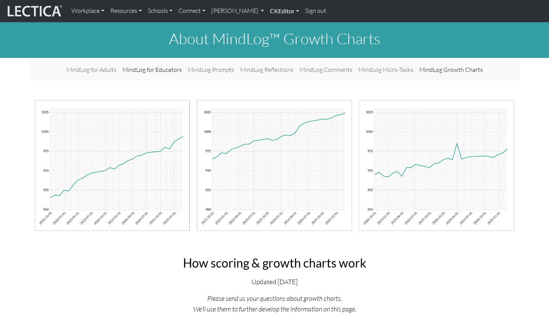
click at [267, 9] on link "CKEditor" at bounding box center [284, 11] width 35 height 16
click at [273, 24] on link "Edit" at bounding box center [280, 27] width 15 height 9
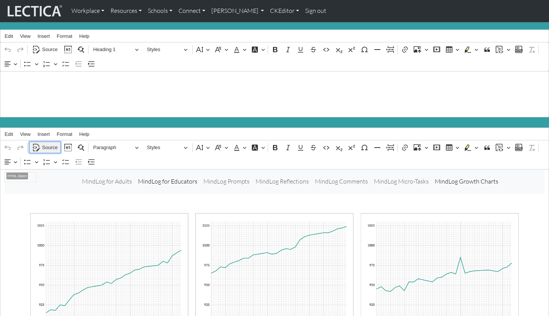
click at [46, 143] on span "Source" at bounding box center [49, 147] width 15 height 9
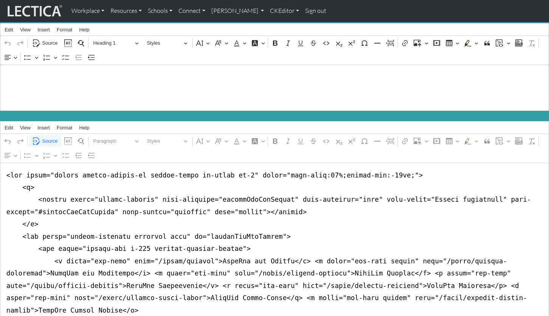
scroll to position [26, 0]
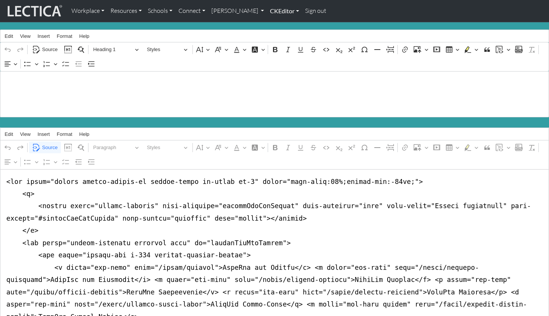
type textarea "<nav class="navbar navbar-expand-lg navbar-light bg-light mb-5" style="font-siz…"
click at [267, 12] on link "CKEditor" at bounding box center [284, 11] width 35 height 16
click at [273, 23] on link "Edit" at bounding box center [280, 27] width 15 height 9
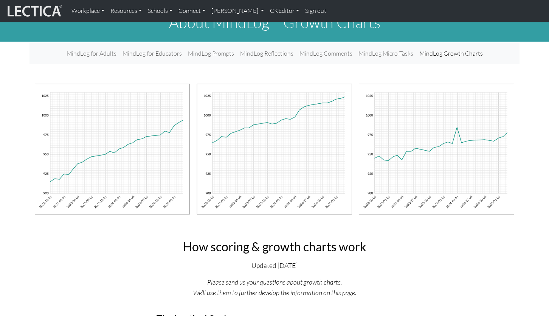
scroll to position [5, 0]
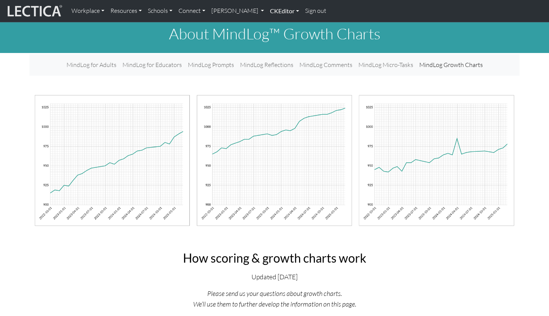
click at [267, 12] on link "CKEditor" at bounding box center [284, 11] width 35 height 16
click at [273, 24] on link "Edit" at bounding box center [280, 27] width 15 height 9
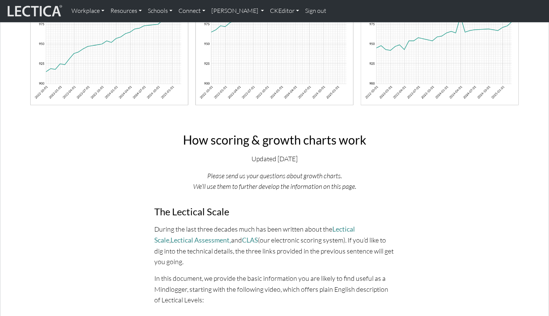
scroll to position [246, 0]
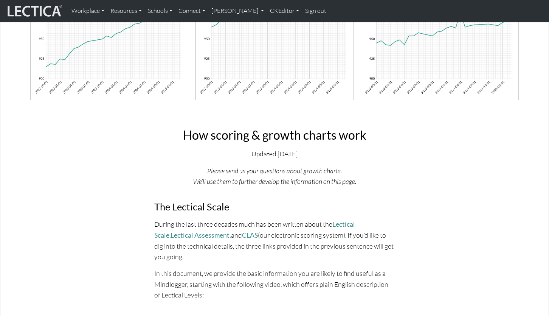
click at [212, 166] on icon "Please send us your questions about growth charts." at bounding box center [274, 170] width 135 height 8
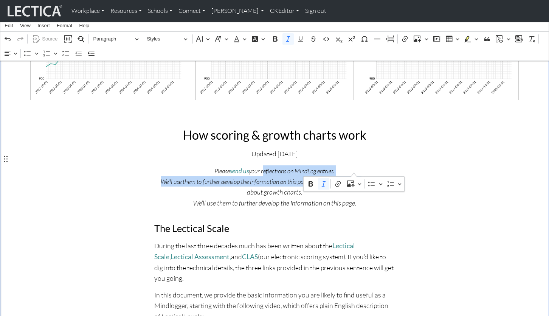
drag, startPoint x: 262, startPoint y: 158, endPoint x: 354, endPoint y: 168, distance: 92.7
click at [354, 168] on p "Please send us your reflections on MindLog entries. We'll use them to further d…" at bounding box center [274, 186] width 240 height 43
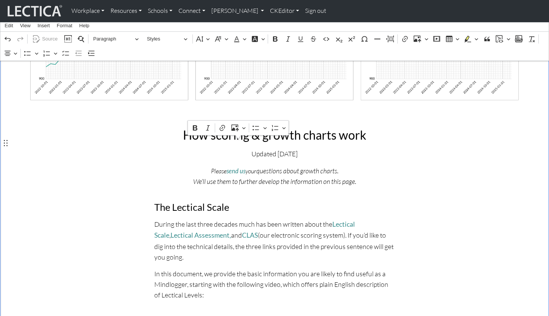
drag, startPoint x: 315, startPoint y: 142, endPoint x: 238, endPoint y: 144, distance: 77.1
click at [238, 148] on p "Updated October 09, 2025" at bounding box center [274, 153] width 240 height 11
drag, startPoint x: 211, startPoint y: 158, endPoint x: 203, endPoint y: 157, distance: 7.6
click at [211, 165] on p "Please send us your questions about growth charts. We’ll use them to further de…" at bounding box center [274, 176] width 240 height 22
click at [236, 148] on p "Rich Text Editor. Editing area: main. Press ⌥0 for help." at bounding box center [274, 153] width 240 height 11
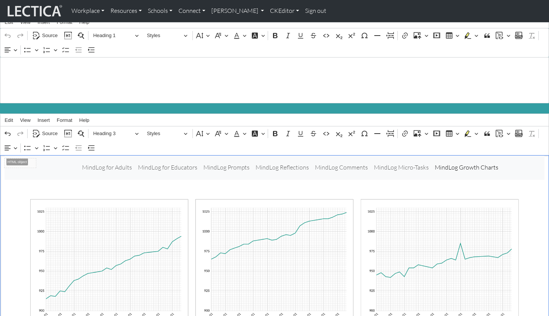
scroll to position [0, 0]
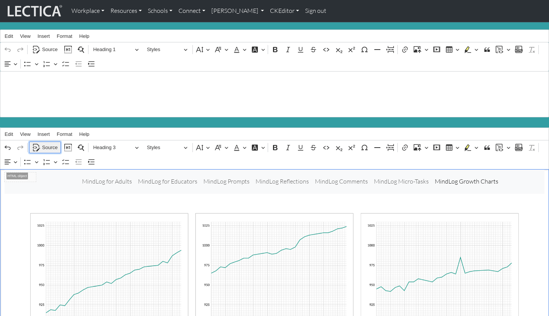
click at [48, 143] on span "Source" at bounding box center [49, 147] width 15 height 9
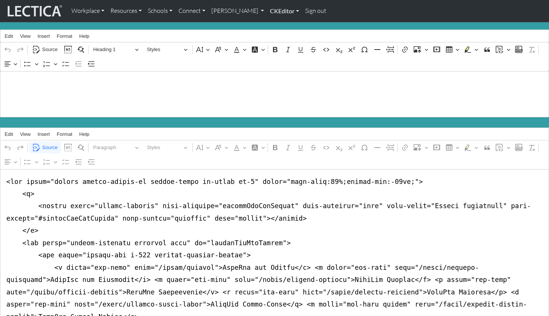
click at [267, 10] on link "CKEditor" at bounding box center [284, 11] width 35 height 16
click at [273, 23] on link "Edit" at bounding box center [280, 27] width 15 height 9
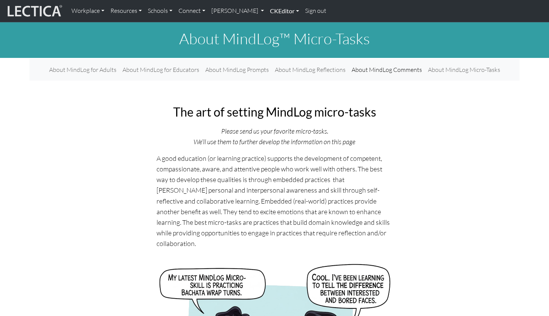
click at [267, 9] on link "CKEditor" at bounding box center [284, 11] width 35 height 16
click at [273, 25] on link "Edit" at bounding box center [280, 27] width 15 height 9
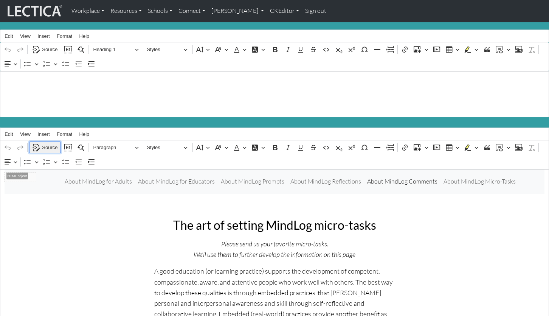
click at [47, 143] on span "Source" at bounding box center [49, 147] width 15 height 9
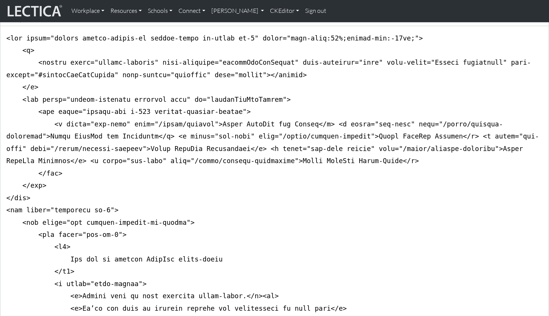
scroll to position [192, 0]
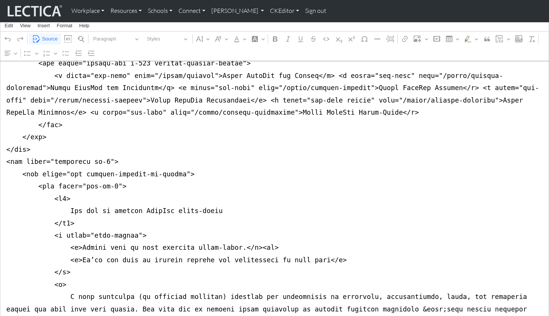
drag, startPoint x: 5, startPoint y: 175, endPoint x: 0, endPoint y: 144, distance: 31.1
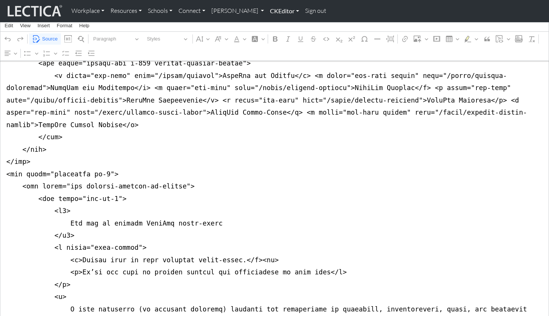
type textarea "<nav class="navbar navbar-expand-lg navbar-light bg-light mb-5" style="font-siz…"
click at [267, 12] on link "CKEditor" at bounding box center [284, 11] width 35 height 16
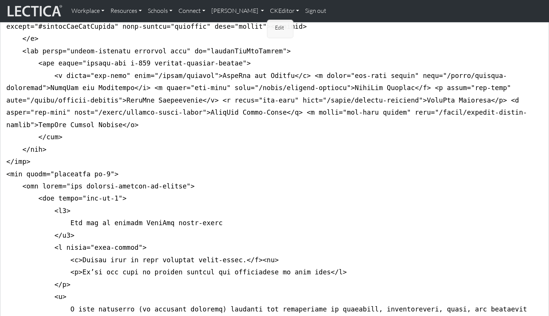
click at [273, 23] on link "Edit" at bounding box center [280, 27] width 15 height 9
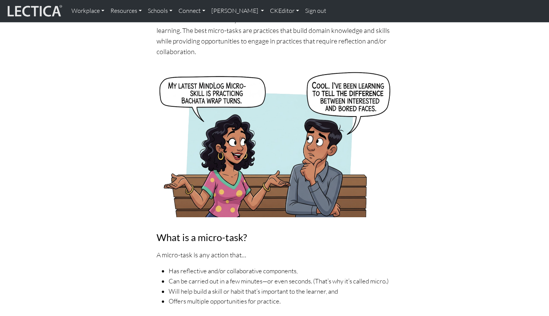
scroll to position [0, 0]
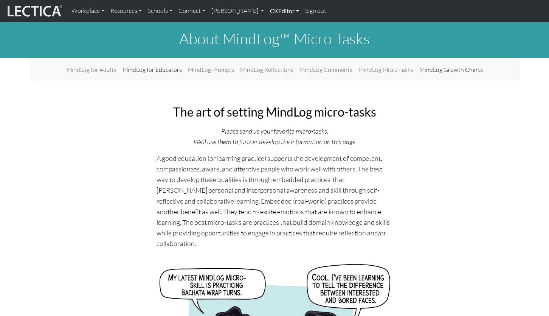
click at [267, 10] on link "CKEditor" at bounding box center [284, 11] width 35 height 16
click at [273, 23] on link "Edit" at bounding box center [280, 27] width 15 height 9
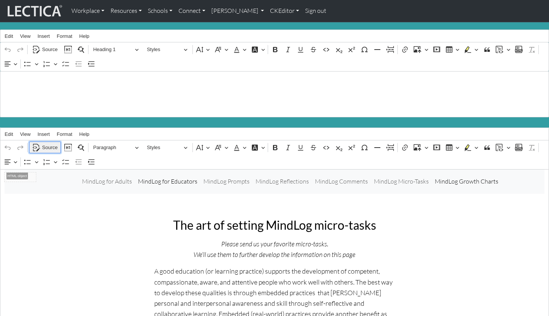
click at [46, 143] on span "Source" at bounding box center [49, 147] width 15 height 9
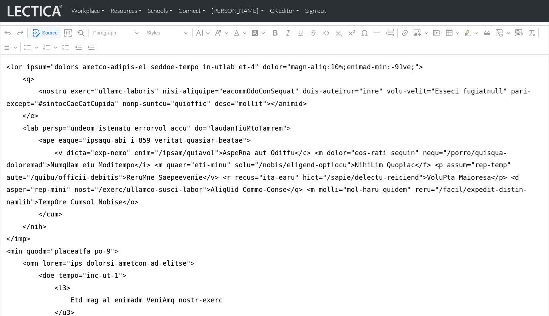
scroll to position [117, 0]
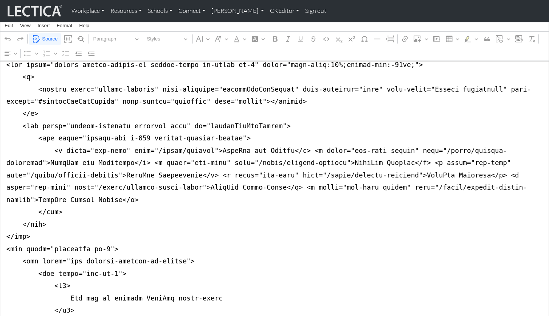
drag, startPoint x: 313, startPoint y: 174, endPoint x: 339, endPoint y: 174, distance: 26.5
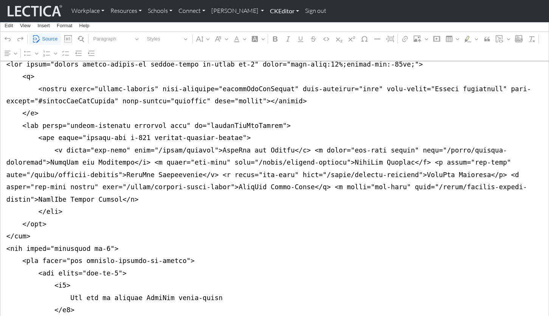
type textarea "<nav class="navbar navbar-expand-lg navbar-light bg-light mb-5" style="font-siz…"
click at [267, 10] on link "CKEditor" at bounding box center [284, 11] width 35 height 16
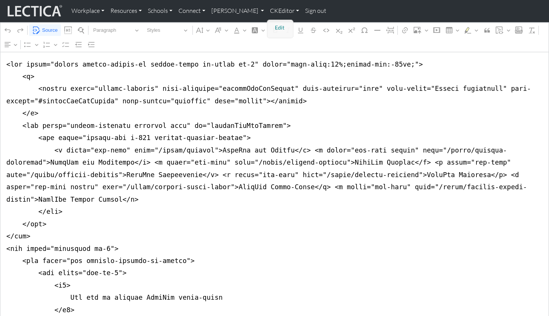
click at [273, 25] on link "Edit" at bounding box center [280, 27] width 15 height 9
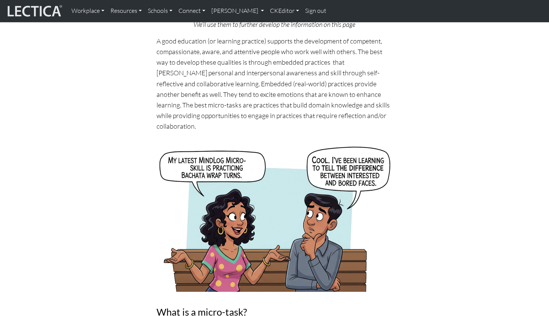
scroll to position [0, 0]
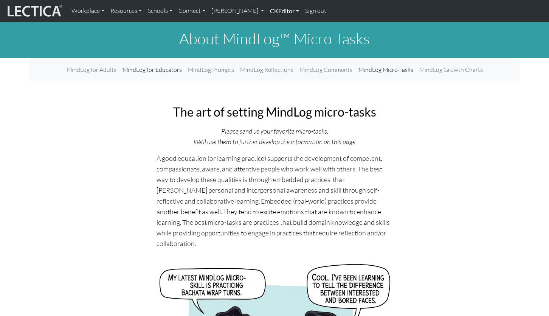
click at [267, 9] on link "CKEditor" at bounding box center [284, 11] width 35 height 16
click at [273, 24] on link "Edit" at bounding box center [280, 27] width 15 height 9
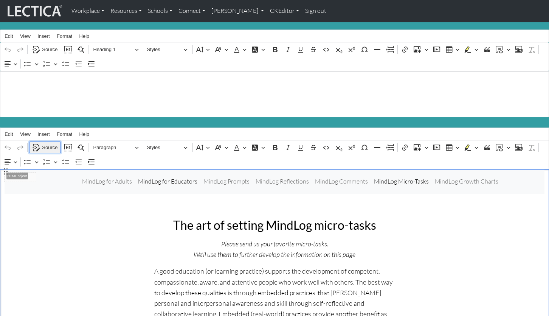
click at [51, 143] on span "Source" at bounding box center [49, 147] width 15 height 9
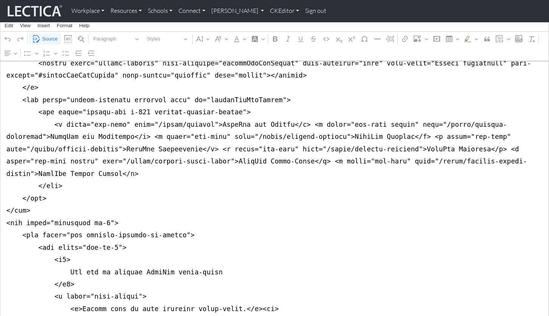
scroll to position [143, 0]
drag, startPoint x: 5, startPoint y: 175, endPoint x: 5, endPoint y: 204, distance: 29.5
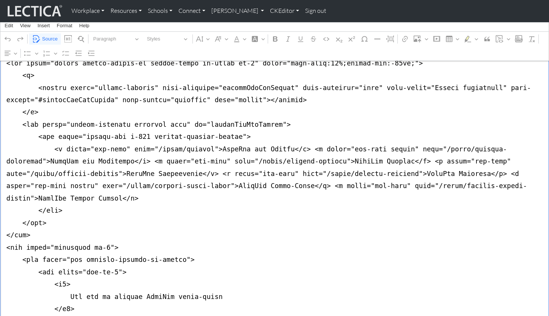
scroll to position [112, 0]
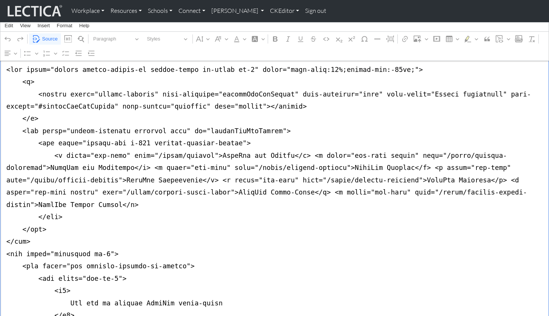
type textarea "<nav class="navbar navbar-expand-lg navbar-light bg-light mb-5" style="font-siz…"
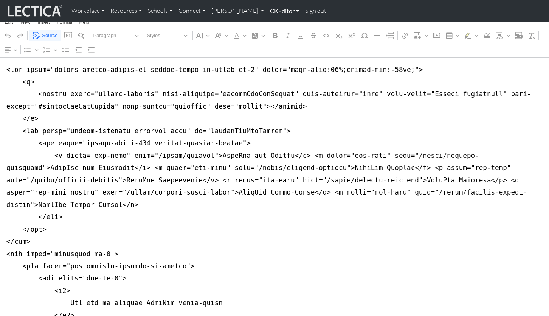
click at [267, 11] on link "CKEditor" at bounding box center [284, 11] width 35 height 16
drag, startPoint x: 258, startPoint y: 25, endPoint x: 269, endPoint y: 25, distance: 11.0
click at [273, 25] on link "Edit" at bounding box center [280, 27] width 15 height 9
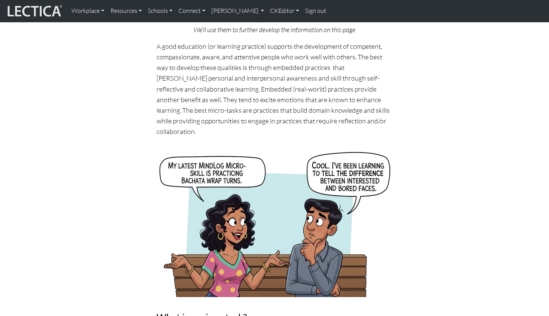
scroll to position [0, 0]
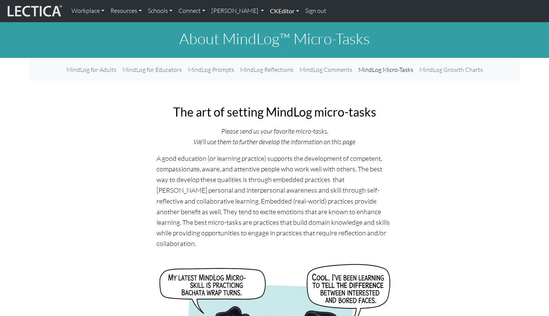
click at [267, 12] on link "CKEditor" at bounding box center [284, 11] width 35 height 16
click at [273, 24] on link "Edit" at bounding box center [280, 27] width 15 height 9
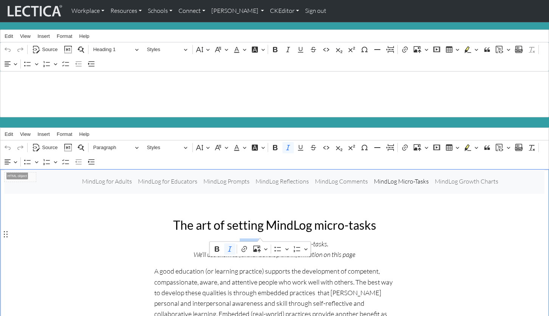
drag, startPoint x: 242, startPoint y: 235, endPoint x: 260, endPoint y: 235, distance: 17.8
click at [260, 239] on icon "Please send us your favorite micro-tasks." at bounding box center [274, 243] width 107 height 8
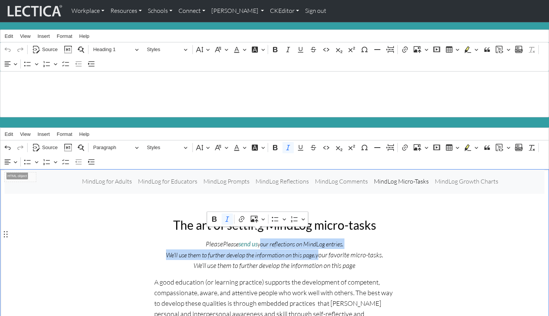
drag, startPoint x: 321, startPoint y: 245, endPoint x: 259, endPoint y: 235, distance: 62.9
click at [259, 238] on p "Please Please send us your reflections on MindLog entries. We'll use them to fu…" at bounding box center [274, 254] width 240 height 32
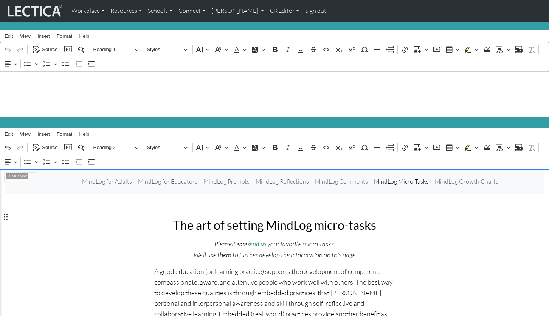
click at [276, 10] on link "CKEditor" at bounding box center [284, 11] width 35 height 16
click at [273, 26] on link "Edit" at bounding box center [280, 27] width 15 height 9
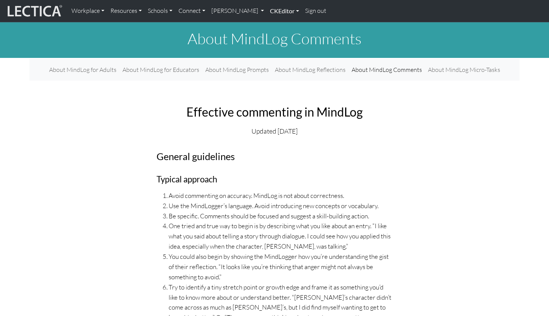
click at [267, 12] on link "CKEditor" at bounding box center [284, 11] width 35 height 16
click at [273, 24] on link "Edit" at bounding box center [280, 27] width 15 height 9
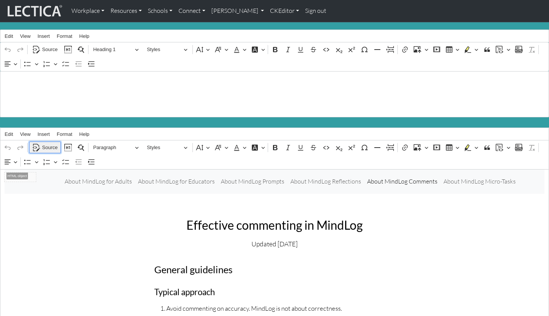
click at [48, 143] on span "Source" at bounding box center [49, 147] width 15 height 9
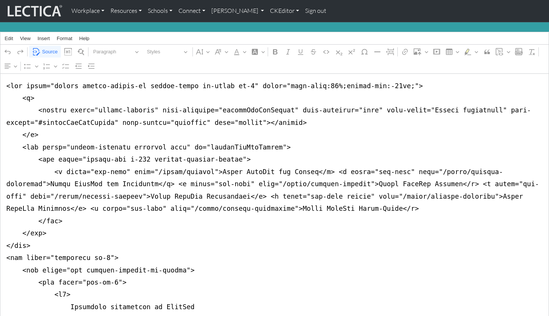
scroll to position [98, 0]
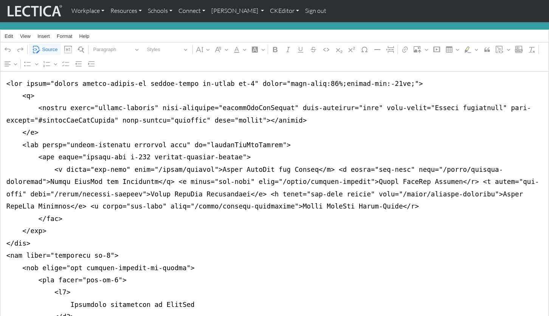
drag, startPoint x: 5, startPoint y: 175, endPoint x: 0, endPoint y: 233, distance: 58.8
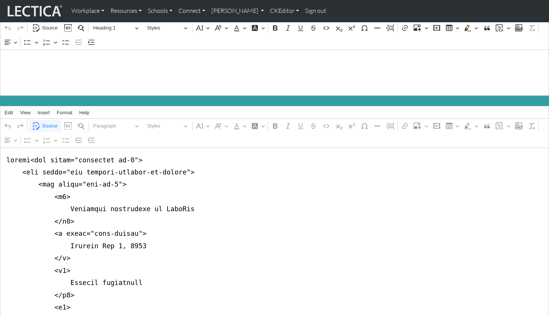
scroll to position [21, 0]
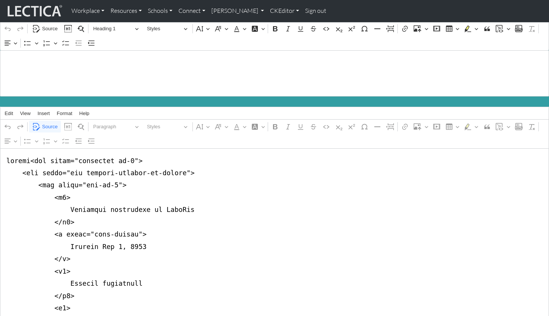
drag, startPoint x: 33, startPoint y: 155, endPoint x: 10, endPoint y: 154, distance: 22.3
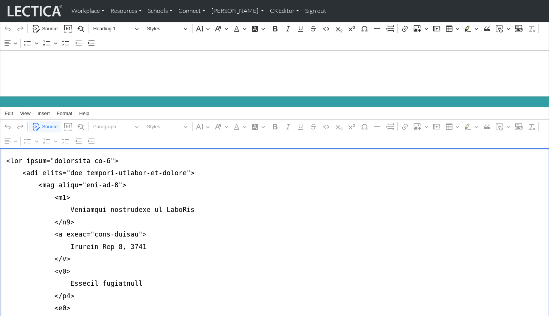
paste textarea "nav class="navbar navbar-expand-lg navbar-light bg-light mb-5" style="font-size…"
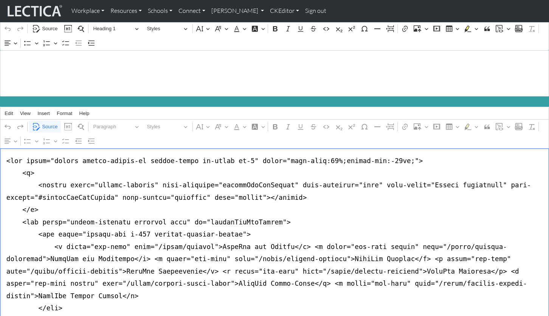
scroll to position [36, 0]
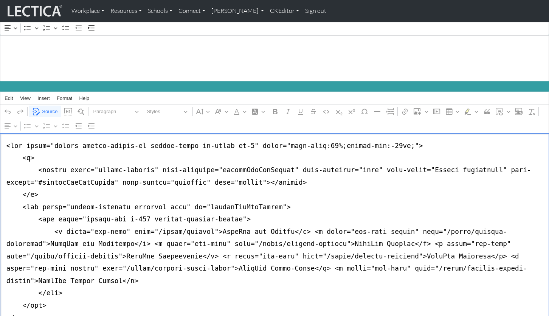
drag, startPoint x: 22, startPoint y: 254, endPoint x: 46, endPoint y: 254, distance: 24.6
paste textarea "active"
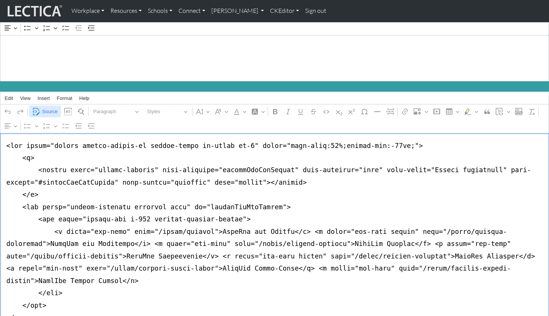
type textarea "<nav class="navbar navbar-expand-lg navbar-light bg-light mb-5" style="font-siz…"
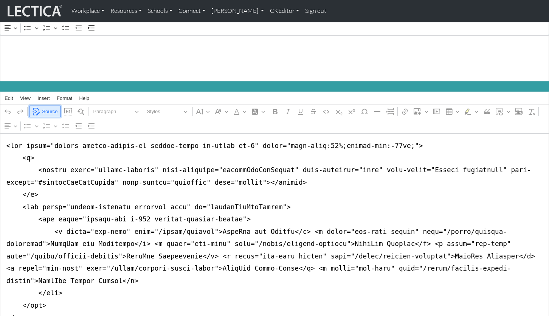
click at [50, 107] on span "Source" at bounding box center [49, 111] width 15 height 9
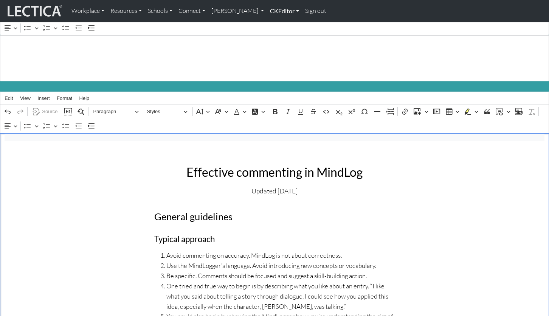
click at [267, 11] on link "CKEditor" at bounding box center [284, 11] width 35 height 16
click at [273, 23] on link "Edit" at bounding box center [280, 27] width 15 height 9
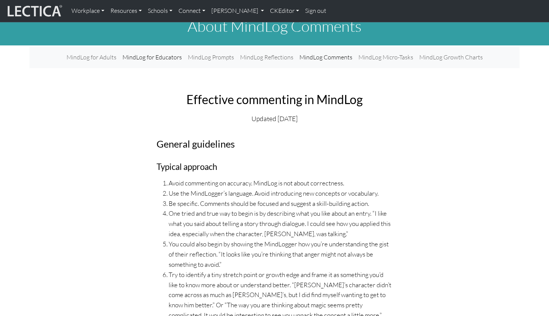
scroll to position [0, 0]
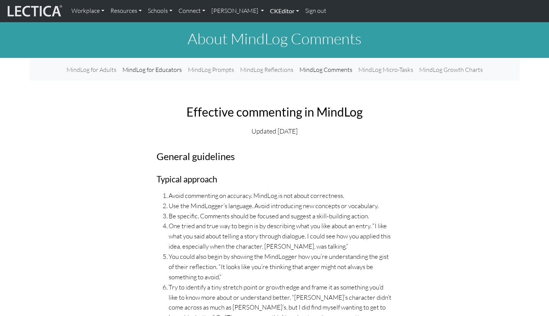
click at [267, 10] on link "CKEditor" at bounding box center [284, 11] width 35 height 16
click at [273, 24] on link "Edit" at bounding box center [280, 27] width 15 height 9
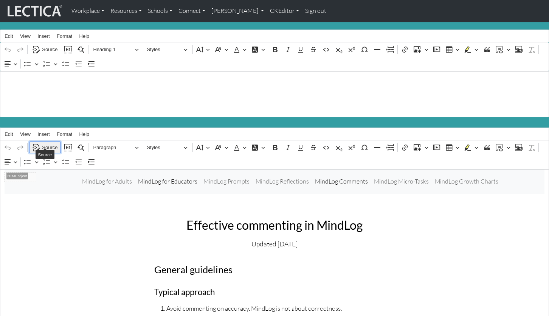
click at [47, 143] on span "Source" at bounding box center [49, 147] width 15 height 9
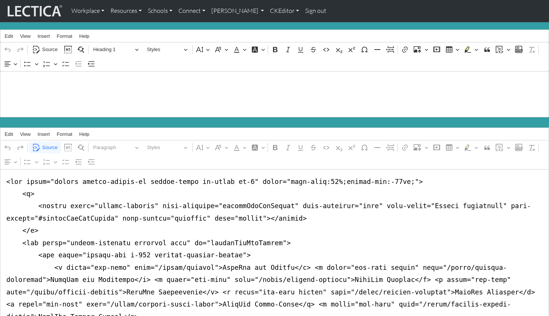
type textarea "<nav class="navbar navbar-expand-lg navbar-light bg-light mb-5" style="font-siz…"
click at [48, 143] on span "Source" at bounding box center [49, 147] width 15 height 9
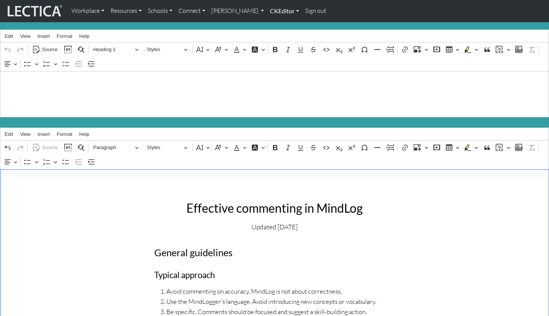
click at [267, 11] on link "CKEditor" at bounding box center [284, 11] width 35 height 16
drag, startPoint x: 258, startPoint y: 25, endPoint x: 287, endPoint y: 17, distance: 29.9
click at [273, 25] on link "Edit" at bounding box center [280, 27] width 15 height 9
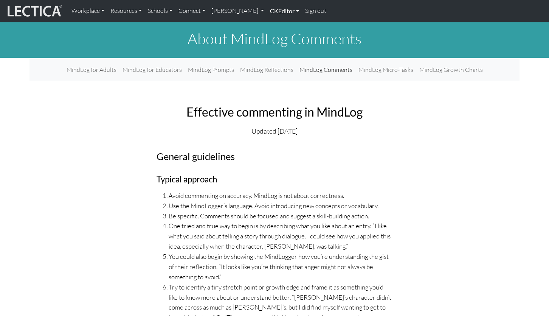
click at [267, 9] on link "CKEditor" at bounding box center [284, 11] width 35 height 16
click at [273, 23] on link "Edit" at bounding box center [280, 27] width 15 height 9
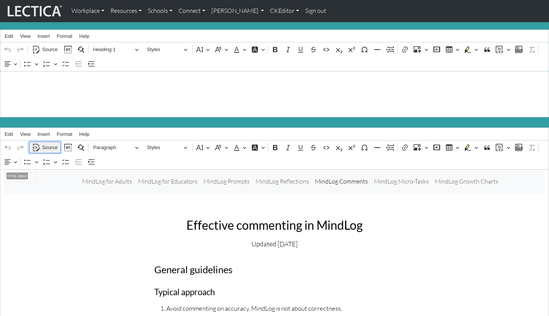
click at [45, 143] on span "Source" at bounding box center [49, 147] width 15 height 9
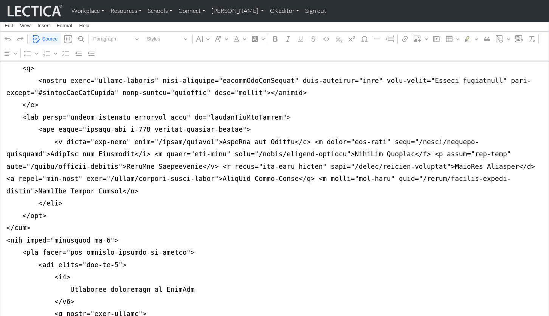
scroll to position [126, 0]
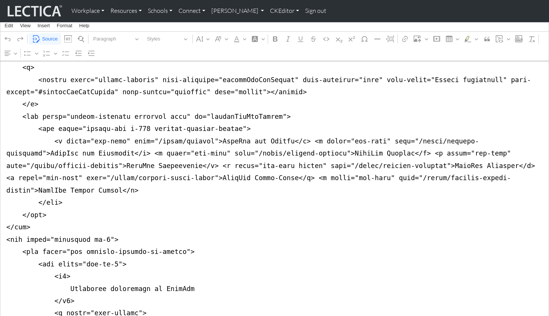
drag, startPoint x: 5, startPoint y: 173, endPoint x: 3, endPoint y: 208, distance: 35.2
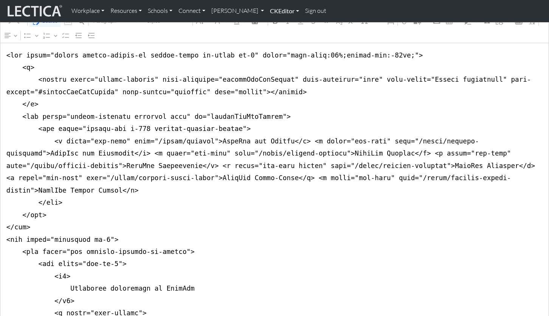
click at [267, 10] on link "CKEditor" at bounding box center [284, 11] width 35 height 16
click at [273, 23] on link "Edit" at bounding box center [280, 27] width 15 height 9
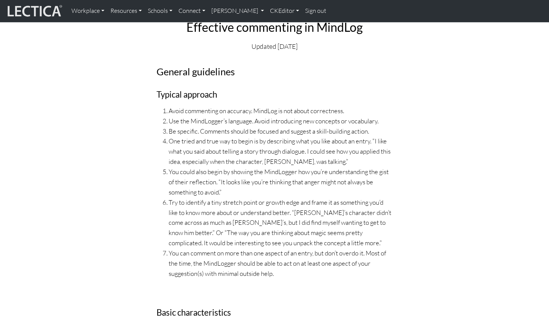
scroll to position [0, 0]
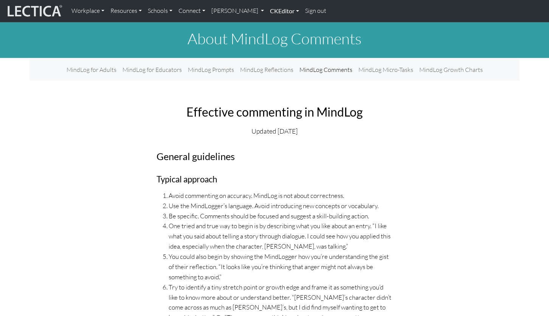
click at [267, 8] on link "CKEditor" at bounding box center [284, 11] width 35 height 16
click at [273, 28] on link "Edit" at bounding box center [280, 27] width 15 height 9
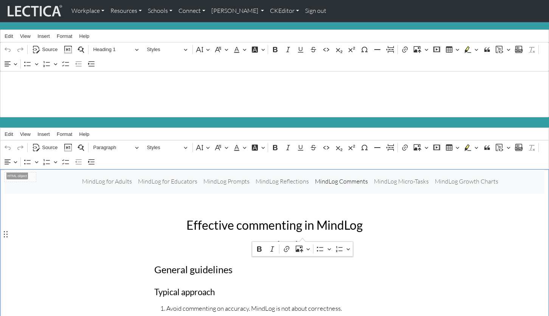
drag, startPoint x: 245, startPoint y: 234, endPoint x: 304, endPoint y: 233, distance: 58.2
click at [304, 238] on p "Updated Oct 9, 2025" at bounding box center [274, 243] width 240 height 11
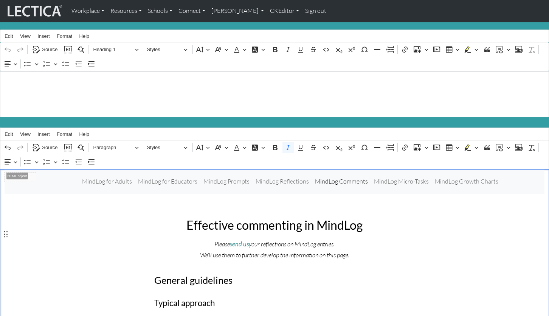
click at [326, 240] on icon "your reflections on MindLog entries." at bounding box center [292, 244] width 86 height 8
click at [267, 11] on link "CKEditor" at bounding box center [284, 11] width 35 height 16
click at [273, 23] on link "Edit" at bounding box center [280, 27] width 15 height 9
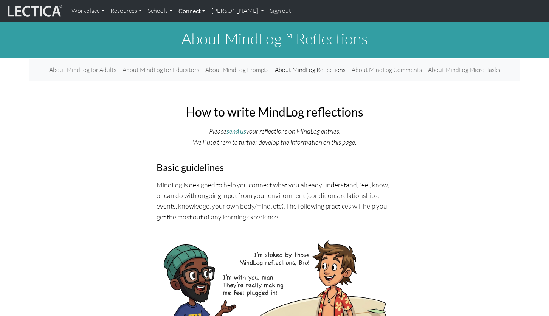
click at [187, 11] on link "Connect" at bounding box center [191, 11] width 33 height 16
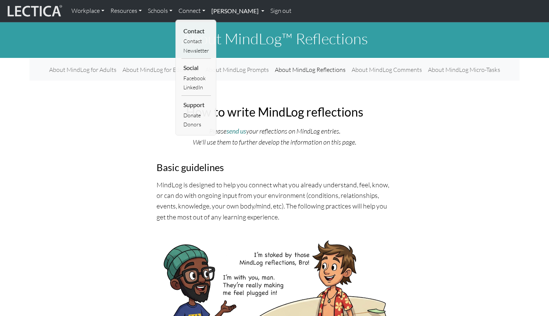
click at [221, 9] on link "Francis Marshall" at bounding box center [237, 11] width 59 height 16
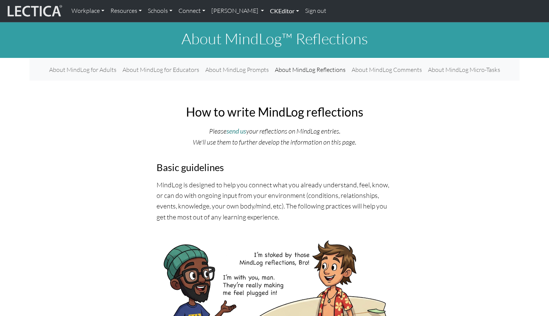
click at [267, 10] on link "CKEditor" at bounding box center [284, 11] width 35 height 16
click at [273, 24] on link "Edit" at bounding box center [280, 27] width 15 height 9
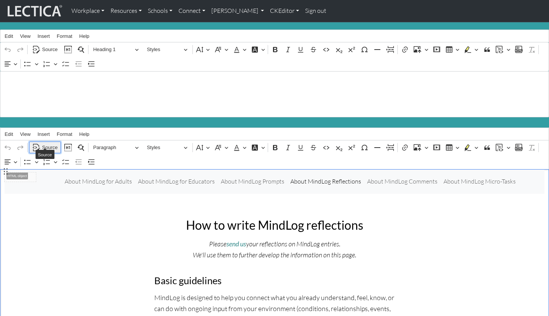
click at [50, 143] on span "Source" at bounding box center [49, 147] width 15 height 9
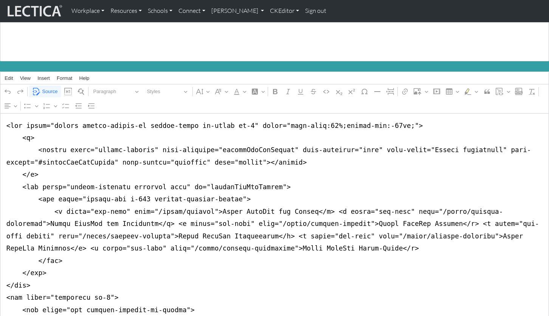
scroll to position [57, 0]
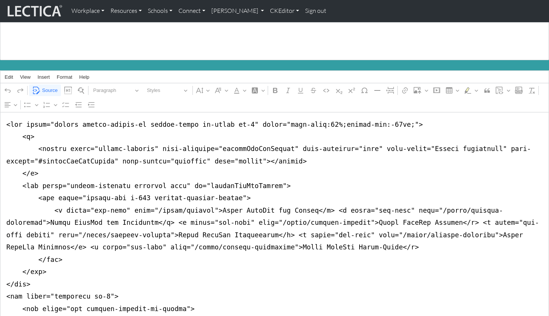
drag, startPoint x: 461, startPoint y: 209, endPoint x: 482, endPoint y: 211, distance: 20.9
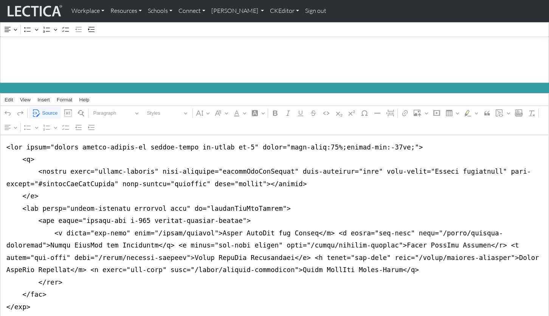
scroll to position [0, 0]
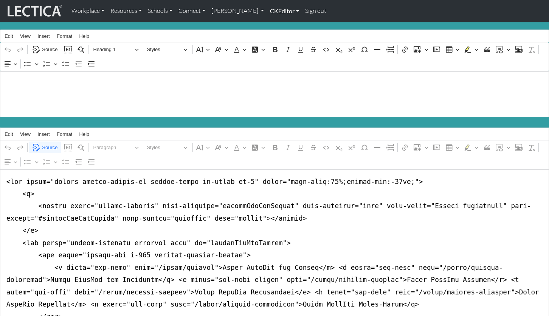
type textarea "<nav class="navbar navbar-expand-lg navbar-light bg-light mb-5" style="font-siz…"
click at [267, 12] on link "CKEditor" at bounding box center [284, 11] width 35 height 16
click at [273, 23] on link "Edit" at bounding box center [280, 27] width 15 height 9
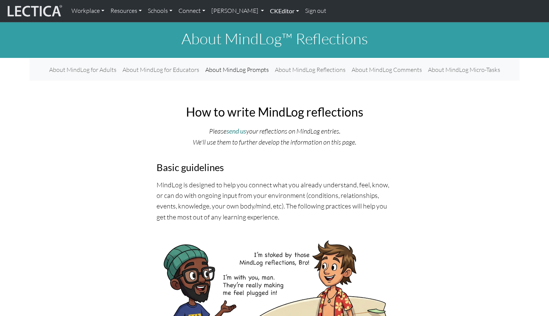
click at [267, 11] on link "CKEditor" at bounding box center [284, 11] width 35 height 16
click at [273, 23] on link "Edit" at bounding box center [280, 27] width 15 height 9
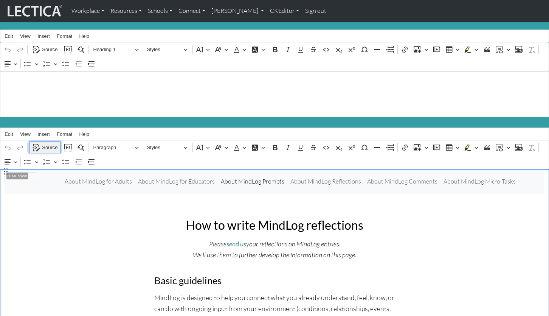
click at [48, 143] on span "Source" at bounding box center [49, 147] width 15 height 9
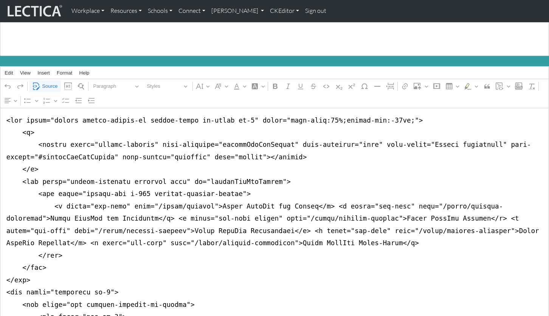
scroll to position [62, 0]
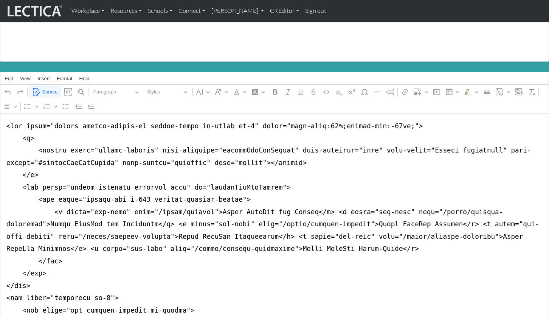
scroll to position [53, 0]
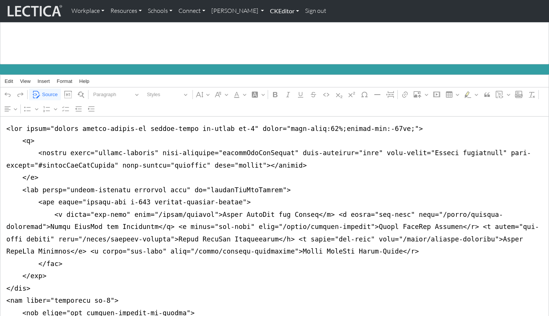
type textarea "<nav class="navbar navbar-expand-lg navbar-light bg-light mb-5" style="font-siz…"
click at [267, 12] on link "CKEditor" at bounding box center [284, 11] width 35 height 16
click at [273, 23] on link "Edit" at bounding box center [280, 27] width 15 height 9
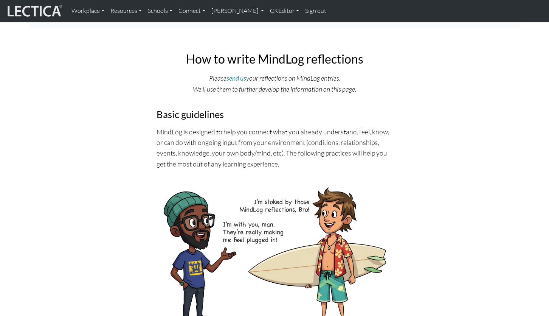
scroll to position [0, 0]
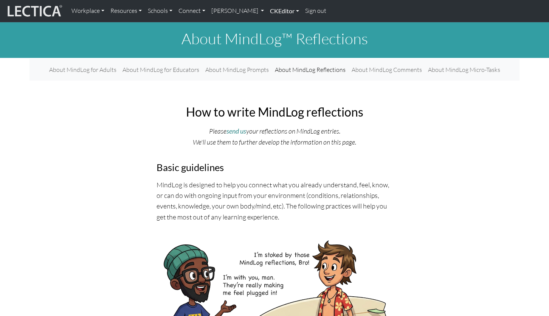
click at [267, 12] on link "CKEditor" at bounding box center [284, 11] width 35 height 16
click at [273, 25] on link "Edit" at bounding box center [280, 27] width 15 height 9
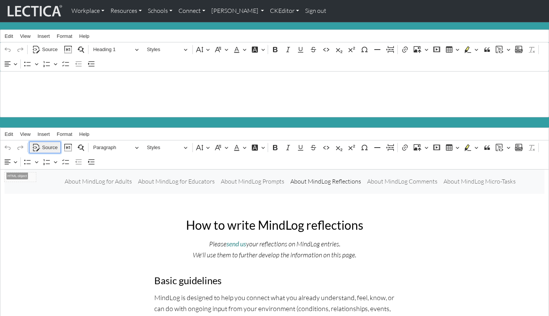
click at [50, 143] on span "Source" at bounding box center [49, 147] width 15 height 9
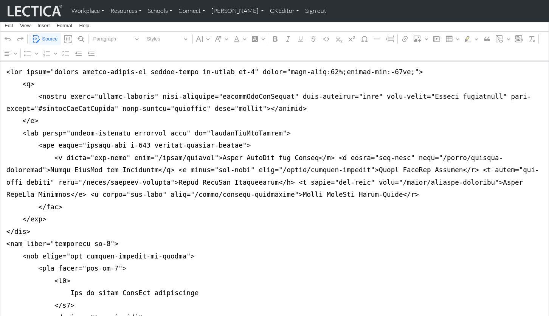
scroll to position [110, 0]
drag, startPoint x: 4, startPoint y: 173, endPoint x: 0, endPoint y: 223, distance: 50.0
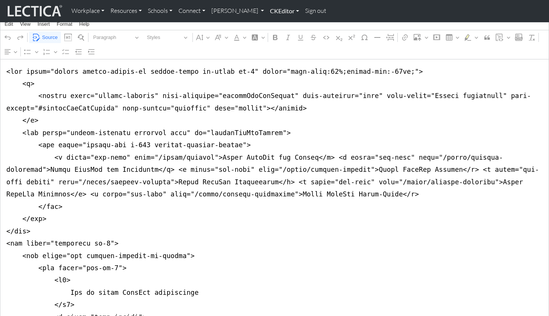
click at [267, 11] on link "CKEditor" at bounding box center [284, 11] width 35 height 16
click at [273, 26] on link "Edit" at bounding box center [280, 27] width 15 height 9
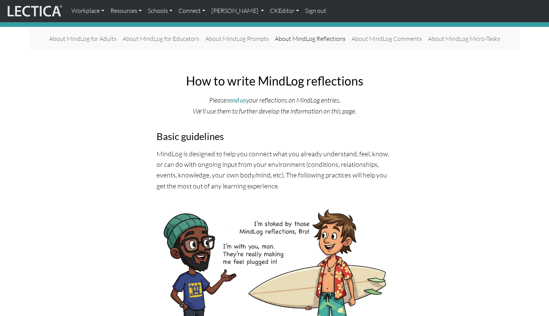
scroll to position [0, 0]
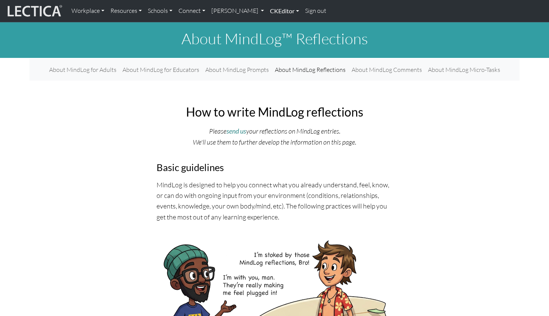
click at [267, 11] on link "CKEditor" at bounding box center [284, 11] width 35 height 16
drag, startPoint x: 257, startPoint y: 24, endPoint x: 254, endPoint y: 26, distance: 4.4
click at [273, 24] on link "Edit" at bounding box center [280, 27] width 15 height 9
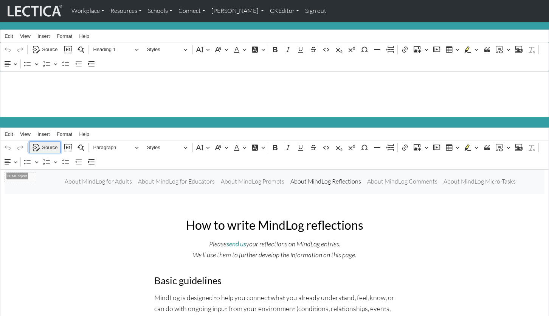
click at [50, 143] on span "Source" at bounding box center [49, 147] width 15 height 9
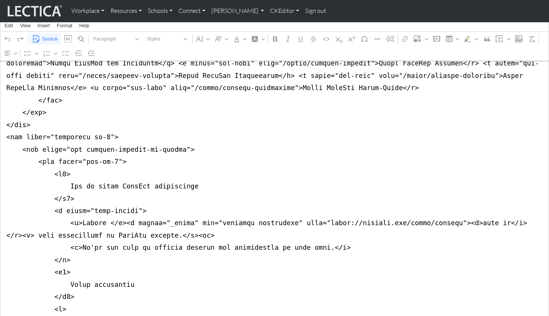
scroll to position [222, 0]
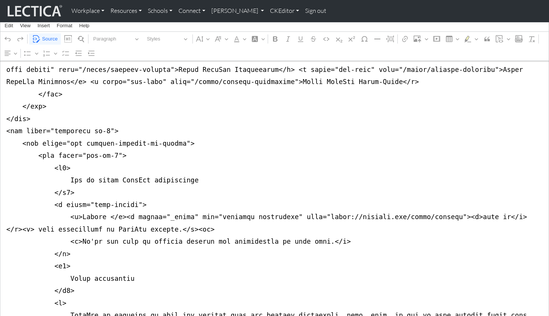
drag, startPoint x: 5, startPoint y: 173, endPoint x: 0, endPoint y: 114, distance: 59.2
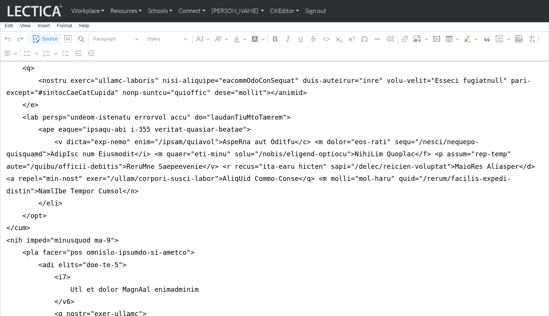
scroll to position [129, 0]
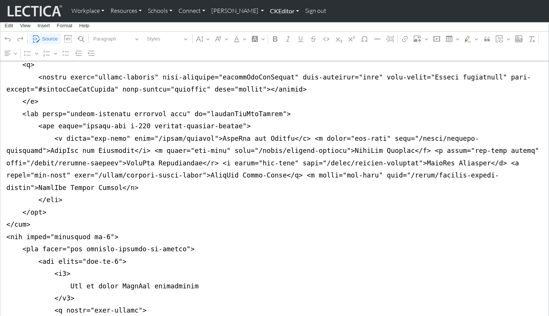
type textarea "<nav class="navbar navbar-expand-lg navbar-light bg-light mb-5" style="font-siz…"
click at [267, 9] on link "CKEditor" at bounding box center [284, 11] width 35 height 16
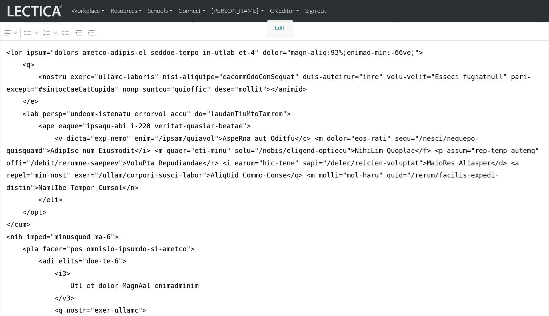
click at [273, 23] on link "Edit" at bounding box center [280, 27] width 15 height 9
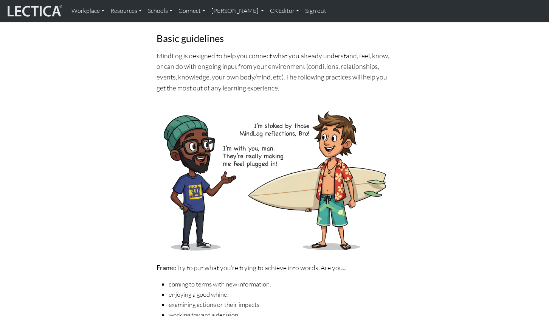
scroll to position [0, 0]
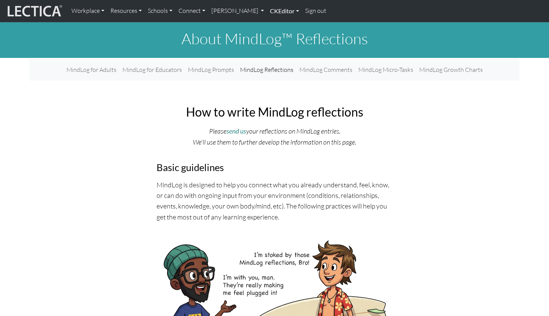
click at [267, 11] on link "CKEditor" at bounding box center [284, 11] width 35 height 16
click at [273, 24] on link "Edit" at bounding box center [280, 27] width 15 height 9
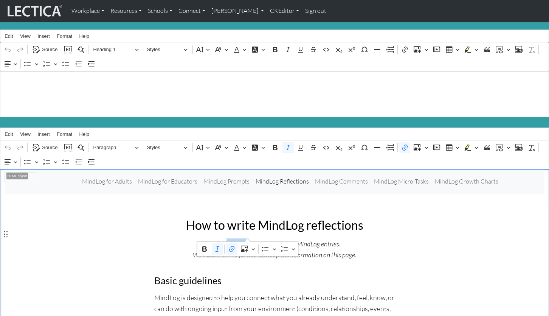
drag, startPoint x: 229, startPoint y: 234, endPoint x: 248, endPoint y: 235, distance: 18.6
click at [248, 238] on p "Please send us your reflections on MindLog entries. We'll use them to further d…" at bounding box center [274, 249] width 240 height 22
copy icon "send us"
click at [267, 10] on link "CKEditor" at bounding box center [284, 11] width 35 height 16
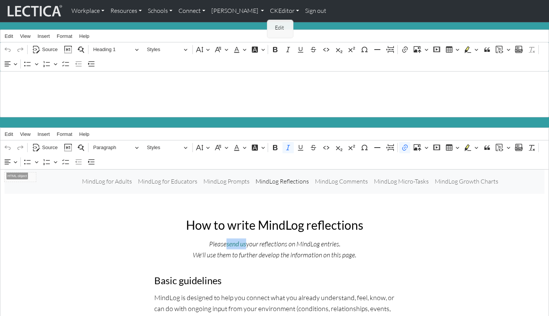
click at [273, 25] on link "Edit" at bounding box center [280, 27] width 15 height 9
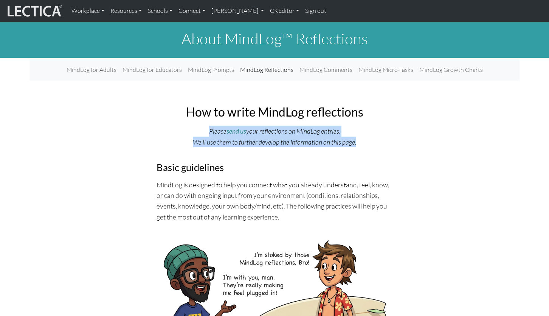
drag, startPoint x: 352, startPoint y: 132, endPoint x: 213, endPoint y: 122, distance: 138.7
click at [213, 125] on p "Please send us your reflections on MindLog entries. We'll use them to further d…" at bounding box center [274, 136] width 236 height 22
copy p "Please send us your reflections on MindLog entries. We'll use them to further d…"
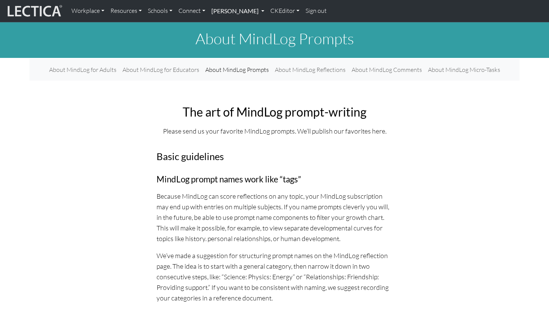
click at [227, 10] on link "[PERSON_NAME]" at bounding box center [237, 11] width 59 height 16
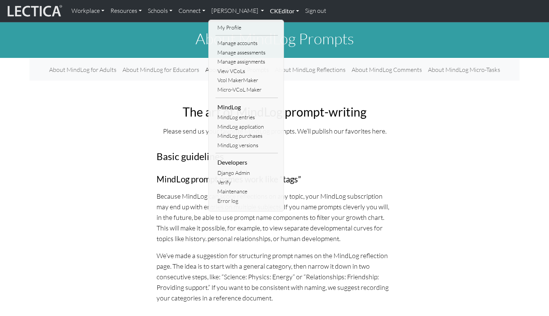
click at [267, 11] on link "CKEditor" at bounding box center [284, 11] width 35 height 16
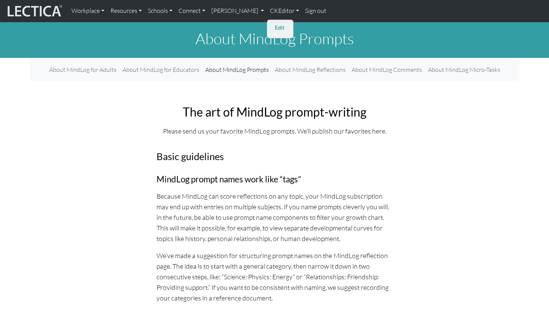
click at [273, 25] on link "Edit" at bounding box center [280, 27] width 15 height 9
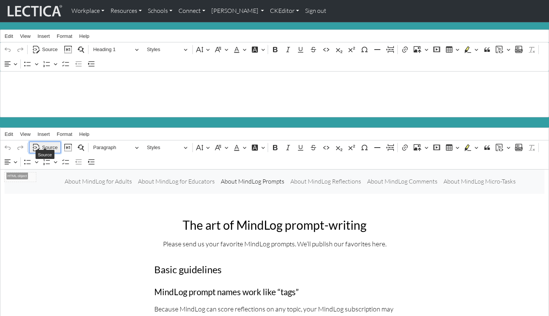
click at [50, 143] on span "Source" at bounding box center [49, 147] width 15 height 9
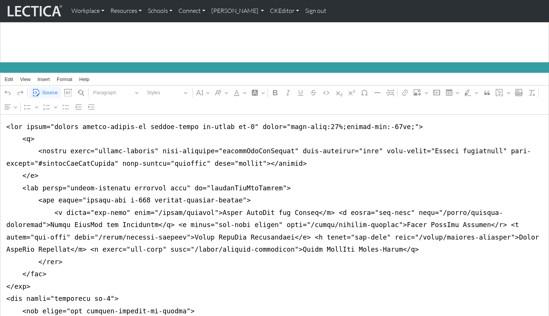
scroll to position [59, 0]
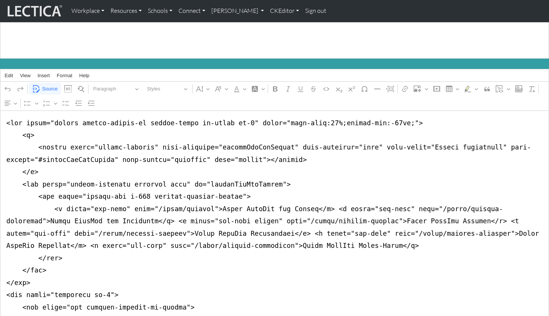
drag, startPoint x: 3, startPoint y: 177, endPoint x: 0, endPoint y: 277, distance: 100.9
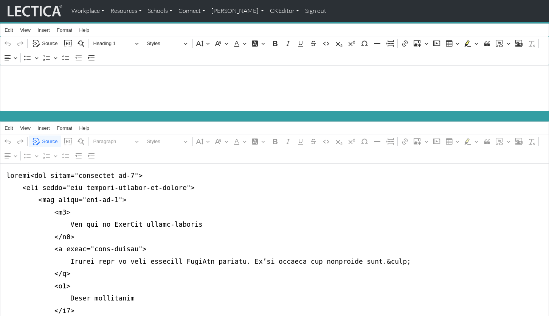
scroll to position [0, 0]
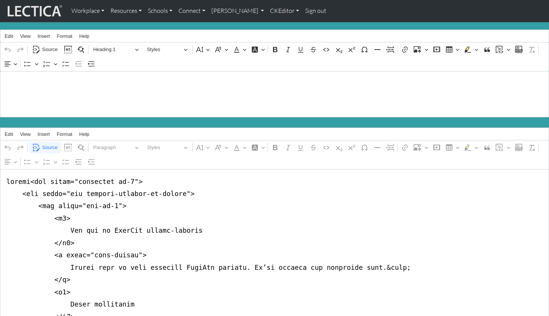
drag, startPoint x: 25, startPoint y: 177, endPoint x: 11, endPoint y: 177, distance: 14.7
drag, startPoint x: 31, startPoint y: 177, endPoint x: 8, endPoint y: 176, distance: 23.1
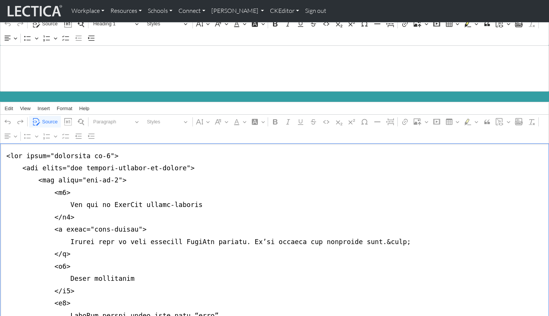
scroll to position [29, 0]
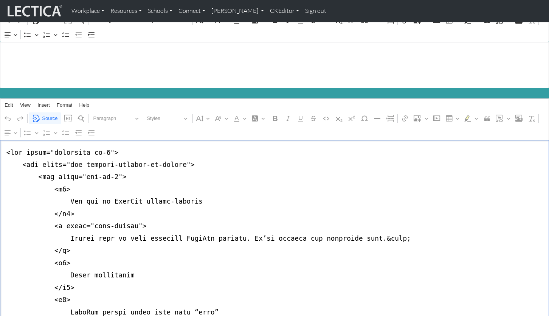
drag, startPoint x: 362, startPoint y: 227, endPoint x: 384, endPoint y: 227, distance: 22.3
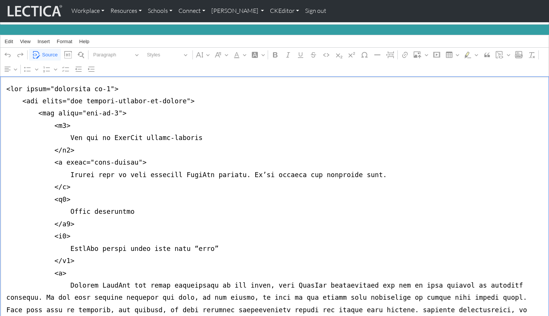
scroll to position [0, 0]
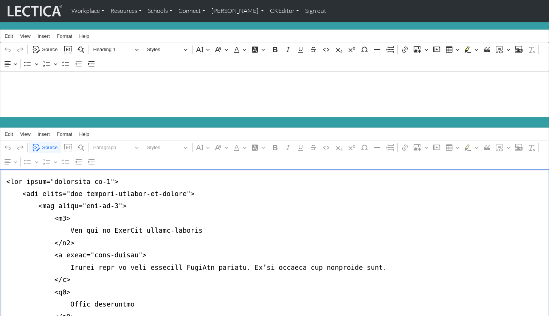
paste textarea "nav class="navbar navbar-expand-lg navbar-light bg-light mb-5" style="font-size…"
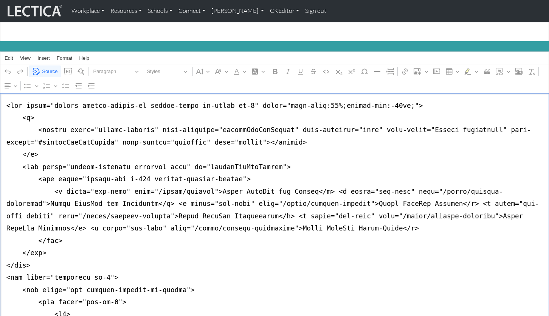
scroll to position [69, 0]
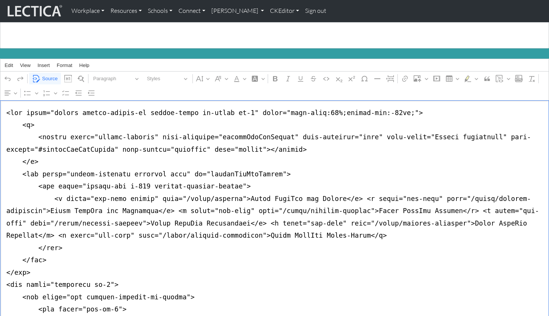
type textarea "<nav class="navbar navbar-expand-lg navbar-light bg-light mb-5" style="font-siz…"
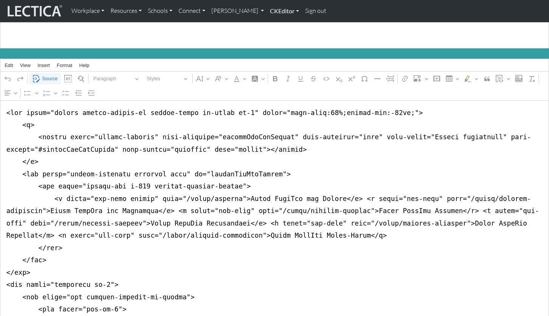
click at [267, 12] on link "CKEditor" at bounding box center [284, 11] width 35 height 16
click at [273, 23] on link "Edit" at bounding box center [280, 27] width 15 height 9
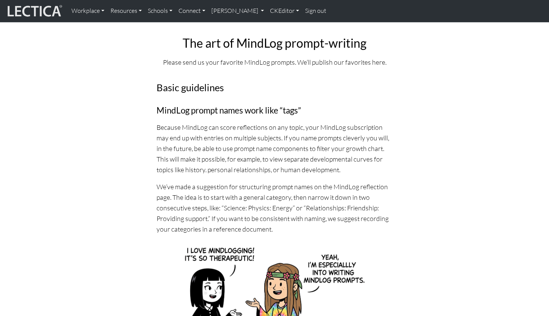
scroll to position [0, 0]
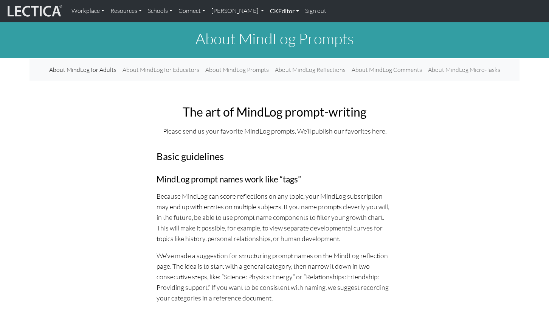
click at [267, 10] on link "CKEditor" at bounding box center [284, 11] width 35 height 16
click at [273, 23] on link "Edit" at bounding box center [280, 27] width 15 height 9
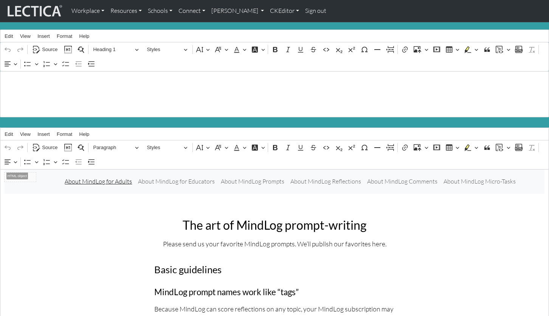
click at [91, 176] on link "About MindLog for Adults" at bounding box center [98, 180] width 73 height 15
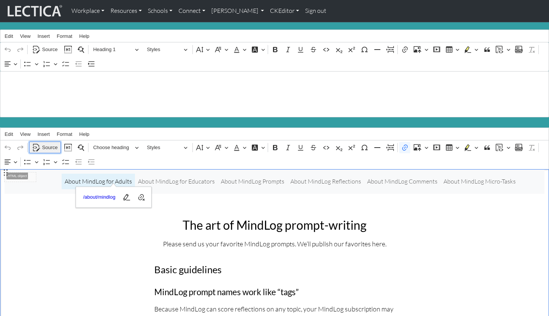
click at [47, 143] on span "Source" at bounding box center [49, 147] width 15 height 9
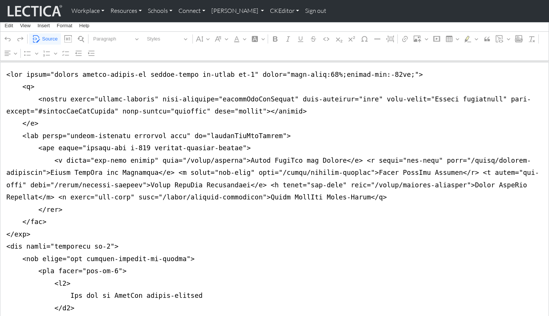
scroll to position [108, 0]
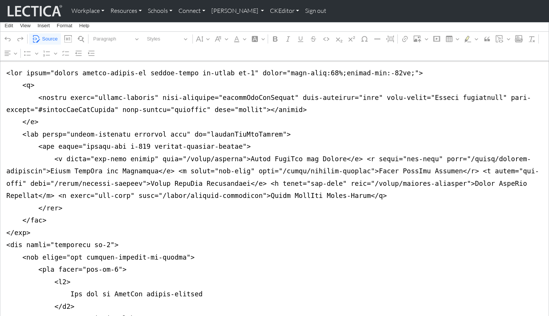
drag, startPoint x: 6, startPoint y: 175, endPoint x: 5, endPoint y: 224, distance: 49.5
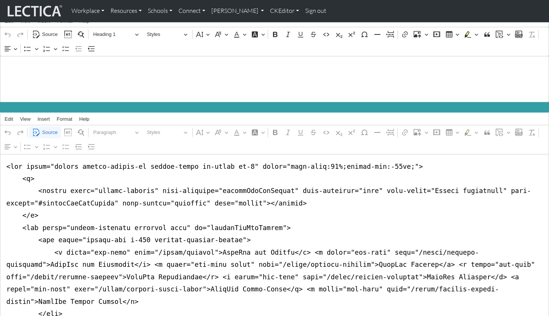
scroll to position [0, 0]
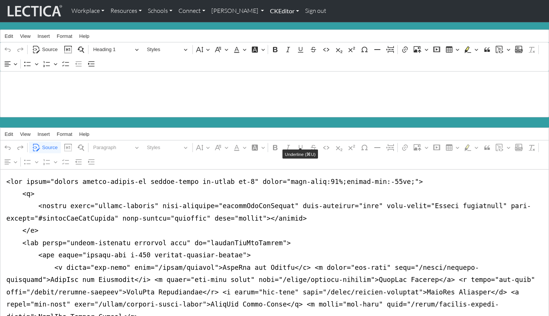
type textarea "<nav class="navbar navbar-expand-lg navbar-light bg-light mb-5" style="font-siz…"
click at [267, 10] on link "CKEditor" at bounding box center [284, 11] width 35 height 16
click at [273, 24] on link "Edit" at bounding box center [280, 27] width 15 height 9
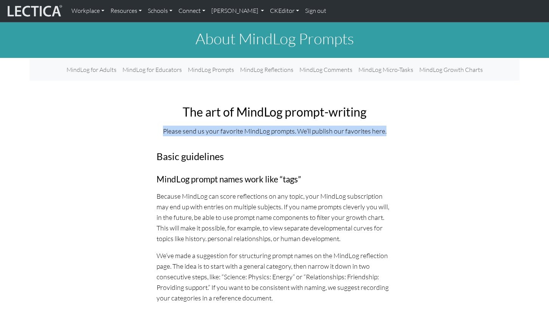
drag, startPoint x: 172, startPoint y: 121, endPoint x: 378, endPoint y: 124, distance: 206.8
click at [378, 125] on p "Please send us your favorite MindLog prompts. We’ll publish our favorites here." at bounding box center [274, 130] width 236 height 11
click at [267, 12] on link "CKEditor" at bounding box center [284, 11] width 35 height 16
click at [273, 24] on link "Edit" at bounding box center [280, 27] width 15 height 9
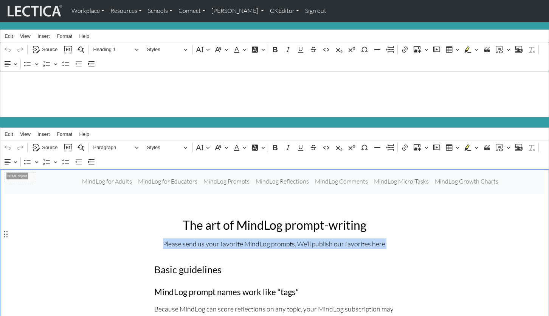
drag, startPoint x: 171, startPoint y: 232, endPoint x: 380, endPoint y: 234, distance: 209.0
click at [380, 238] on p "Please send us your favorite MindLog prompts. We’ll publish our favorites here." at bounding box center [274, 243] width 240 height 11
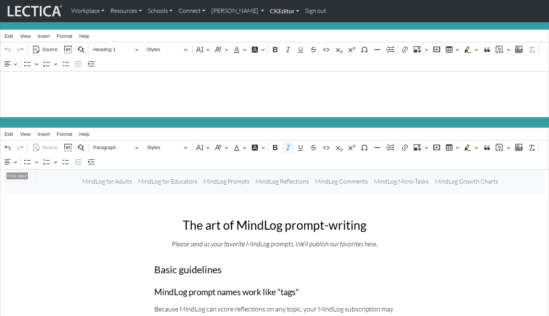
click at [267, 11] on link "CKEditor" at bounding box center [284, 11] width 35 height 16
click at [273, 23] on link "Edit" at bounding box center [280, 27] width 15 height 9
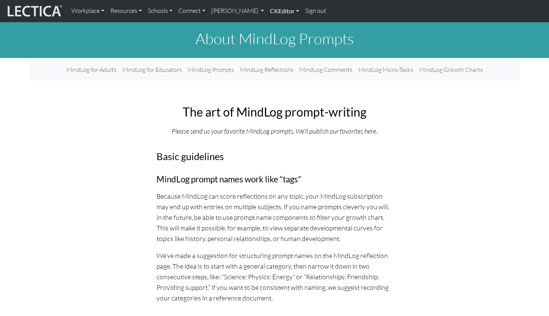
click at [267, 12] on link "CKEditor" at bounding box center [284, 11] width 35 height 16
click at [273, 24] on link "Edit" at bounding box center [280, 27] width 15 height 9
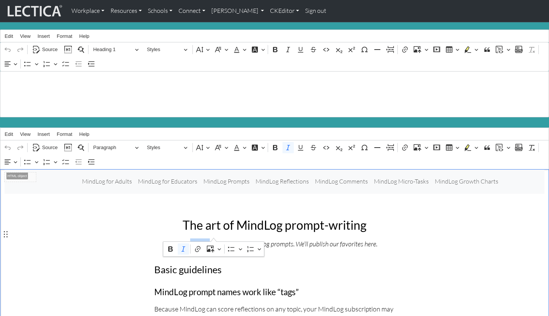
drag, startPoint x: 196, startPoint y: 234, endPoint x: 214, endPoint y: 234, distance: 17.8
click at [214, 239] on icon "Please send us your favorite MindLog prompts. We’ll publish our favorites here." at bounding box center [275, 243] width 206 height 8
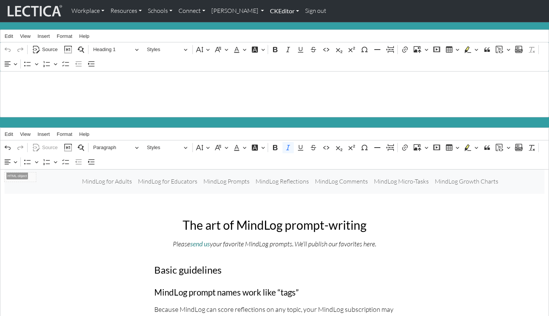
click at [267, 12] on link "CKEditor" at bounding box center [284, 11] width 35 height 16
click at [273, 26] on link "Edit" at bounding box center [280, 27] width 15 height 9
